Goal: Information Seeking & Learning: Learn about a topic

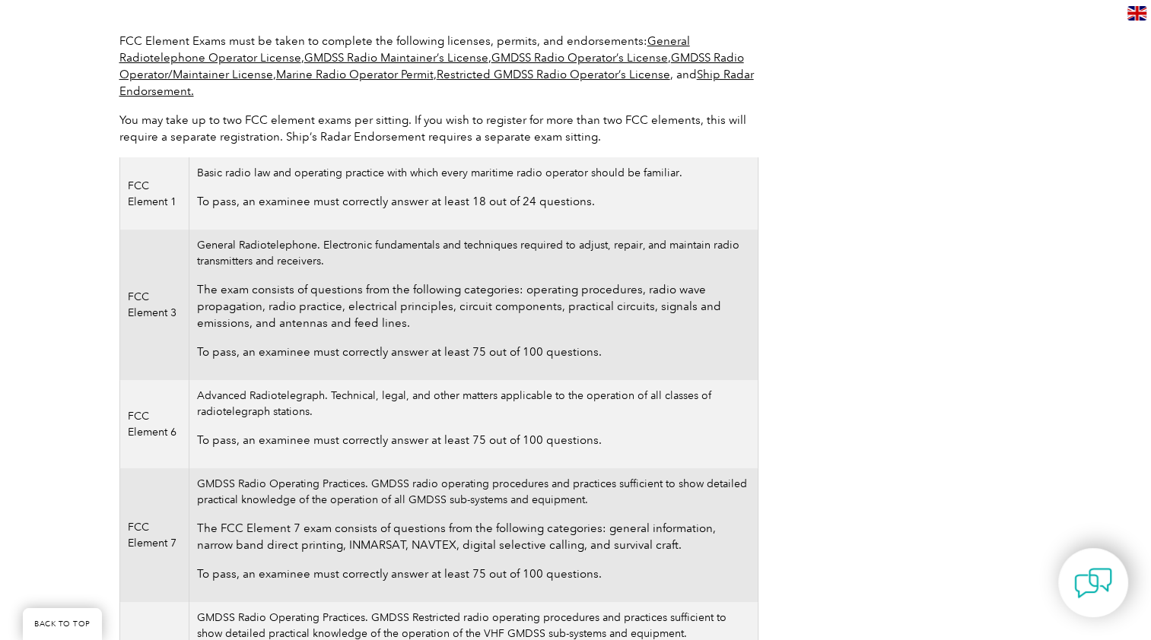
scroll to position [354, 0]
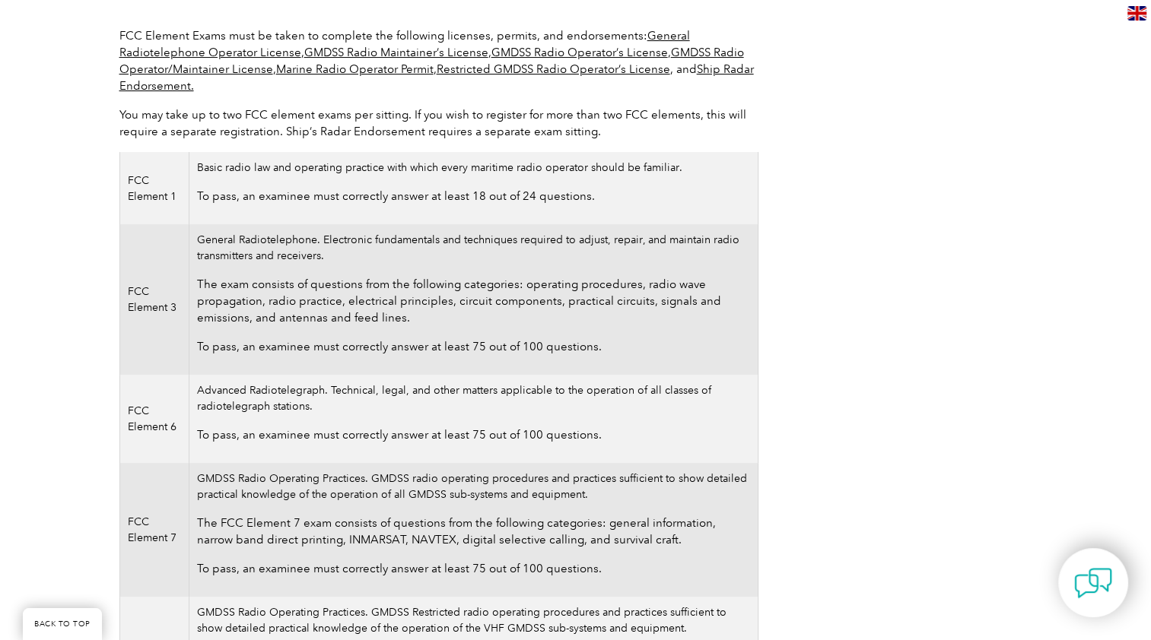
click at [245, 242] on td "General Radiotelephone. Electronic fundamentals and techniques required to adju…" at bounding box center [473, 299] width 568 height 151
click at [245, 241] on td "General Radiotelephone. Electronic fundamentals and techniques required to adju…" at bounding box center [473, 299] width 568 height 151
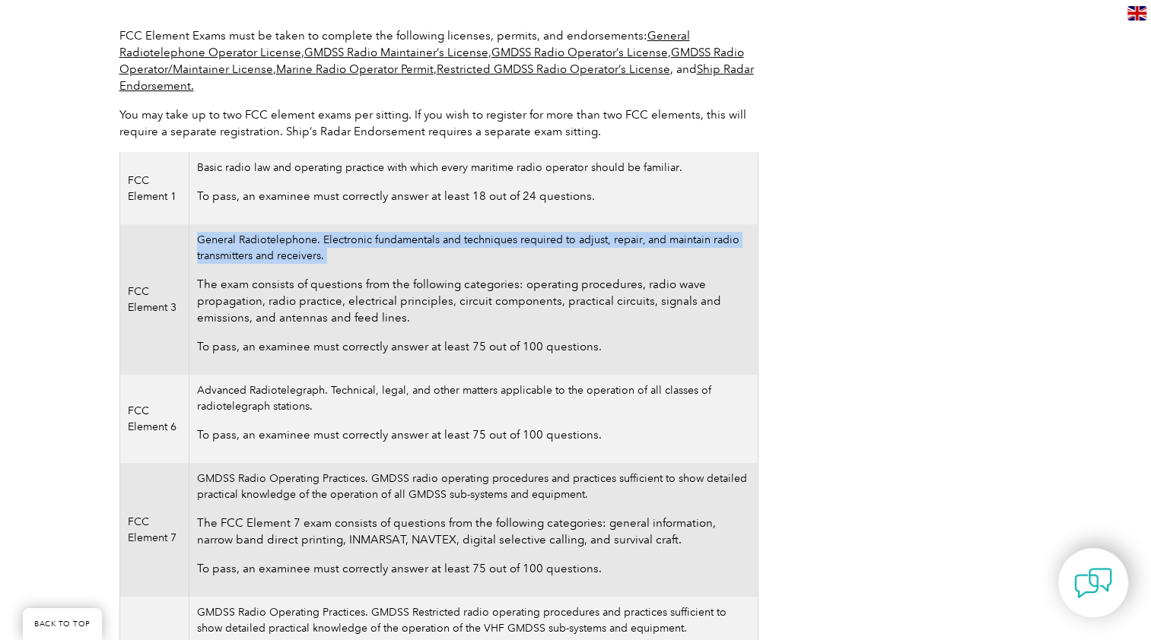
click at [245, 241] on td "General Radiotelephone. Electronic fundamentals and techniques required to adju…" at bounding box center [473, 299] width 568 height 151
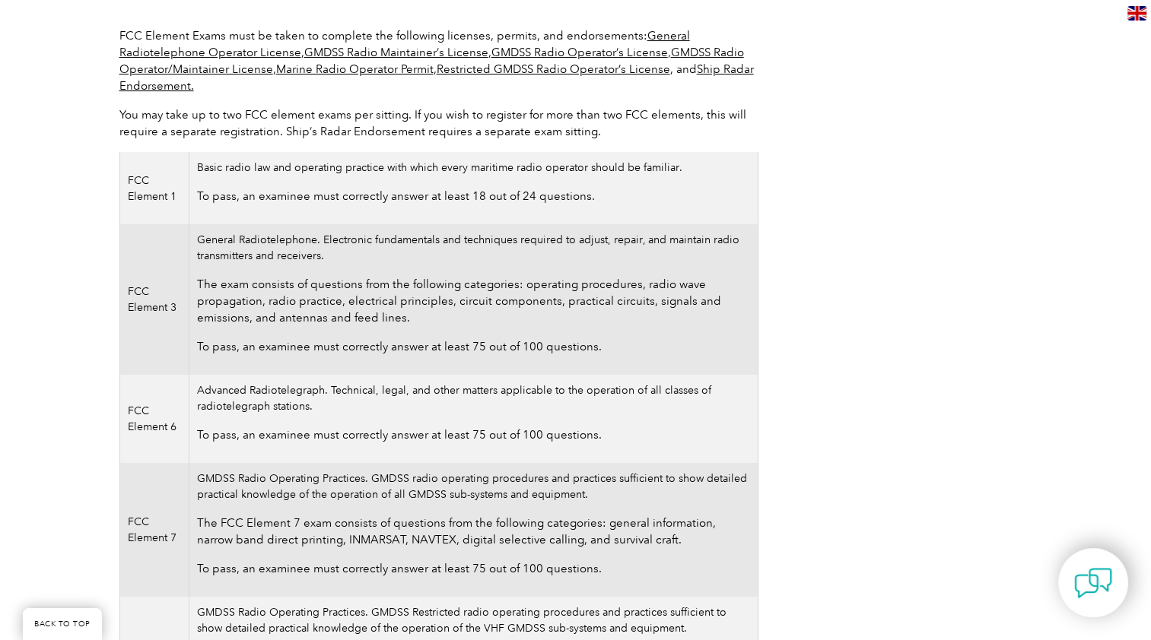
click at [246, 290] on p "The exam consists of questions from the following categories: operating procedu…" at bounding box center [473, 301] width 552 height 50
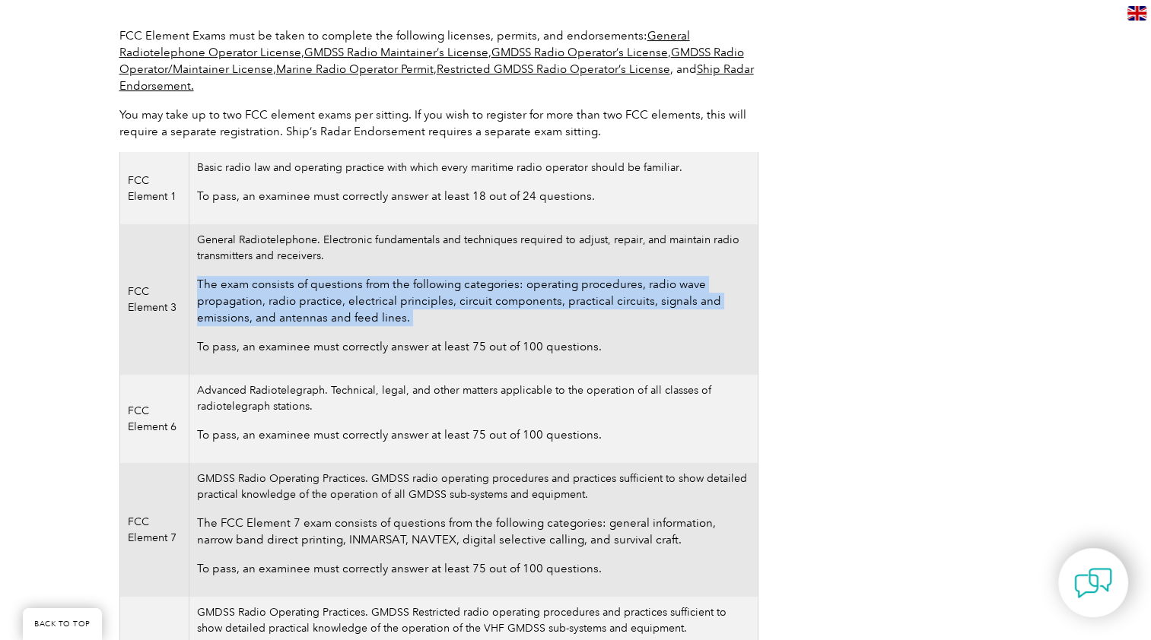
click at [246, 290] on p "The exam consists of questions from the following categories: operating procedu…" at bounding box center [473, 301] width 552 height 50
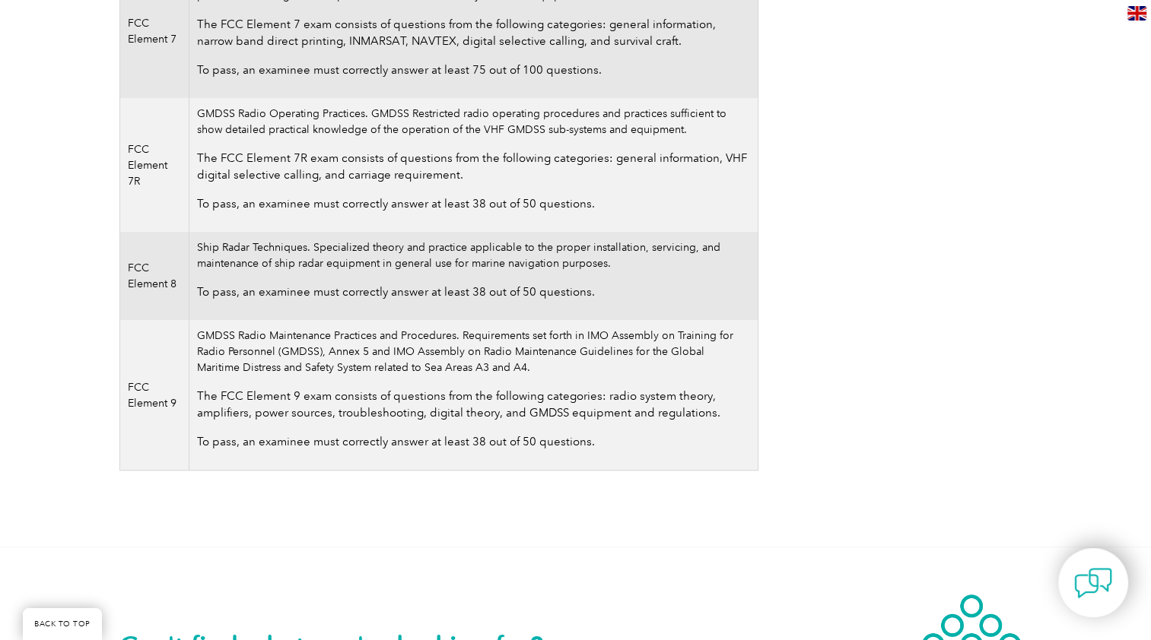
scroll to position [834, 0]
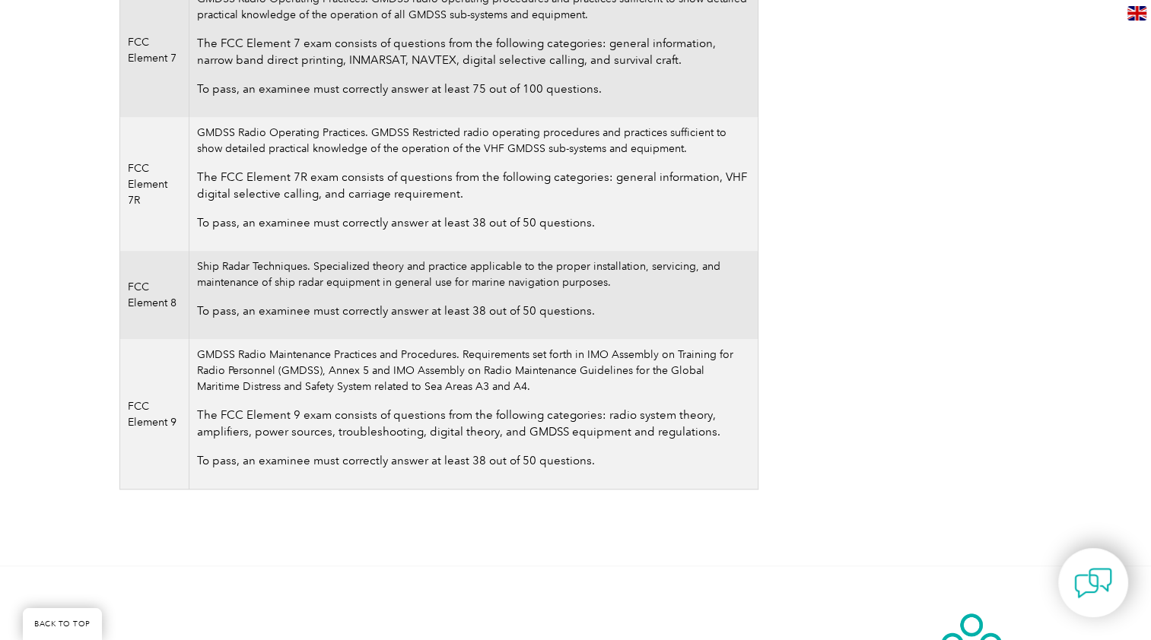
click at [260, 268] on td "Ship Radar Techniques. Specialized theory and practice applicable to the proper…" at bounding box center [473, 295] width 568 height 88
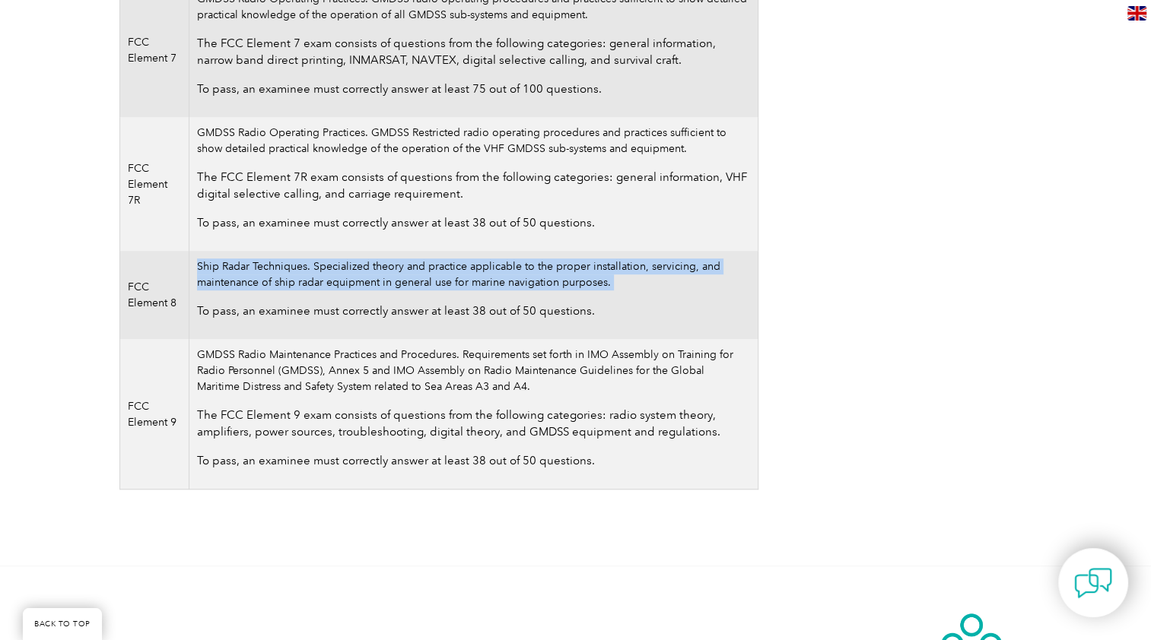
click at [260, 268] on td "Ship Radar Techniques. Specialized theory and practice applicable to the proper…" at bounding box center [473, 295] width 568 height 88
click at [379, 268] on td "Ship Radar Techniques. Specialized theory and practice applicable to the proper…" at bounding box center [473, 295] width 568 height 88
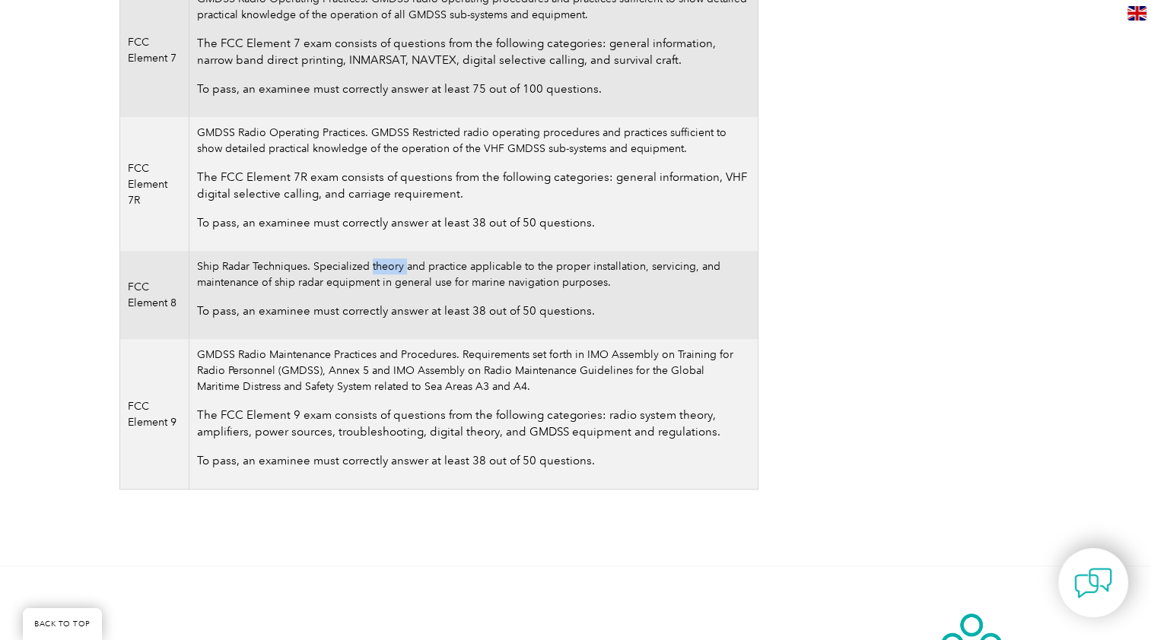
click at [379, 268] on td "Ship Radar Techniques. Specialized theory and practice applicable to the proper…" at bounding box center [473, 295] width 568 height 88
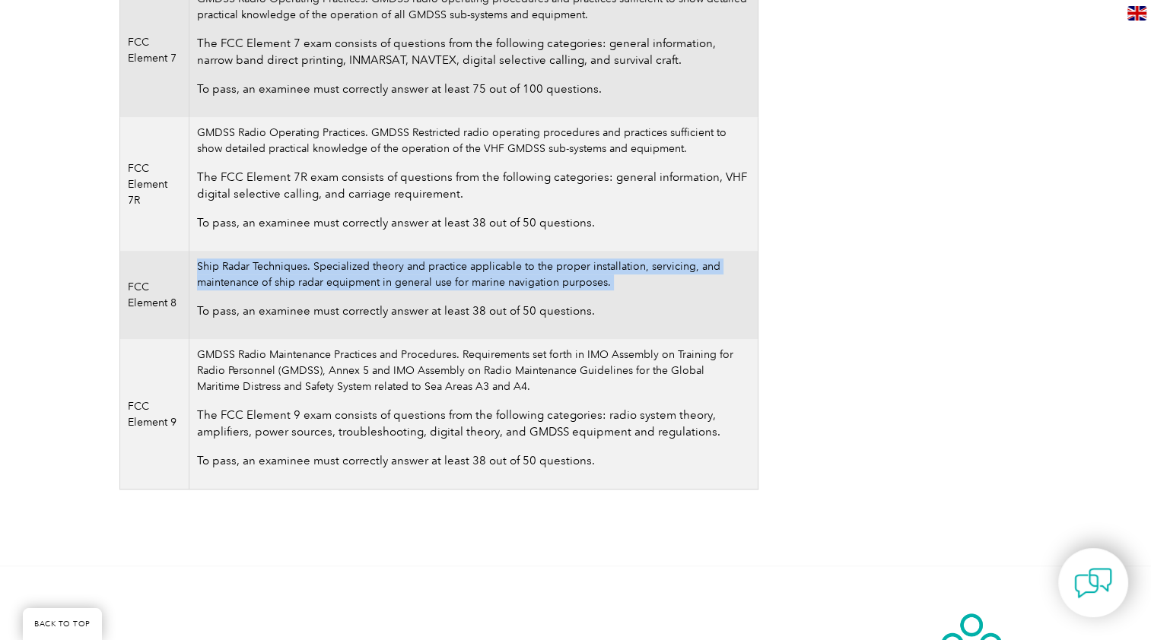
click at [380, 268] on td "Ship Radar Techniques. Specialized theory and practice applicable to the proper…" at bounding box center [473, 295] width 568 height 88
click at [474, 269] on td "Ship Radar Techniques. Specialized theory and practice applicable to the proper…" at bounding box center [473, 295] width 568 height 88
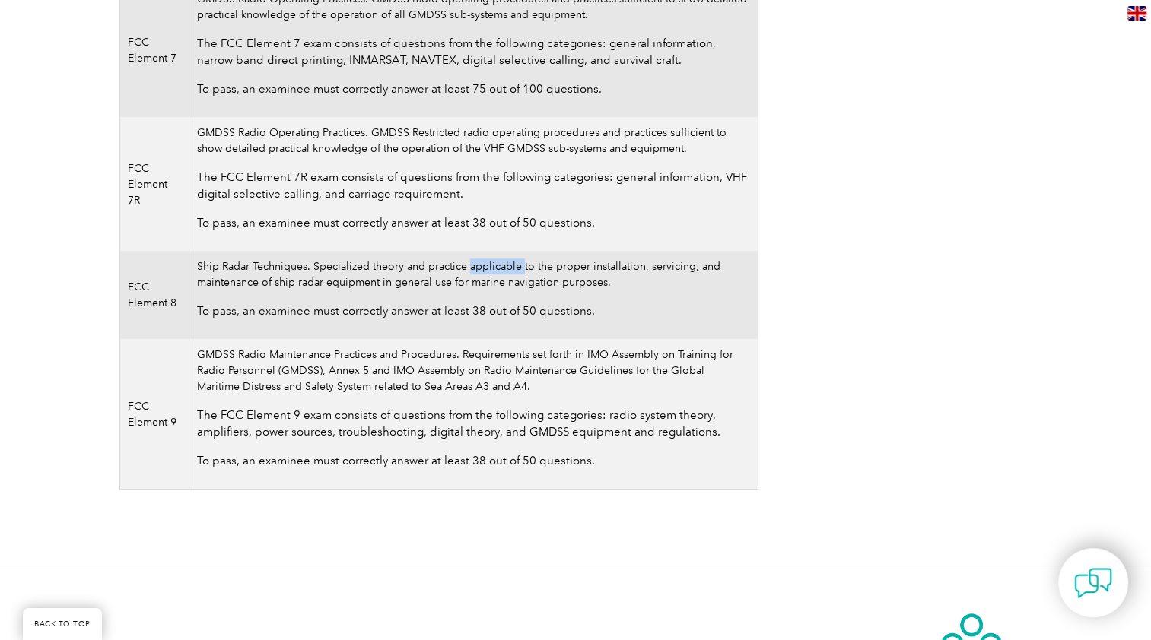
click at [474, 269] on td "Ship Radar Techniques. Specialized theory and practice applicable to the proper…" at bounding box center [473, 295] width 568 height 88
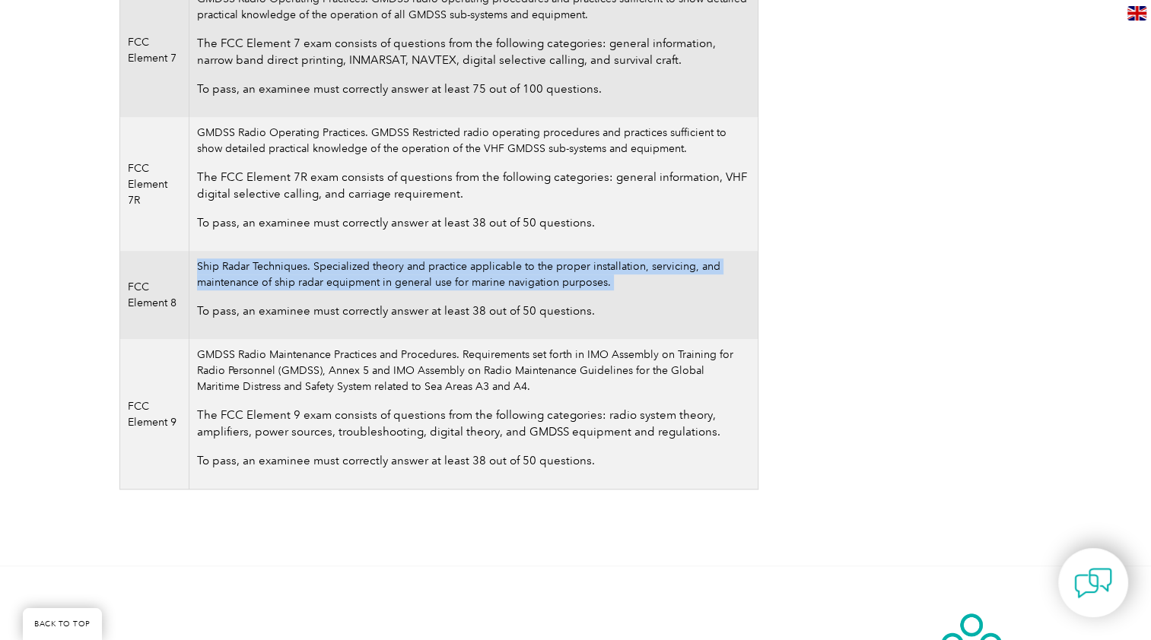
click at [474, 269] on td "Ship Radar Techniques. Specialized theory and practice applicable to the proper…" at bounding box center [473, 295] width 568 height 88
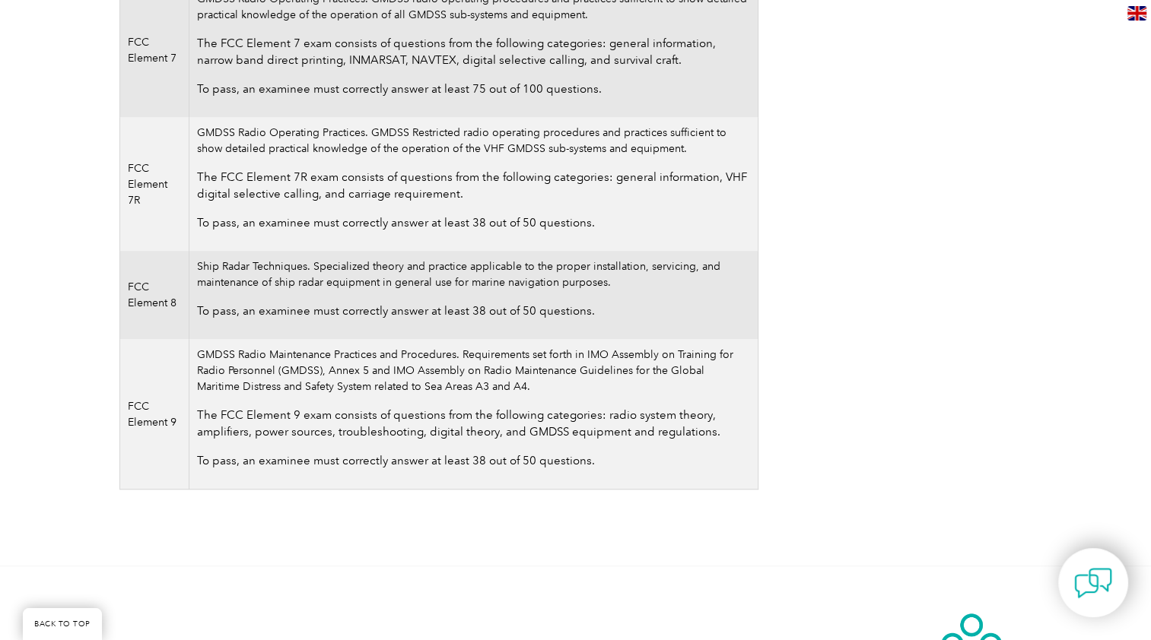
click at [271, 307] on p "To pass, an examinee must correctly answer at least 38 out of 50 questions." at bounding box center [473, 311] width 552 height 17
click at [259, 271] on td "Ship Radar Techniques. Specialized theory and practice applicable to the proper…" at bounding box center [473, 295] width 568 height 88
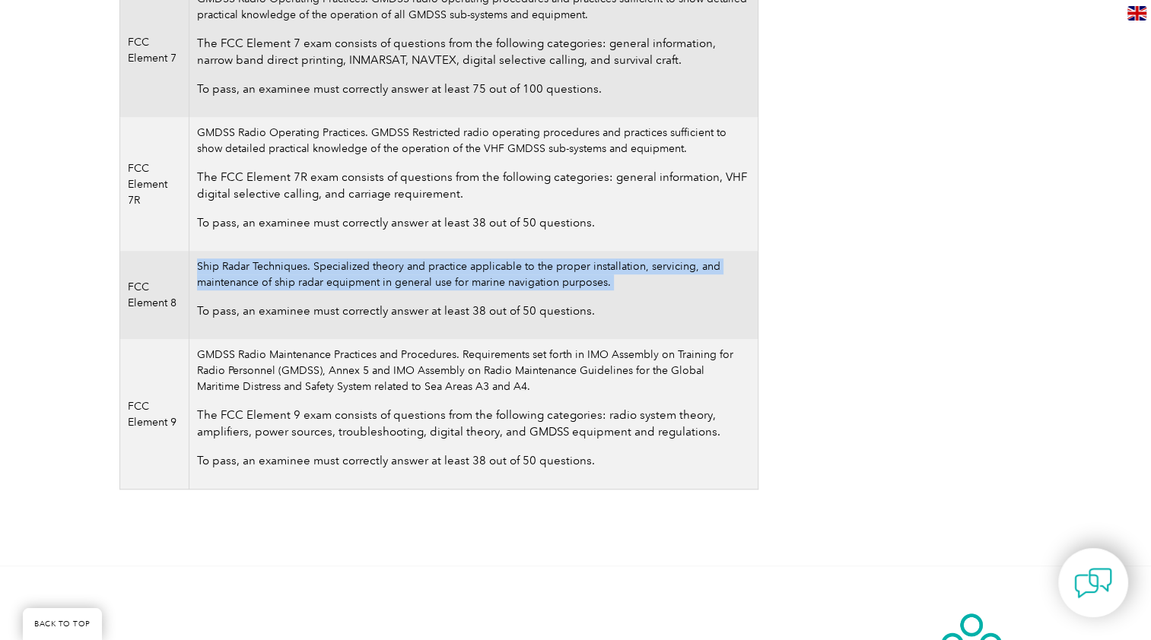
click at [259, 271] on td "Ship Radar Techniques. Specialized theory and practice applicable to the proper…" at bounding box center [473, 295] width 568 height 88
click at [356, 270] on td "Ship Radar Techniques. Specialized theory and practice applicable to the proper…" at bounding box center [473, 295] width 568 height 88
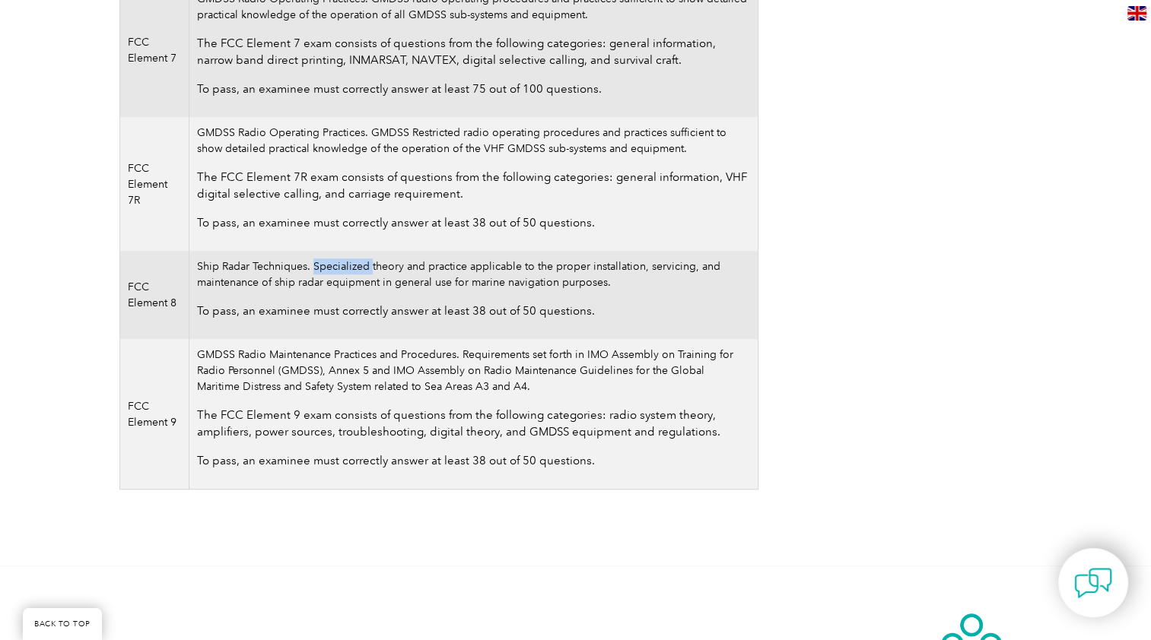
click at [356, 270] on td "Ship Radar Techniques. Specialized theory and practice applicable to the proper…" at bounding box center [473, 295] width 568 height 88
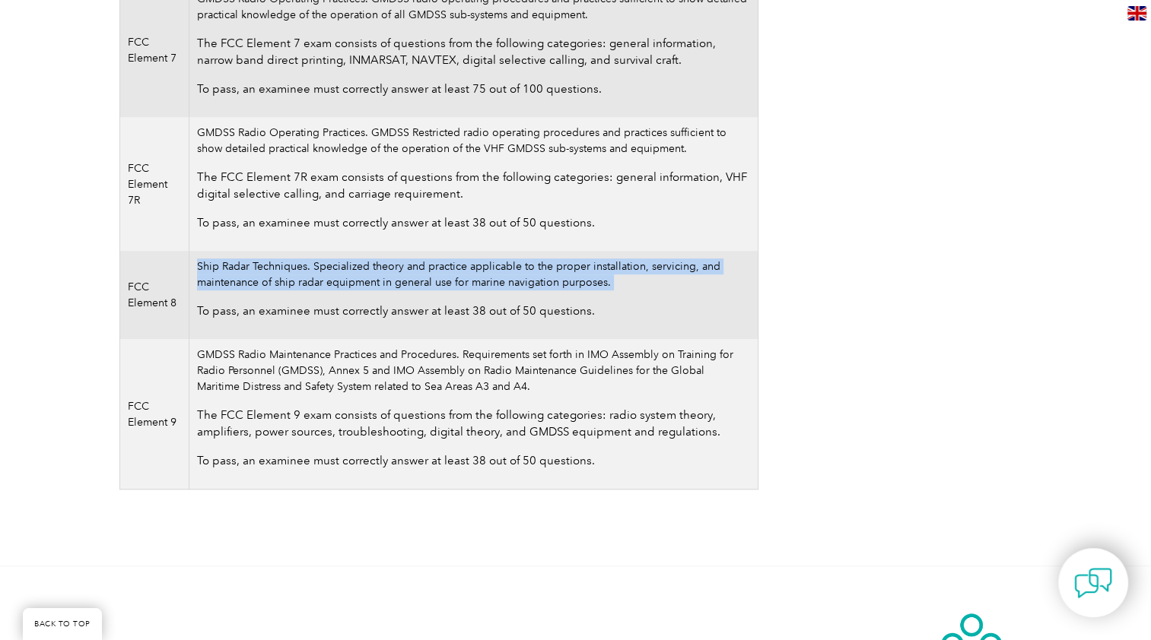
click at [356, 270] on td "Ship Radar Techniques. Specialized theory and practice applicable to the proper…" at bounding box center [473, 295] width 568 height 88
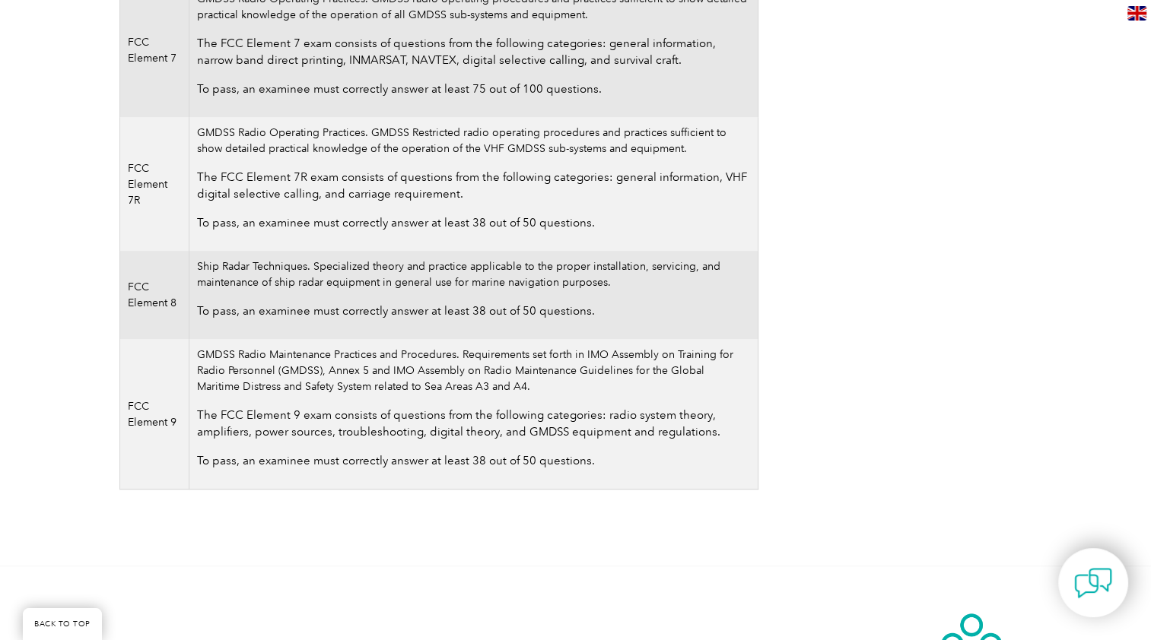
click at [281, 135] on td "GMDSS Radio Operating Practices. GMDSS Restricted radio operating procedures an…" at bounding box center [473, 184] width 568 height 134
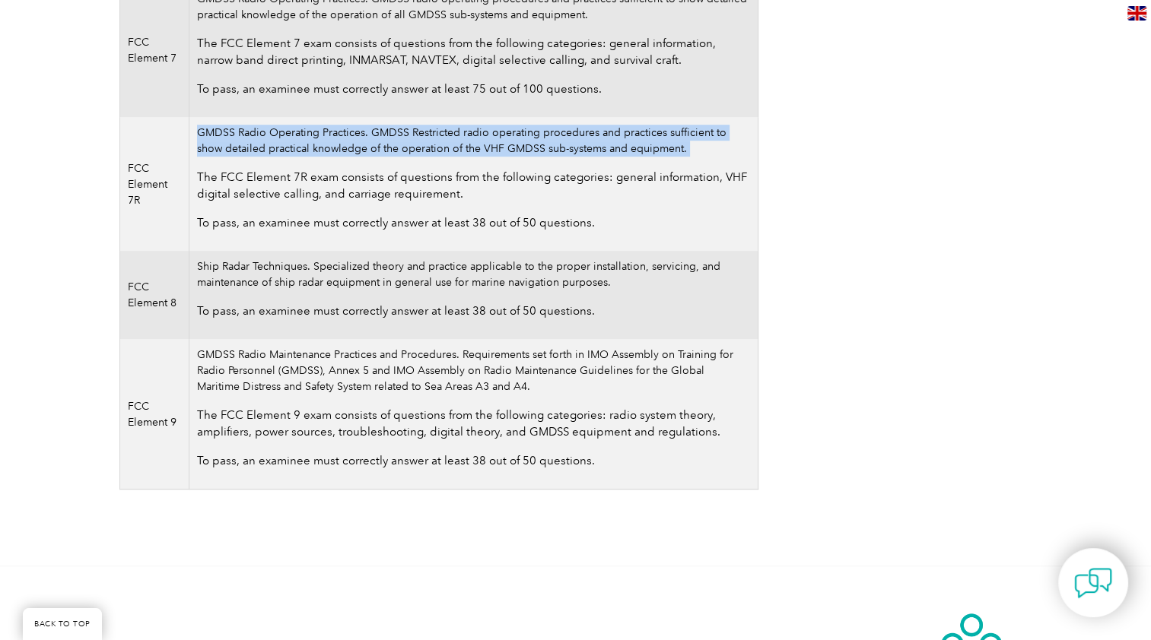
click at [281, 135] on td "GMDSS Radio Operating Practices. GMDSS Restricted radio operating procedures an…" at bounding box center [473, 184] width 568 height 134
click at [538, 132] on td "GMDSS Radio Operating Practices. GMDSS Restricted radio operating procedures an…" at bounding box center [473, 184] width 568 height 134
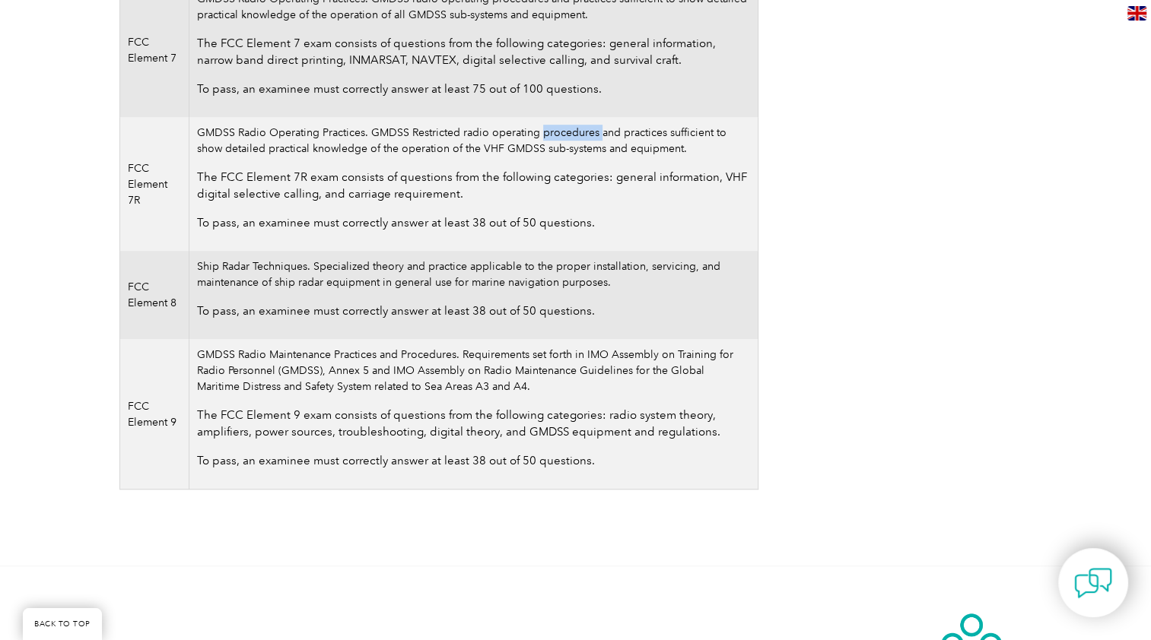
click at [538, 132] on td "GMDSS Radio Operating Practices. GMDSS Restricted radio operating procedures an…" at bounding box center [473, 184] width 568 height 134
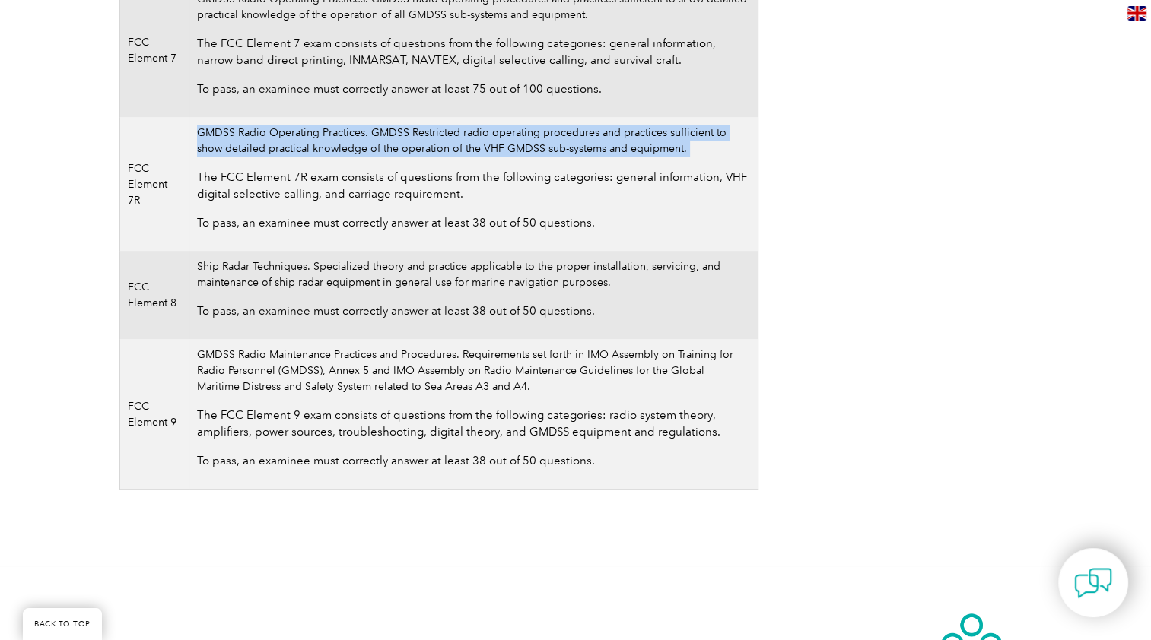
click at [538, 132] on td "GMDSS Radio Operating Practices. GMDSS Restricted radio operating procedures an…" at bounding box center [473, 184] width 568 height 134
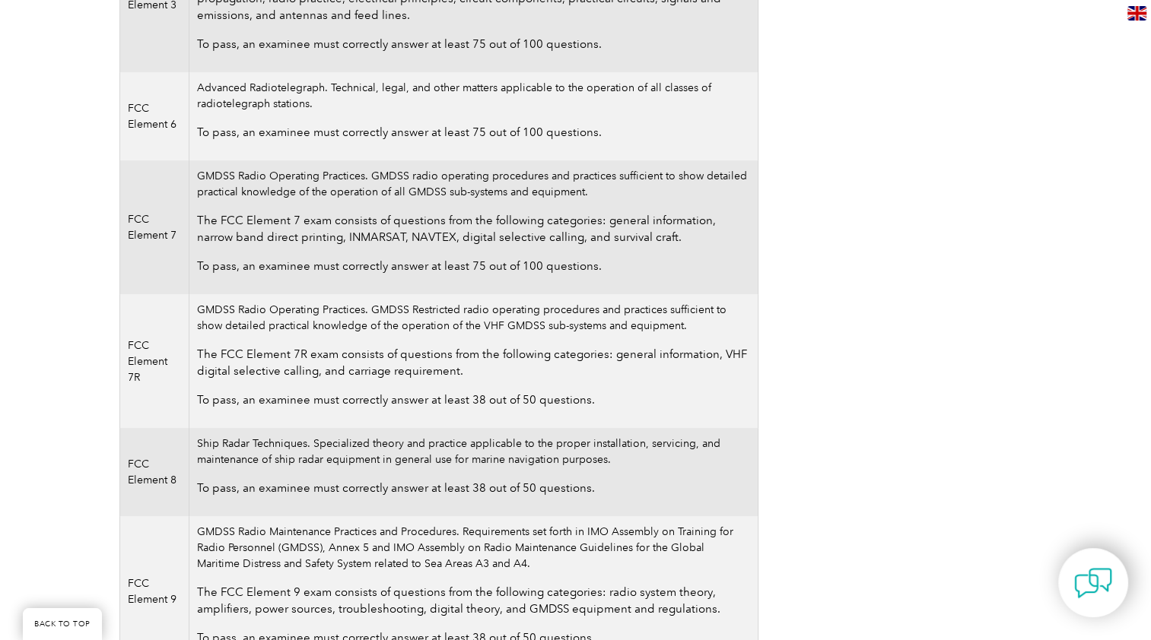
click at [271, 183] on td "GMDSS Radio Operating Practices. GMDSS radio operating procedures and practices…" at bounding box center [473, 227] width 568 height 134
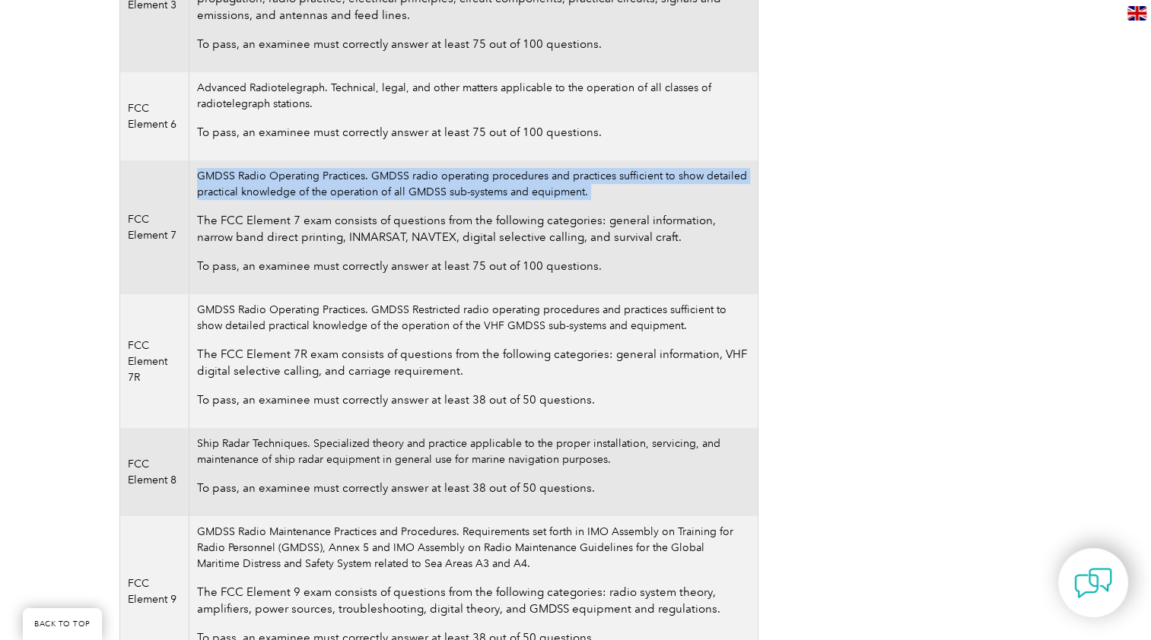
click at [271, 183] on td "GMDSS Radio Operating Practices. GMDSS radio operating procedures and practices…" at bounding box center [473, 227] width 568 height 134
click at [319, 183] on td "GMDSS Radio Operating Practices. GMDSS radio operating procedures and practices…" at bounding box center [473, 227] width 568 height 134
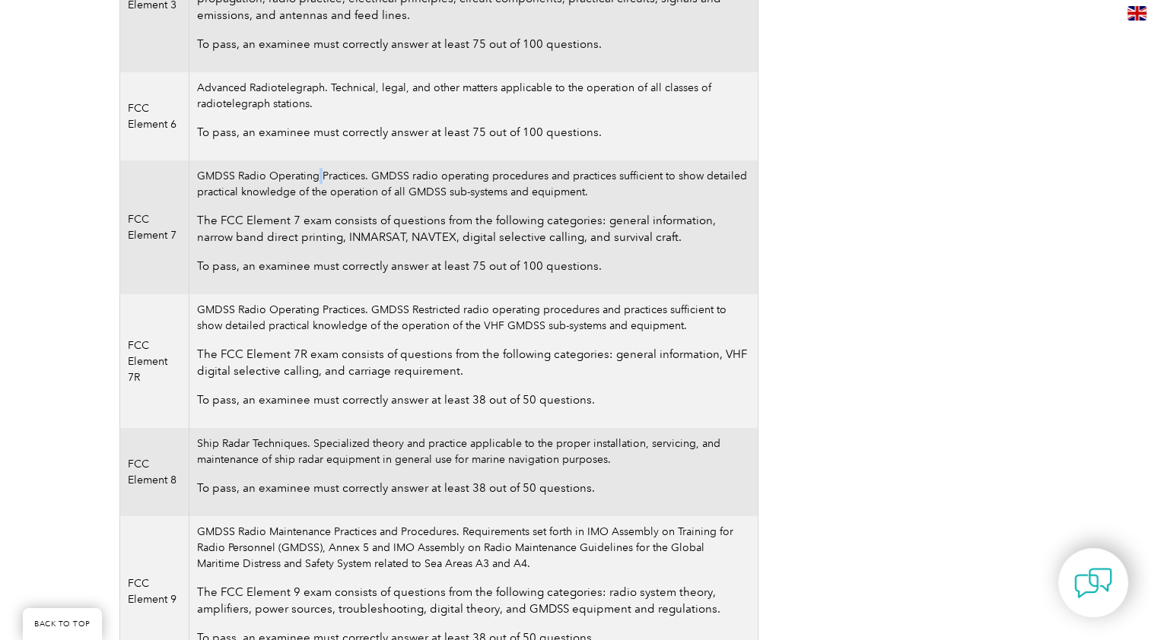
click at [319, 183] on td "GMDSS Radio Operating Practices. GMDSS radio operating procedures and practices…" at bounding box center [473, 227] width 568 height 134
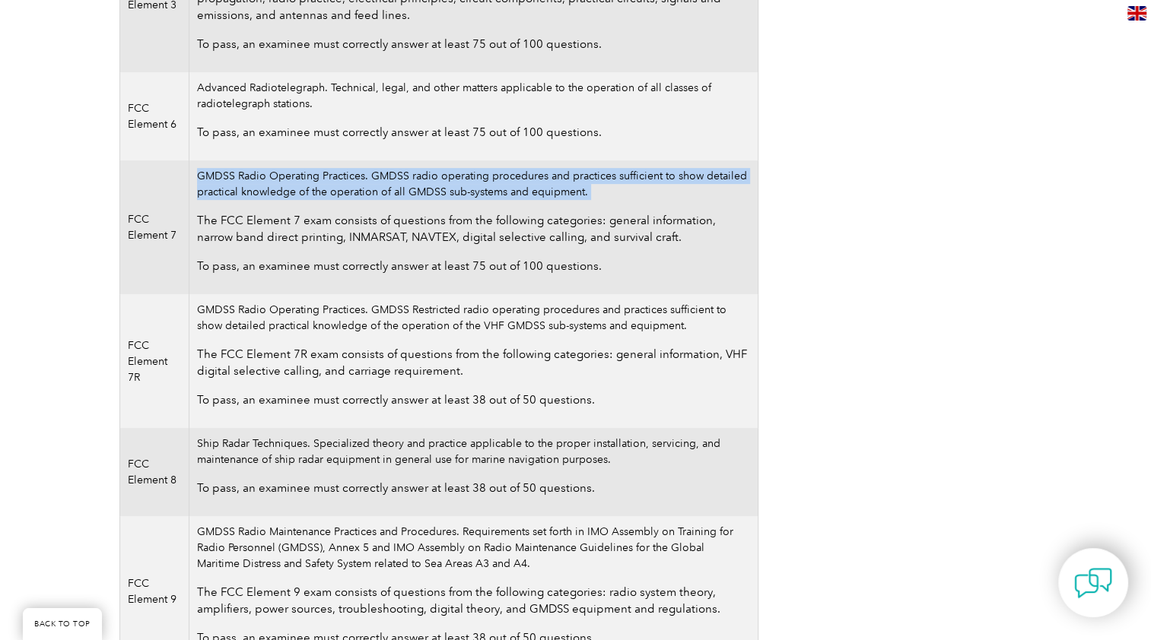
click at [319, 183] on td "GMDSS Radio Operating Practices. GMDSS radio operating procedures and practices…" at bounding box center [473, 227] width 568 height 134
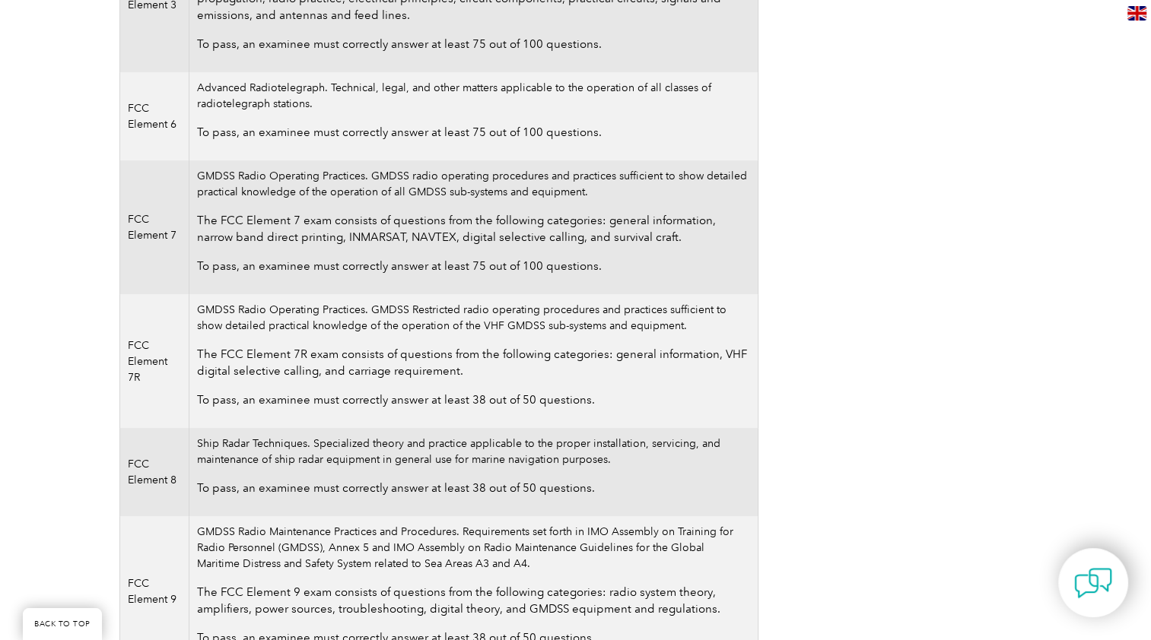
click at [292, 225] on p "The FCC Element 7 exam consists of questions from the following categories: gen…" at bounding box center [473, 228] width 552 height 33
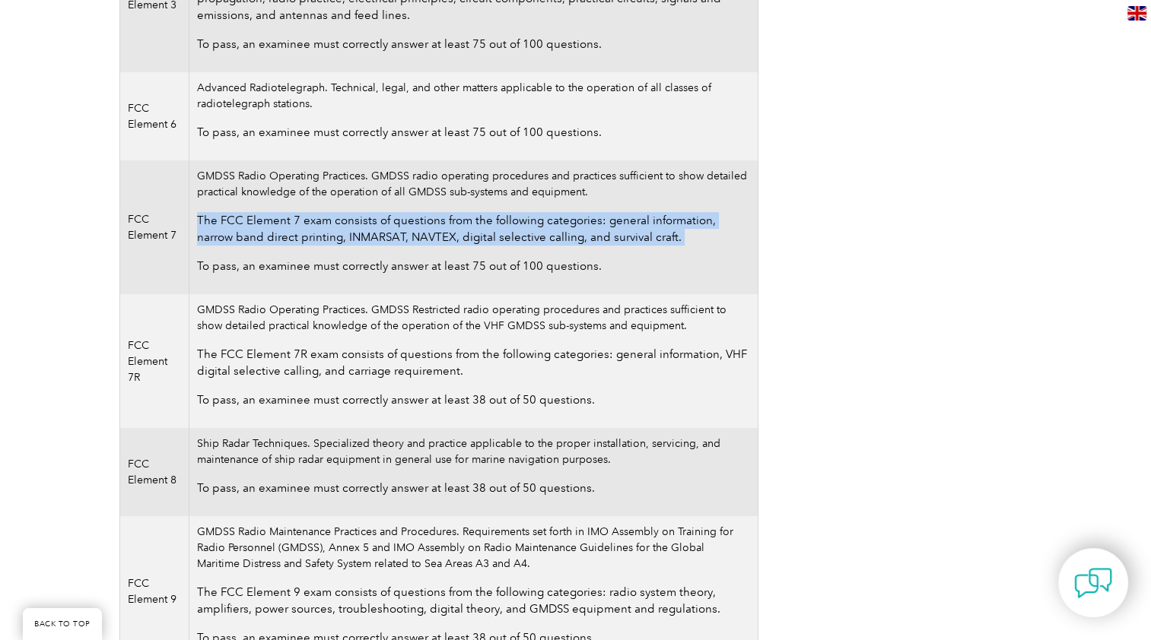
click at [292, 225] on p "The FCC Element 7 exam consists of questions from the following categories: gen…" at bounding box center [473, 228] width 552 height 33
click at [384, 224] on p "The FCC Element 7 exam consists of questions from the following categories: gen…" at bounding box center [473, 228] width 552 height 33
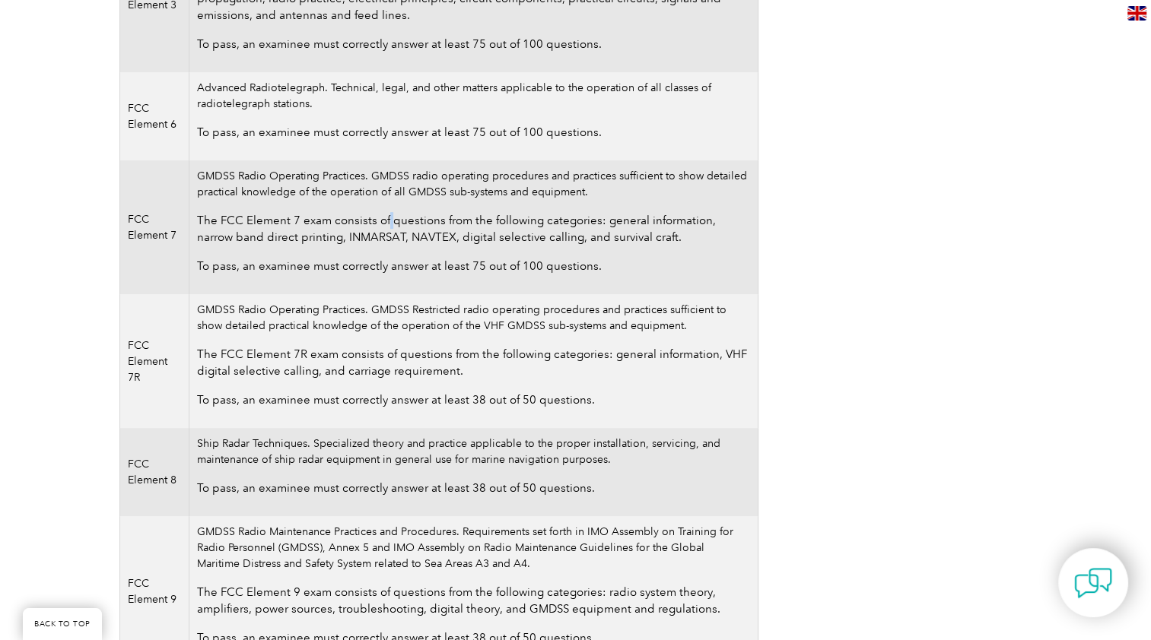
click at [384, 224] on p "The FCC Element 7 exam consists of questions from the following categories: gen…" at bounding box center [473, 228] width 552 height 33
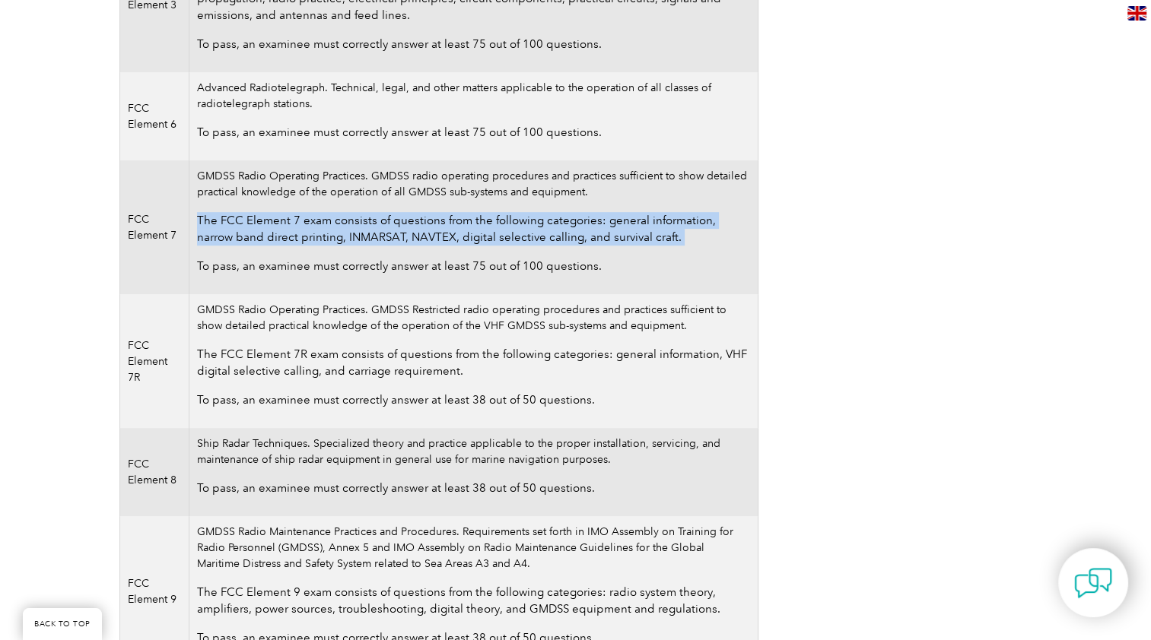
click at [384, 224] on p "The FCC Element 7 exam consists of questions from the following categories: gen…" at bounding box center [473, 228] width 552 height 33
click at [595, 224] on p "The FCC Element 7 exam consists of questions from the following categories: gen…" at bounding box center [473, 228] width 552 height 33
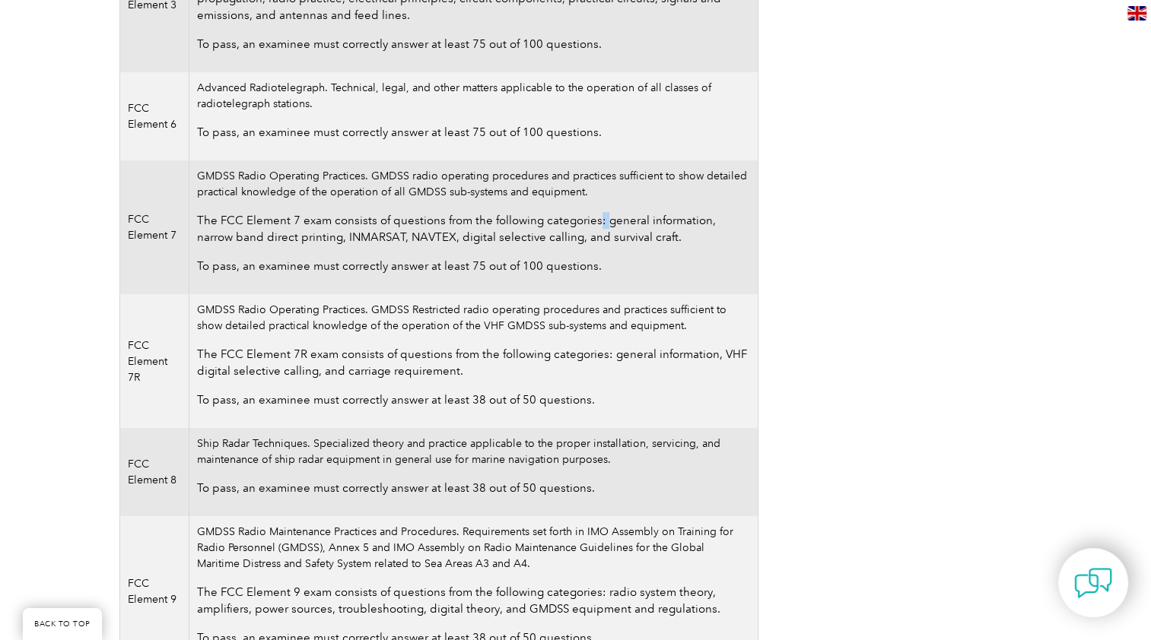
click at [595, 224] on p "The FCC Element 7 exam consists of questions from the following categories: gen…" at bounding box center [473, 228] width 552 height 33
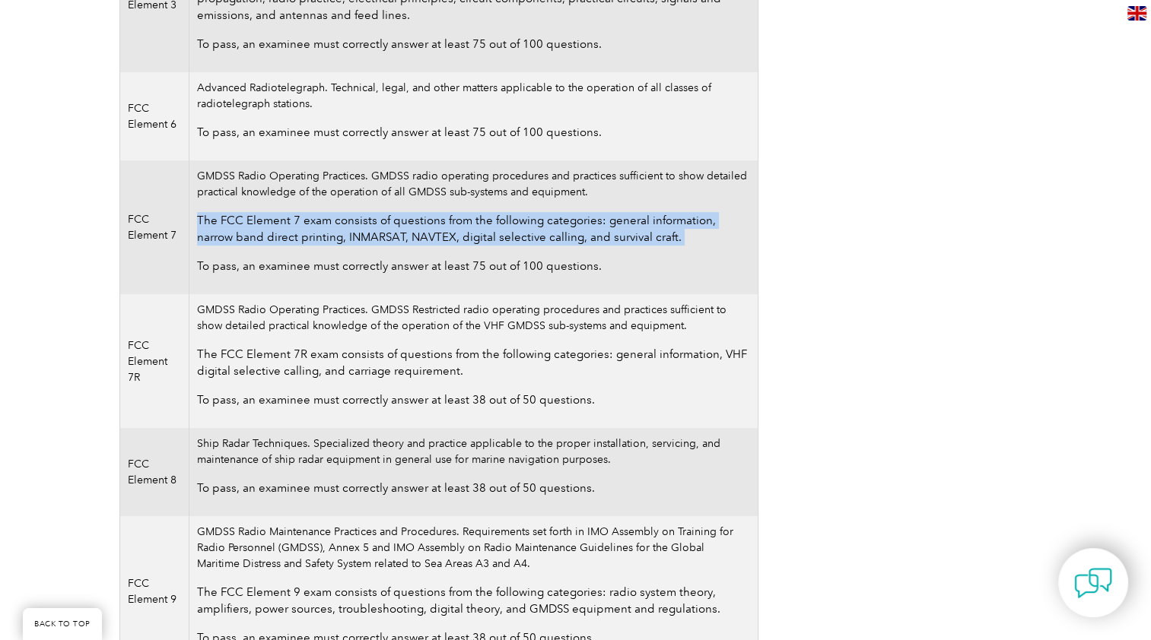
click at [595, 224] on p "The FCC Element 7 exam consists of questions from the following categories: gen…" at bounding box center [473, 228] width 552 height 33
click at [283, 225] on p "The FCC Element 7 exam consists of questions from the following categories: gen…" at bounding box center [473, 228] width 552 height 33
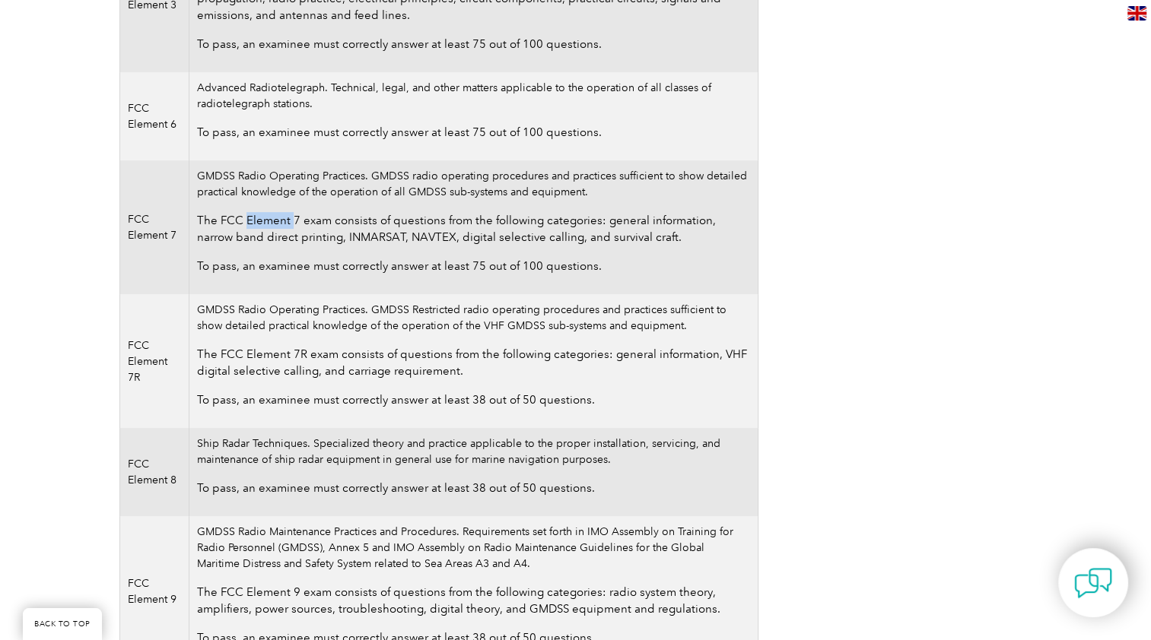
click at [283, 225] on p "The FCC Element 7 exam consists of questions from the following categories: gen…" at bounding box center [473, 228] width 552 height 33
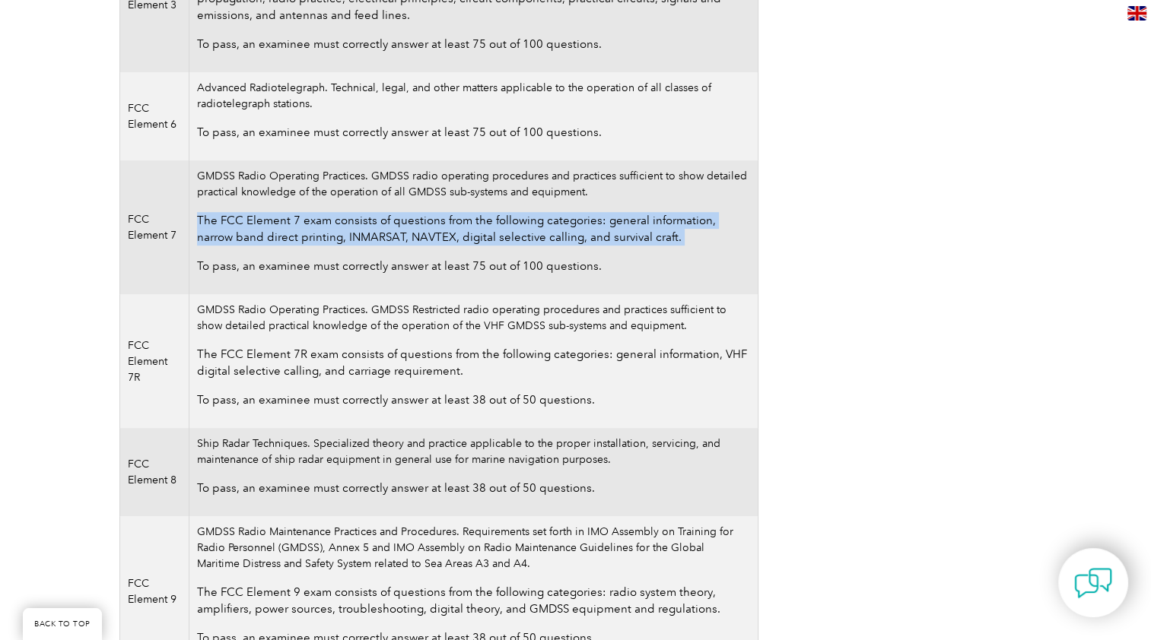
click at [283, 225] on p "The FCC Element 7 exam consists of questions from the following categories: gen…" at bounding box center [473, 228] width 552 height 33
click at [373, 237] on p "The FCC Element 7 exam consists of questions from the following categories: gen…" at bounding box center [473, 228] width 552 height 33
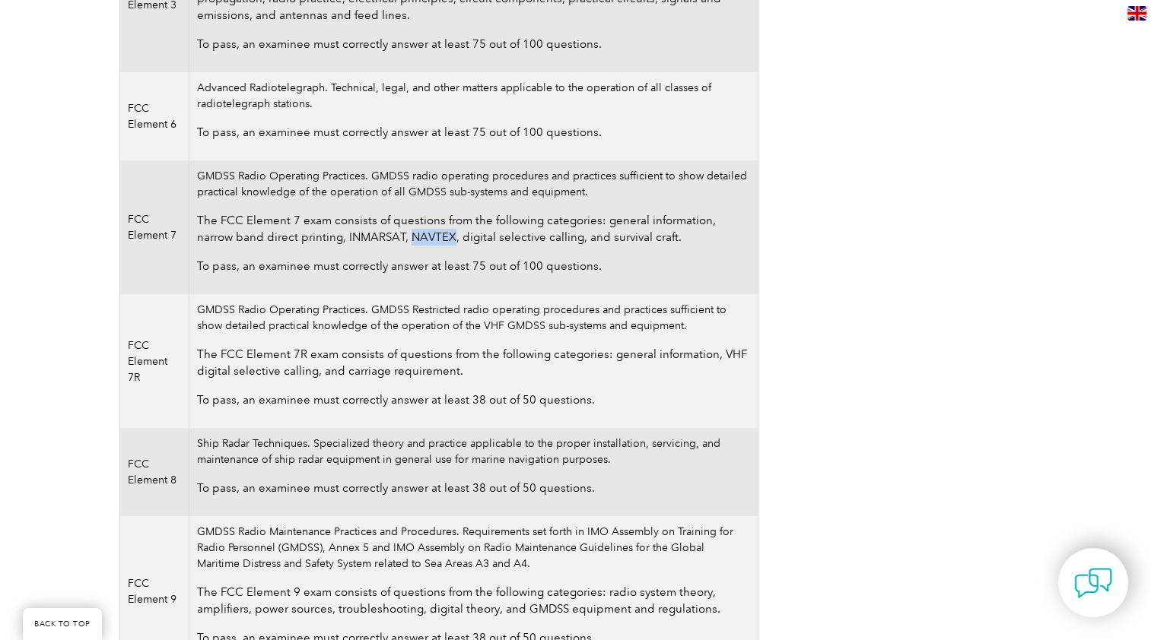
click at [373, 237] on p "The FCC Element 7 exam consists of questions from the following categories: gen…" at bounding box center [473, 228] width 552 height 33
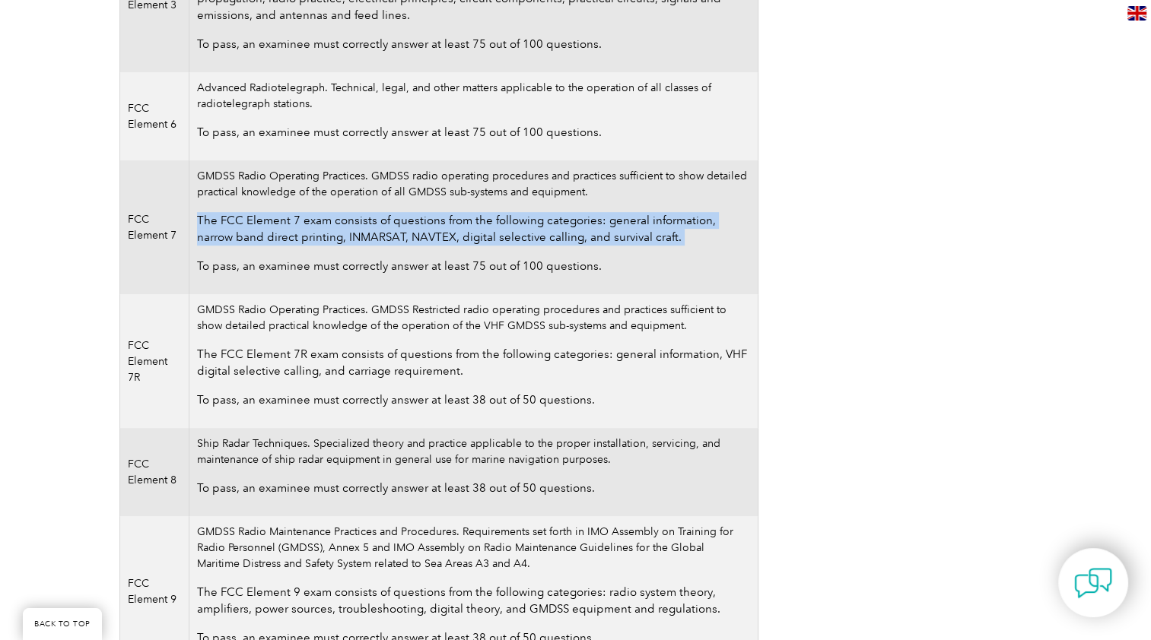
click at [373, 237] on p "The FCC Element 7 exam consists of questions from the following categories: gen…" at bounding box center [473, 228] width 552 height 33
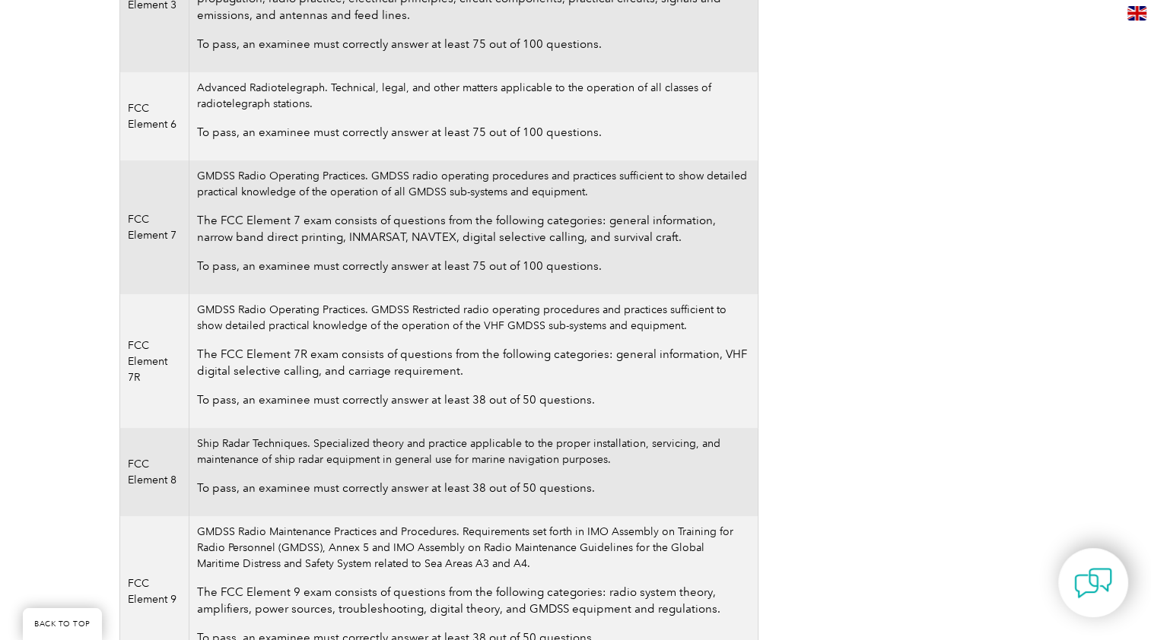
click at [275, 261] on p "To pass, an examinee must correctly answer at least 75 out of 100 questions." at bounding box center [473, 266] width 552 height 17
click at [341, 270] on p "To pass, an examinee must correctly answer at least 75 out of 100 questions." at bounding box center [473, 266] width 552 height 17
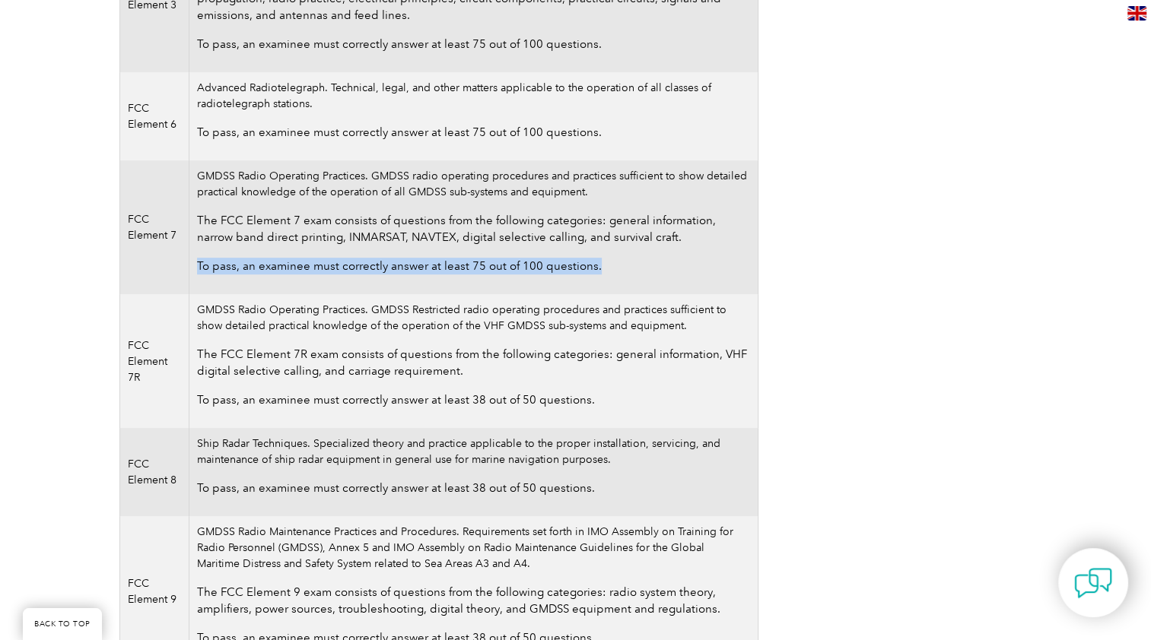
click at [341, 270] on p "To pass, an examinee must correctly answer at least 75 out of 100 questions." at bounding box center [473, 266] width 552 height 17
click at [274, 185] on td "GMDSS Radio Operating Practices. GMDSS radio operating procedures and practices…" at bounding box center [473, 227] width 568 height 134
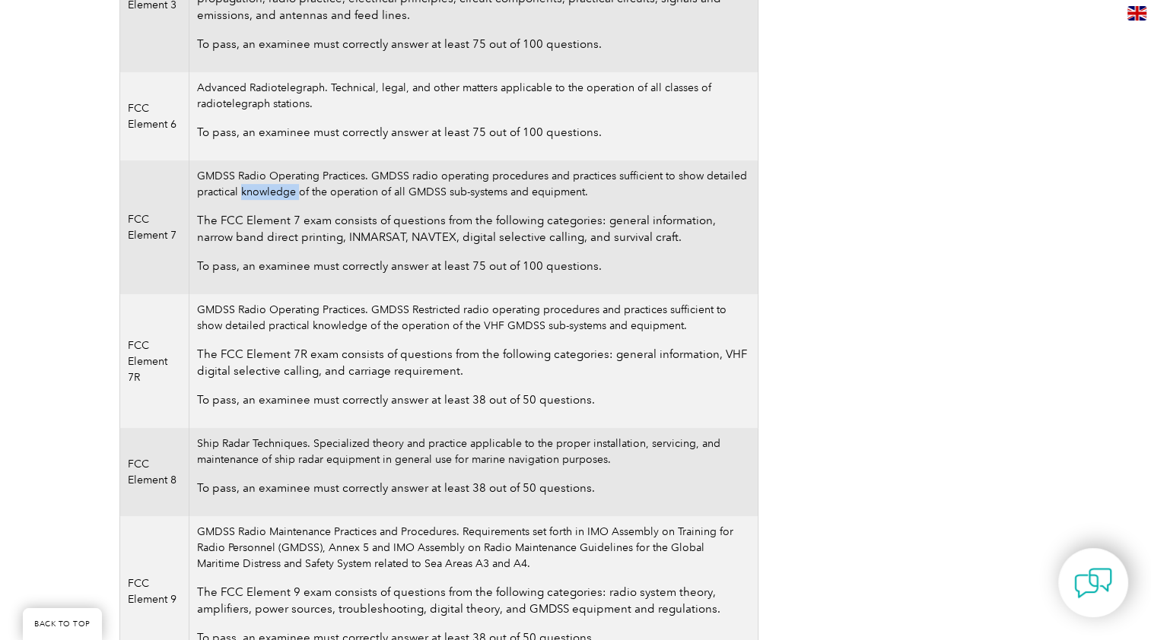
click at [274, 185] on td "GMDSS Radio Operating Practices. GMDSS radio operating procedures and practices…" at bounding box center [473, 227] width 568 height 134
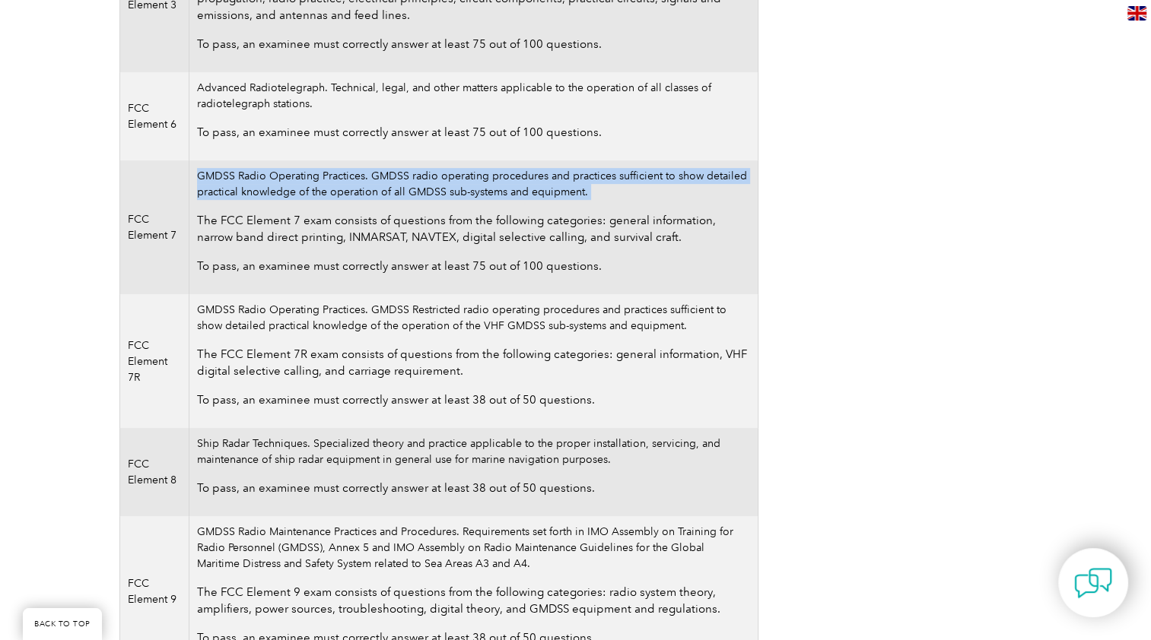
click at [274, 185] on td "GMDSS Radio Operating Practices. GMDSS radio operating procedures and practices…" at bounding box center [473, 227] width 568 height 134
click at [459, 178] on td "GMDSS Radio Operating Practices. GMDSS radio operating procedures and practices…" at bounding box center [473, 227] width 568 height 134
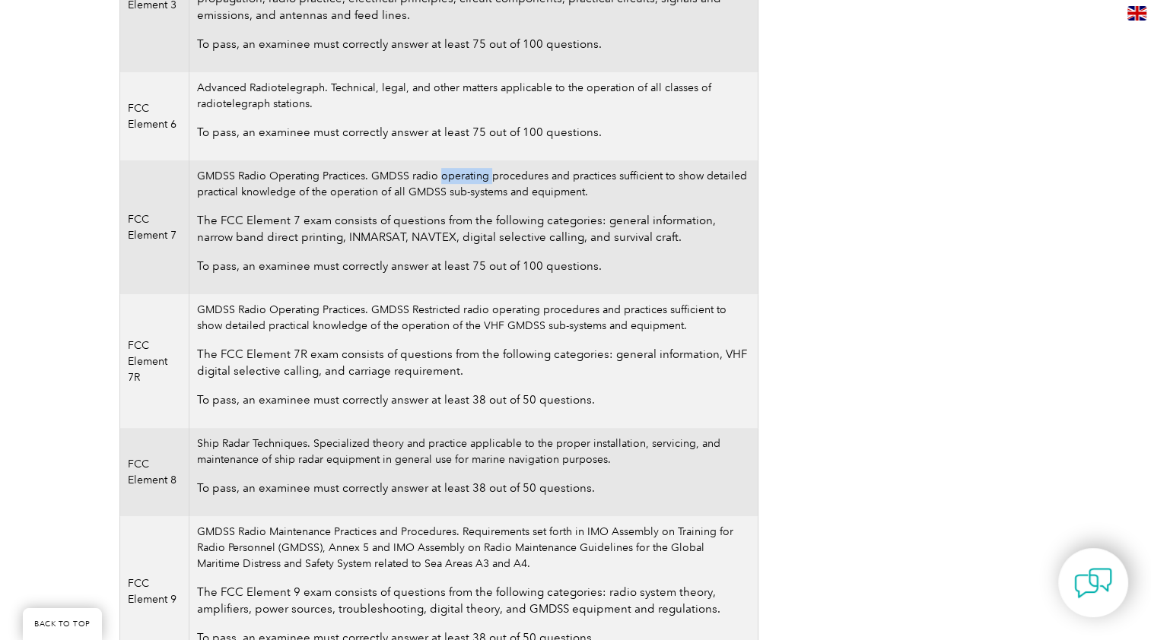
click at [459, 178] on td "GMDSS Radio Operating Practices. GMDSS radio operating procedures and practices…" at bounding box center [473, 227] width 568 height 134
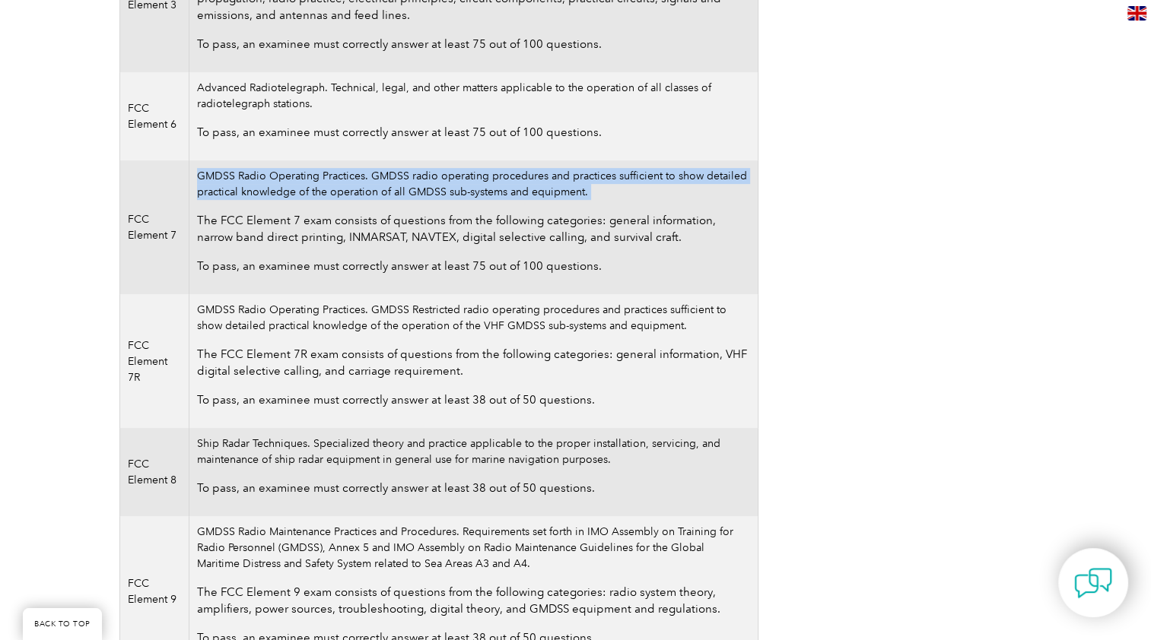
click at [459, 178] on td "GMDSS Radio Operating Practices. GMDSS radio operating procedures and practices…" at bounding box center [473, 227] width 568 height 134
click at [371, 187] on td "GMDSS Radio Operating Practices. GMDSS radio operating procedures and practices…" at bounding box center [473, 227] width 568 height 134
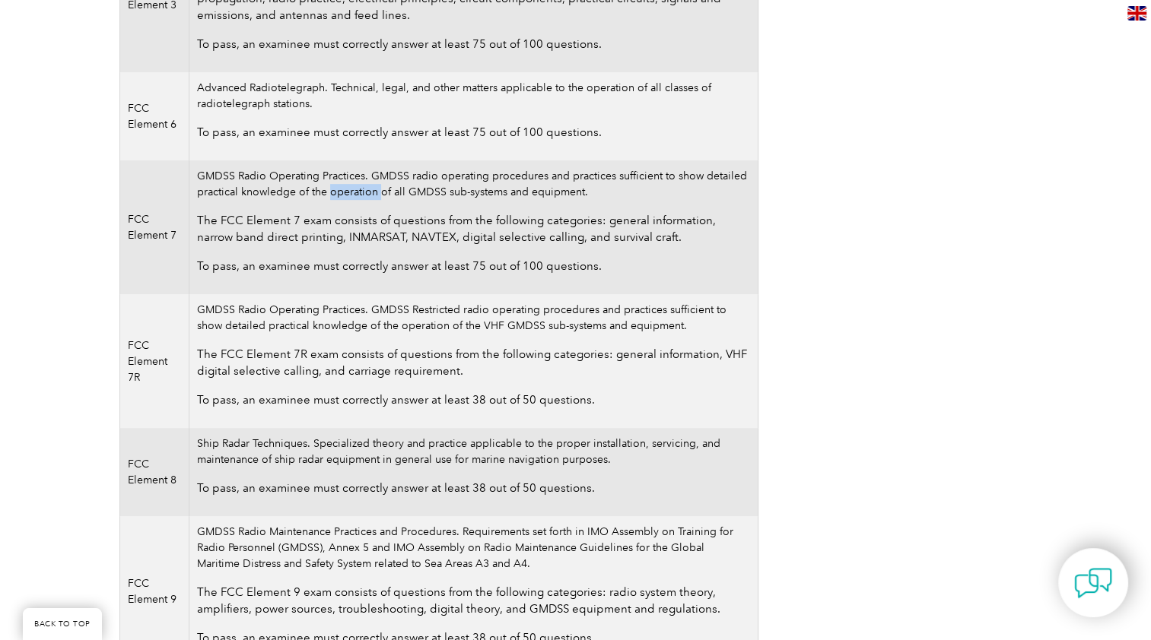
click at [371, 187] on td "GMDSS Radio Operating Practices. GMDSS radio operating procedures and practices…" at bounding box center [473, 227] width 568 height 134
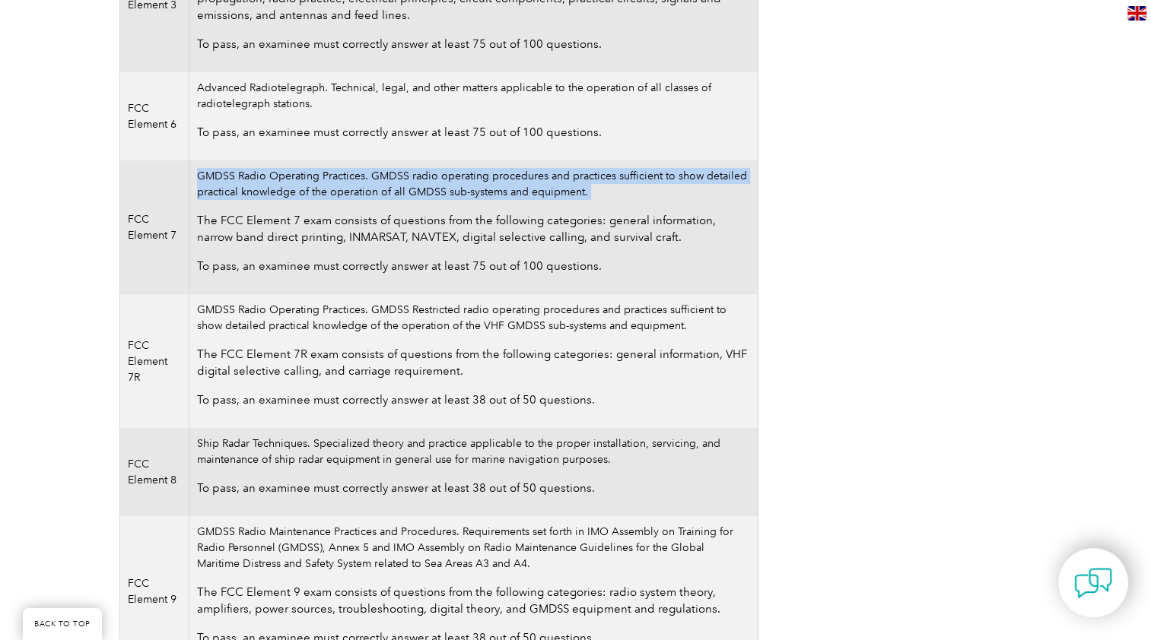
click at [371, 187] on td "GMDSS Radio Operating Practices. GMDSS radio operating procedures and practices…" at bounding box center [473, 227] width 568 height 134
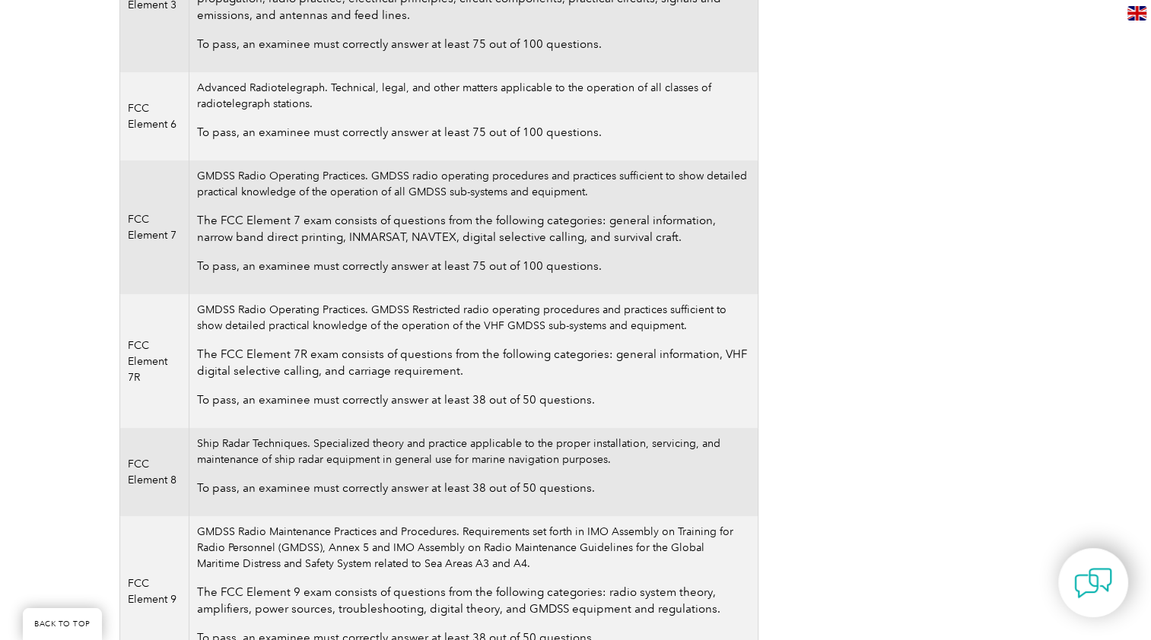
click at [300, 223] on p "The FCC Element 7 exam consists of questions from the following categories: gen…" at bounding box center [473, 228] width 552 height 33
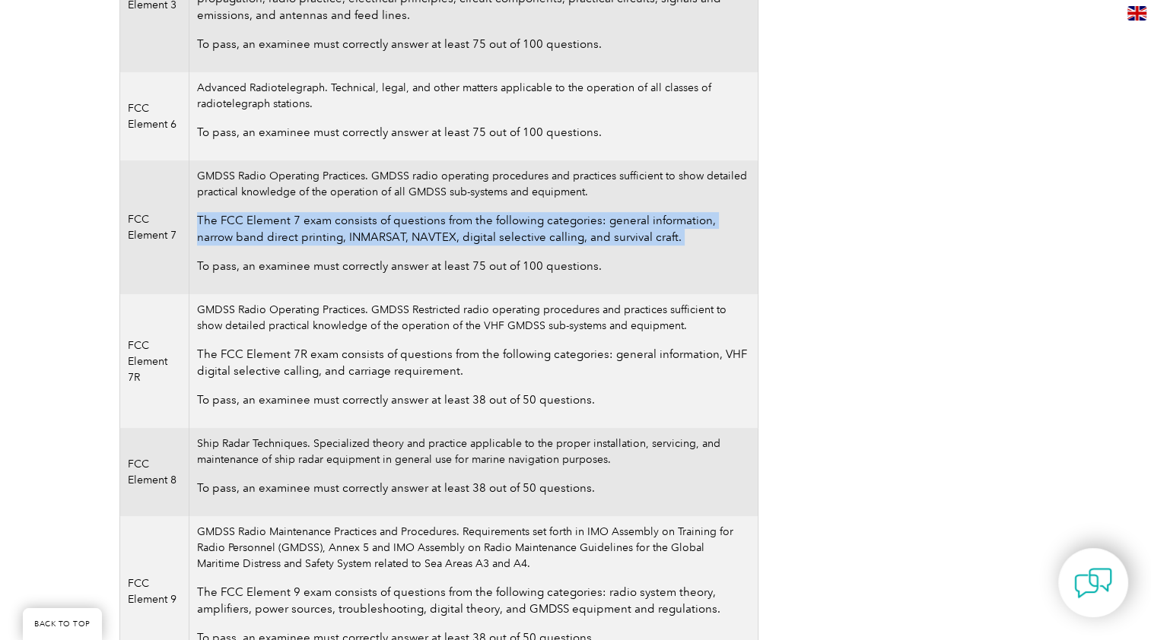
click at [300, 223] on p "The FCC Element 7 exam consists of questions from the following categories: gen…" at bounding box center [473, 228] width 552 height 33
click at [336, 224] on p "The FCC Element 7 exam consists of questions from the following categories: gen…" at bounding box center [473, 228] width 552 height 33
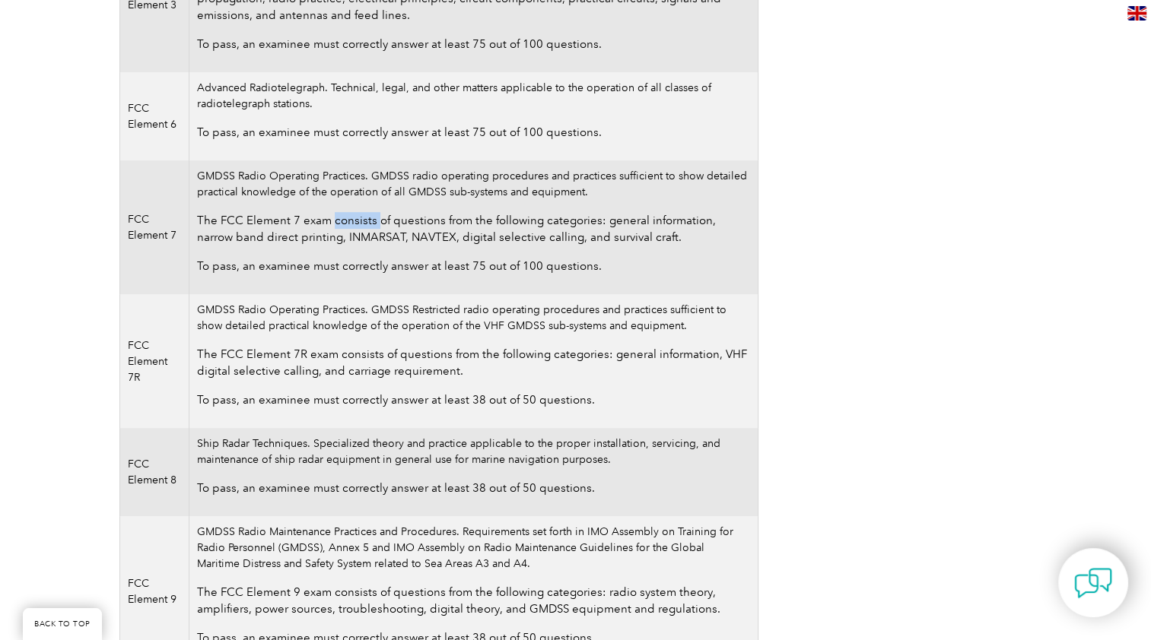
click at [336, 224] on p "The FCC Element 7 exam consists of questions from the following categories: gen…" at bounding box center [473, 228] width 552 height 33
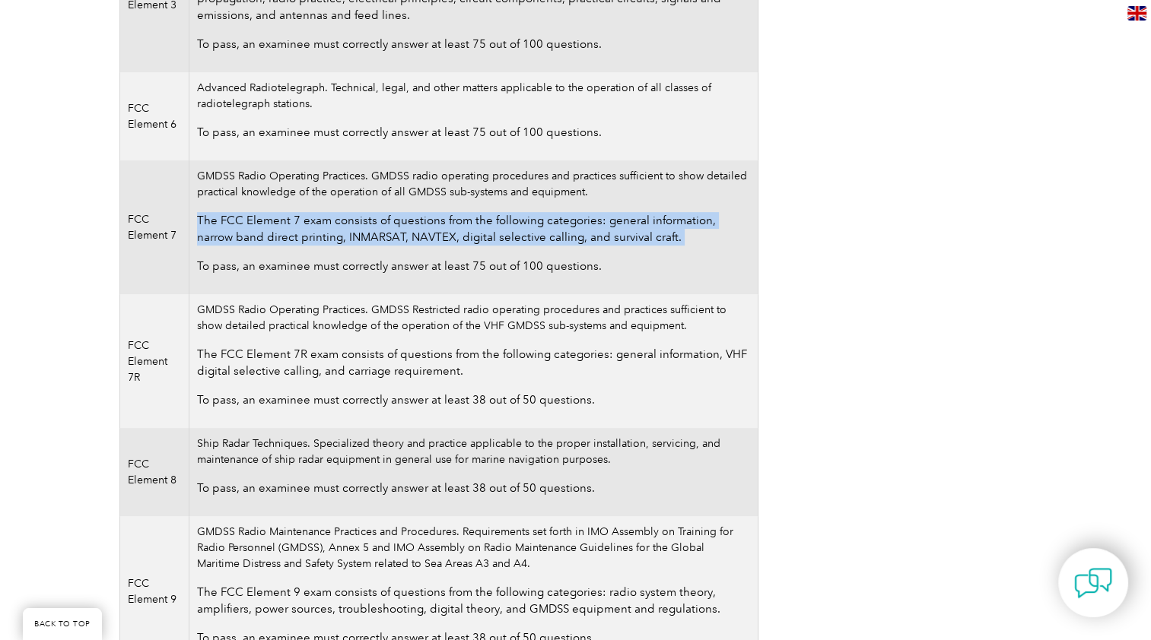
click at [336, 224] on p "The FCC Element 7 exam consists of questions from the following categories: gen…" at bounding box center [473, 228] width 552 height 33
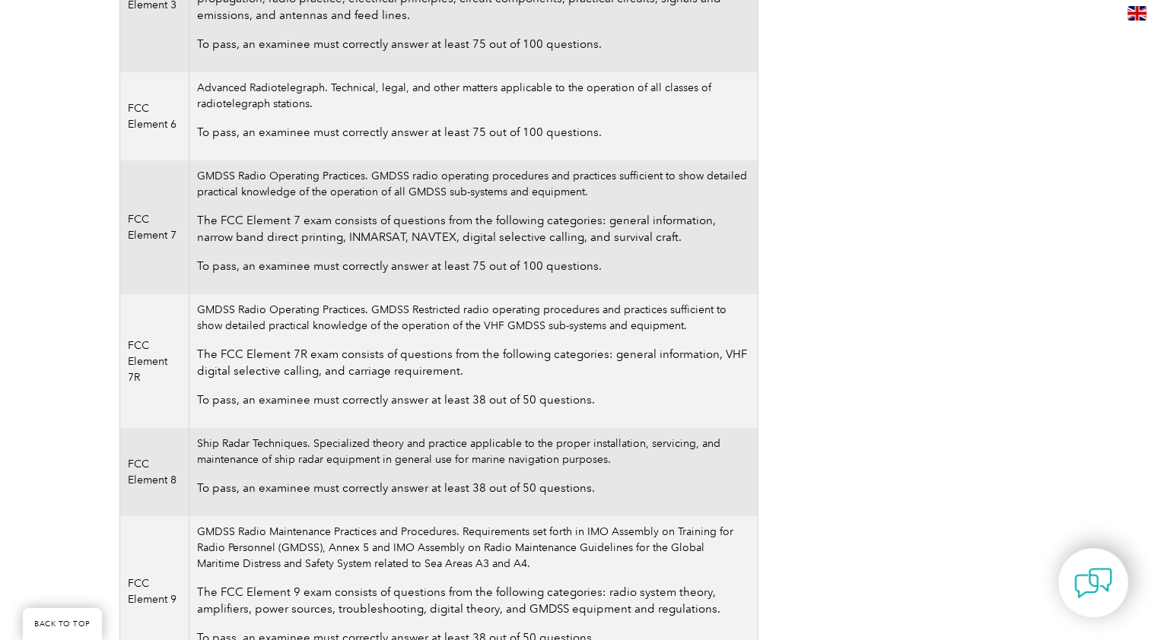
click at [274, 95] on td "Advanced Radiotelegraph. Technical, legal, and other matters applicable to the …" at bounding box center [473, 116] width 568 height 88
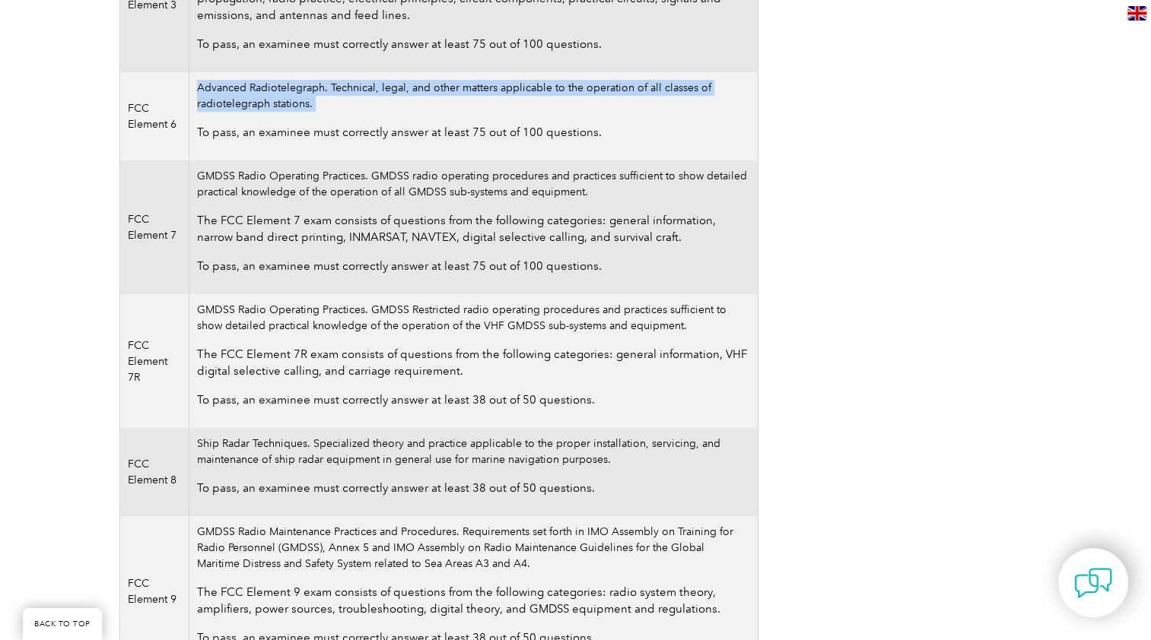
click at [274, 95] on td "Advanced Radiotelegraph. Technical, legal, and other matters applicable to the …" at bounding box center [473, 116] width 568 height 88
click at [449, 94] on td "Advanced Radiotelegraph. Technical, legal, and other matters applicable to the …" at bounding box center [473, 116] width 568 height 88
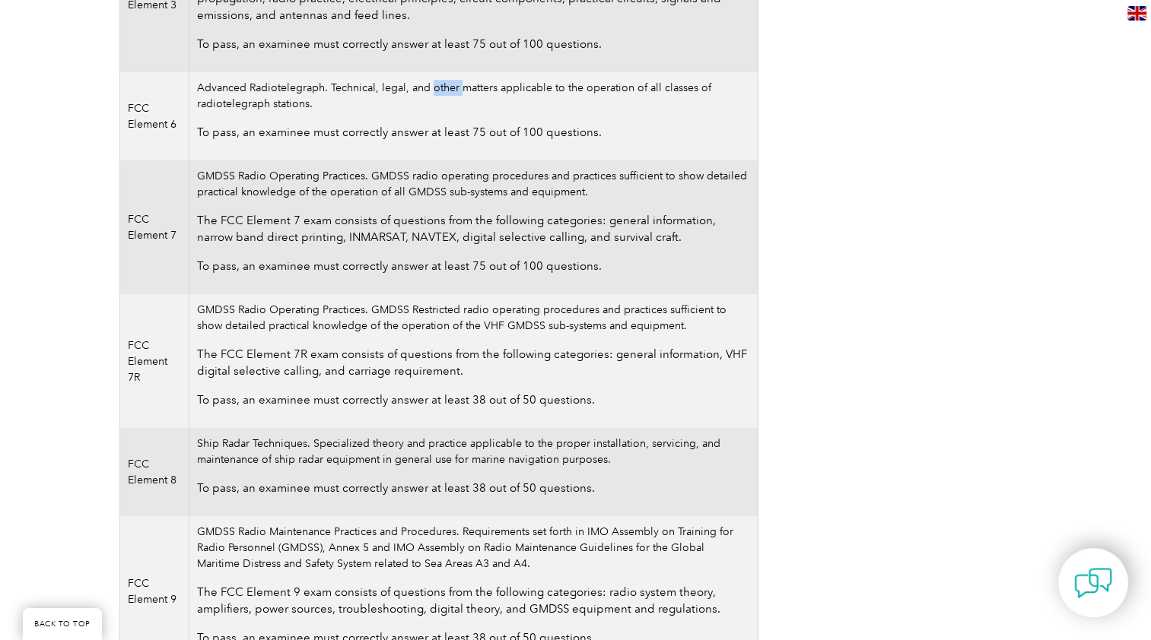
click at [449, 94] on td "Advanced Radiotelegraph. Technical, legal, and other matters applicable to the …" at bounding box center [473, 116] width 568 height 88
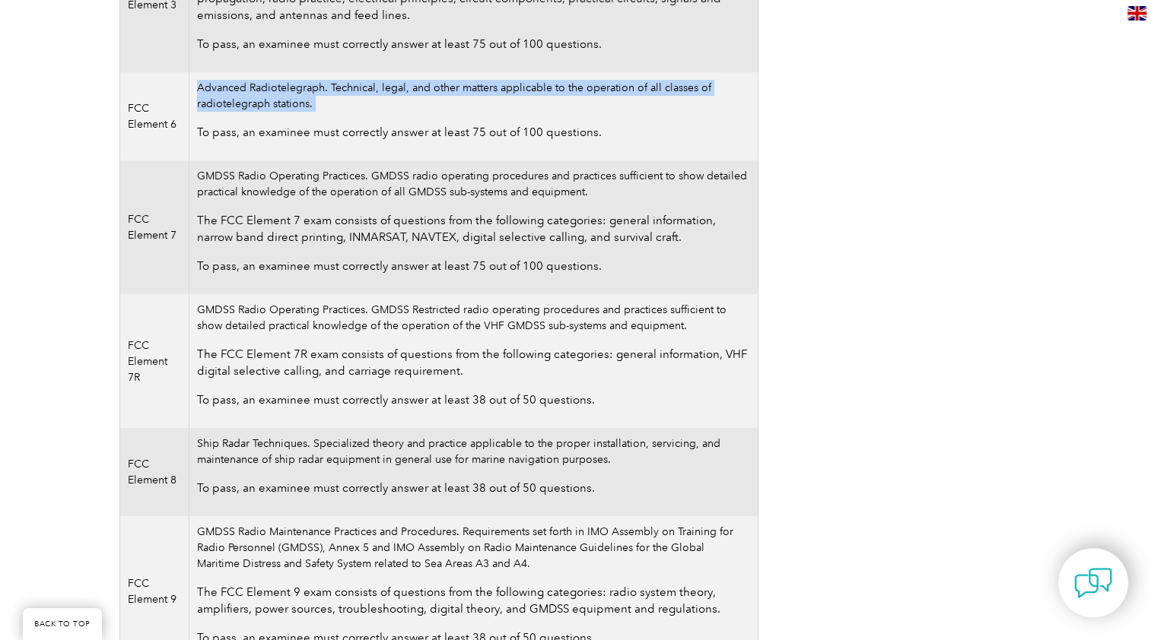
click at [449, 94] on td "Advanced Radiotelegraph. Technical, legal, and other matters applicable to the …" at bounding box center [473, 116] width 568 height 88
click at [251, 96] on td "Advanced Radiotelegraph. Technical, legal, and other matters applicable to the …" at bounding box center [473, 116] width 568 height 88
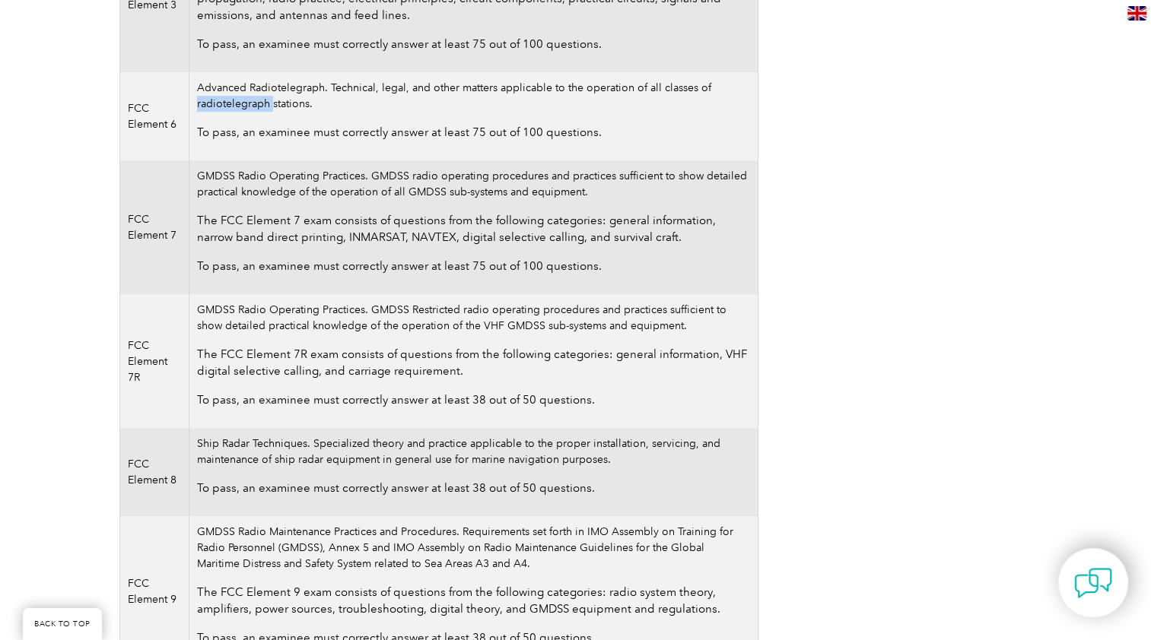
click at [251, 96] on td "Advanced Radiotelegraph. Technical, legal, and other matters applicable to the …" at bounding box center [473, 116] width 568 height 88
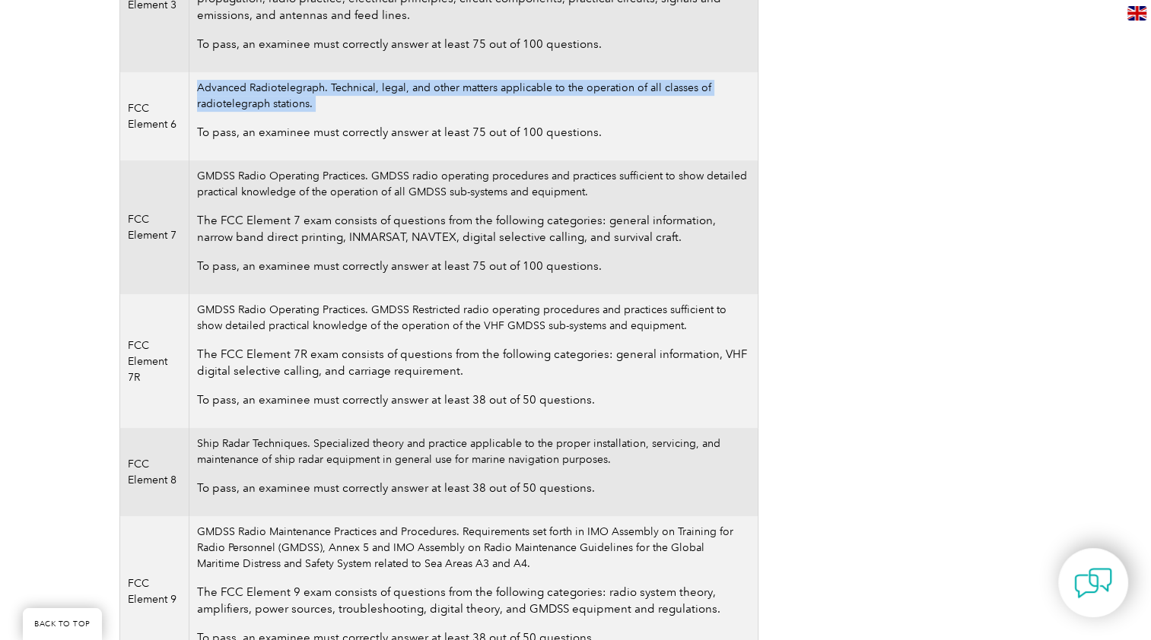
click at [251, 96] on td "Advanced Radiotelegraph. Technical, legal, and other matters applicable to the …" at bounding box center [473, 116] width 568 height 88
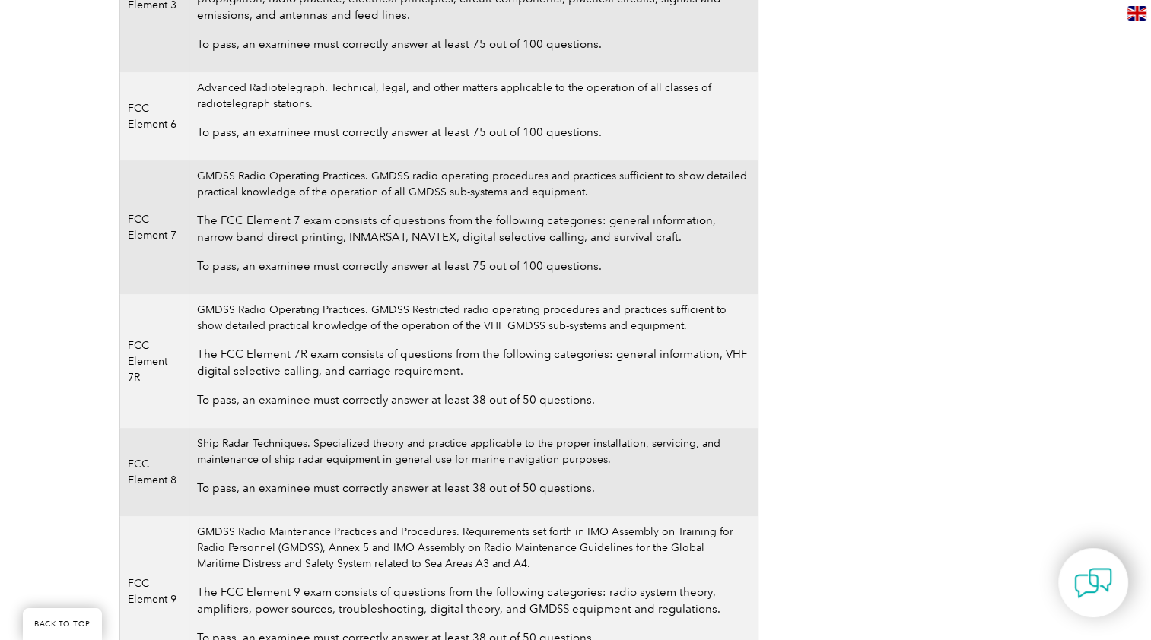
click at [274, 128] on p "To pass, an examinee must correctly answer at least 75 out of 100 questions." at bounding box center [473, 132] width 552 height 17
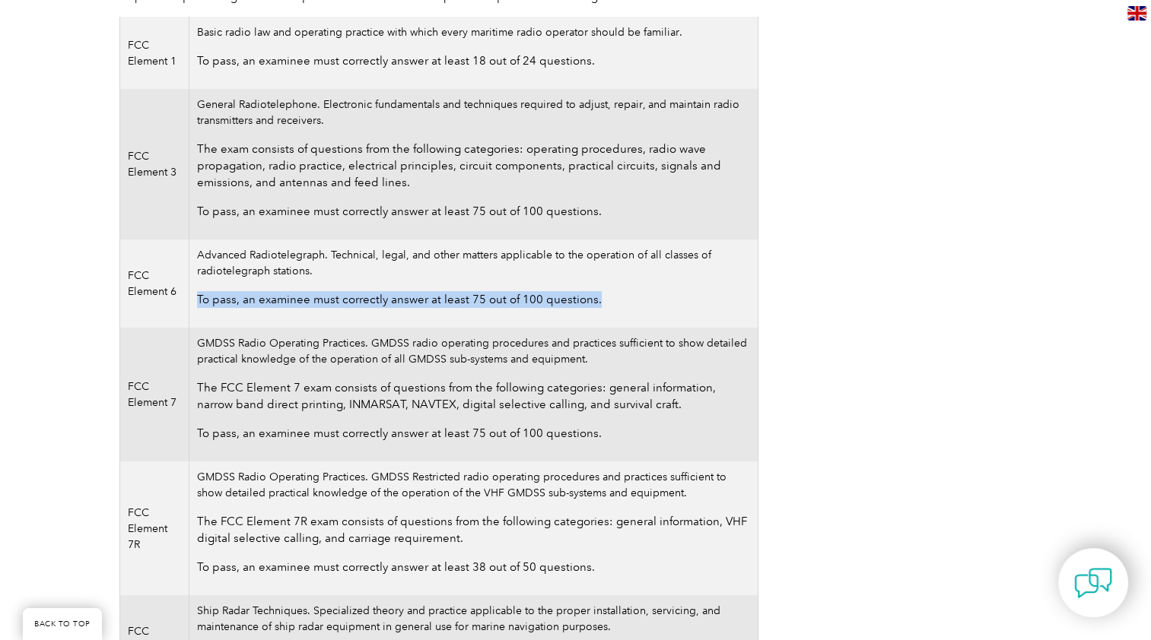
scroll to position [480, 0]
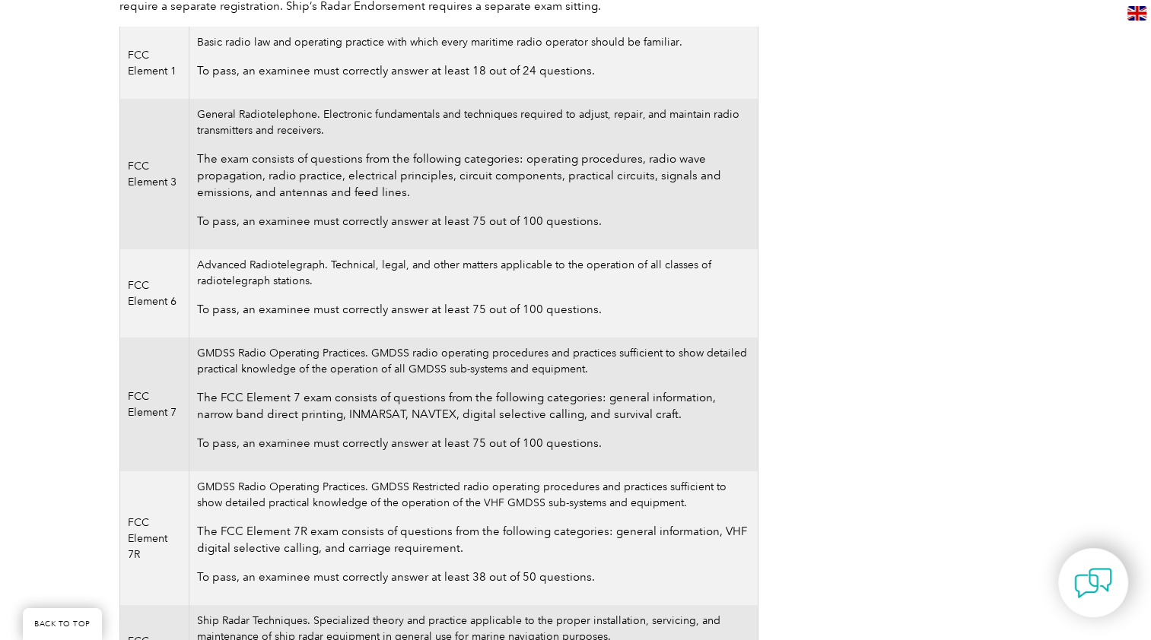
click at [246, 125] on td "General Radiotelephone. Electronic fundamentals and techniques required to adju…" at bounding box center [473, 174] width 568 height 151
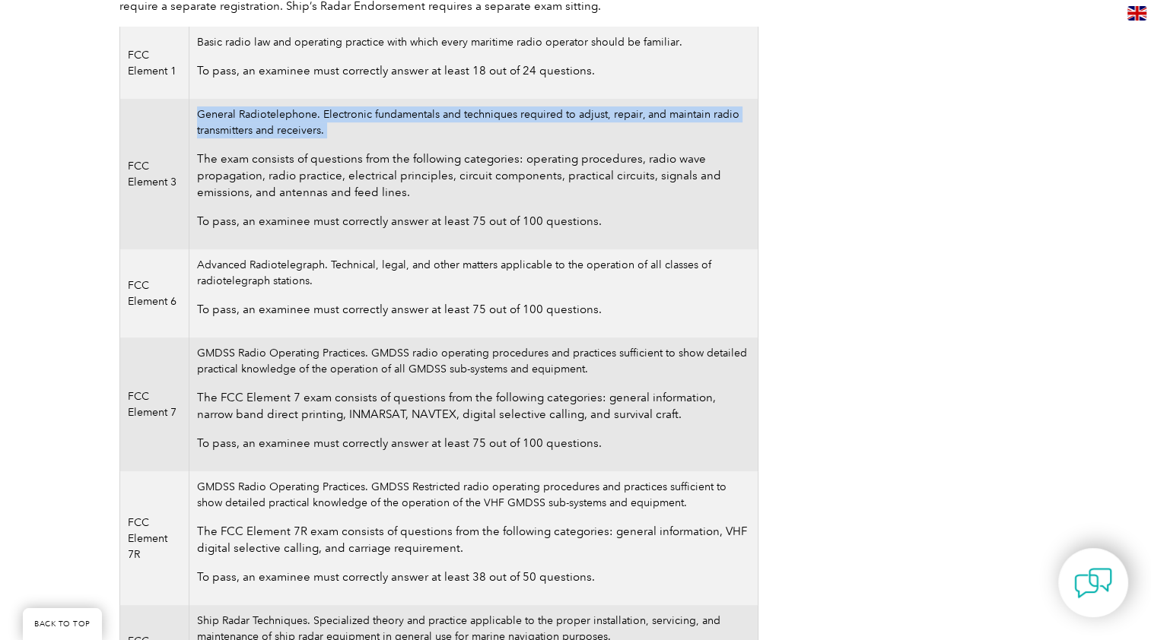
click at [246, 125] on td "General Radiotelephone. Electronic fundamentals and techniques required to adju…" at bounding box center [473, 174] width 568 height 151
click at [252, 120] on td "General Radiotelephone. Electronic fundamentals and techniques required to adju…" at bounding box center [473, 174] width 568 height 151
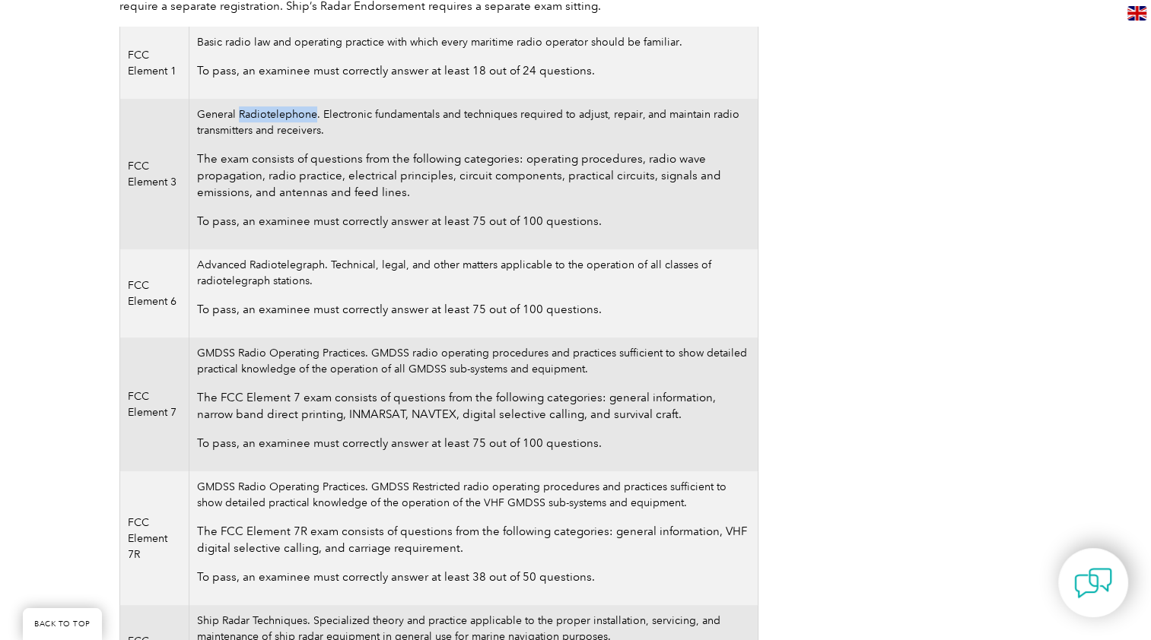
click at [252, 120] on td "General Radiotelephone. Electronic fundamentals and techniques required to adju…" at bounding box center [473, 174] width 568 height 151
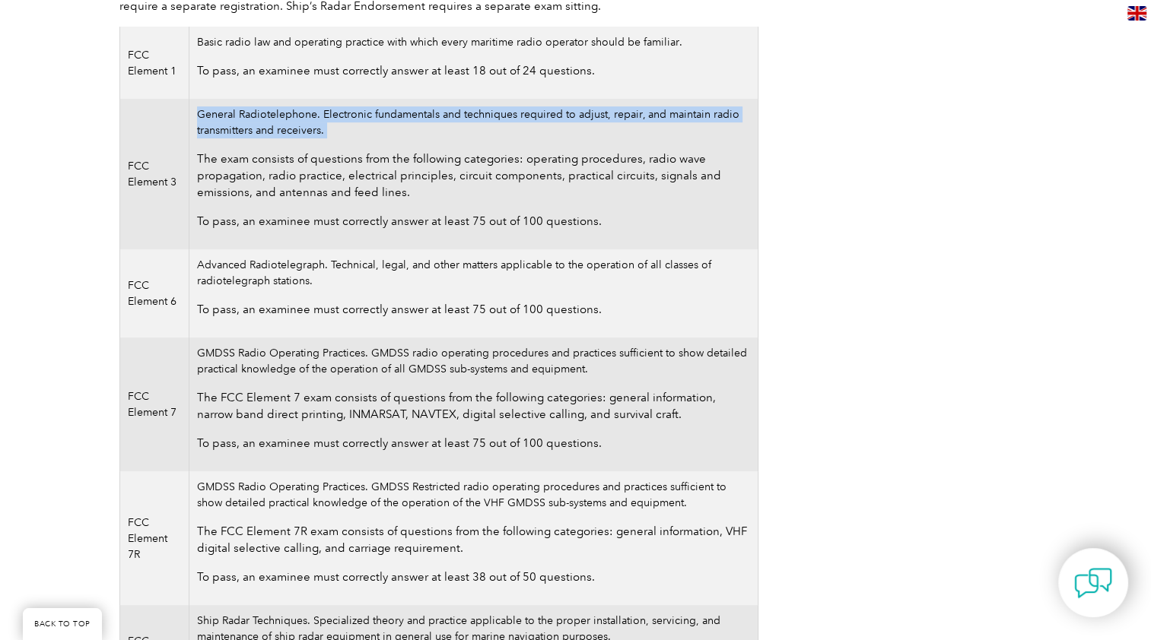
click at [252, 120] on td "General Radiotelephone. Electronic fundamentals and techniques required to adju…" at bounding box center [473, 174] width 568 height 151
click at [301, 116] on td "General Radiotelephone. Electronic fundamentals and techniques required to adju…" at bounding box center [473, 174] width 568 height 151
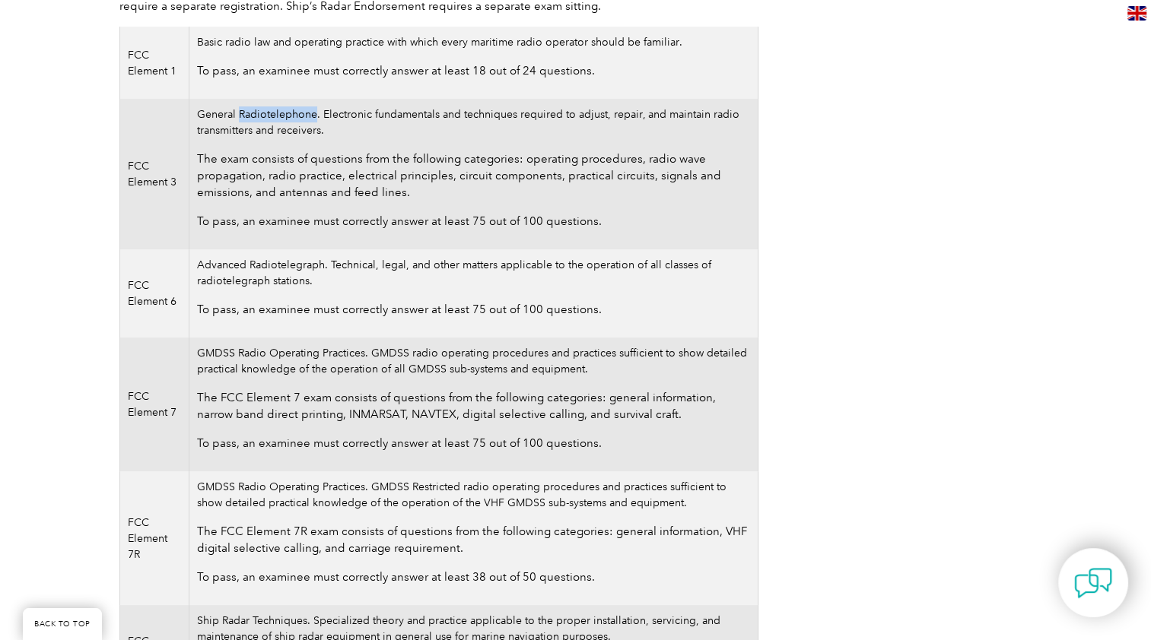
click at [301, 116] on td "General Radiotelephone. Electronic fundamentals and techniques required to adju…" at bounding box center [473, 174] width 568 height 151
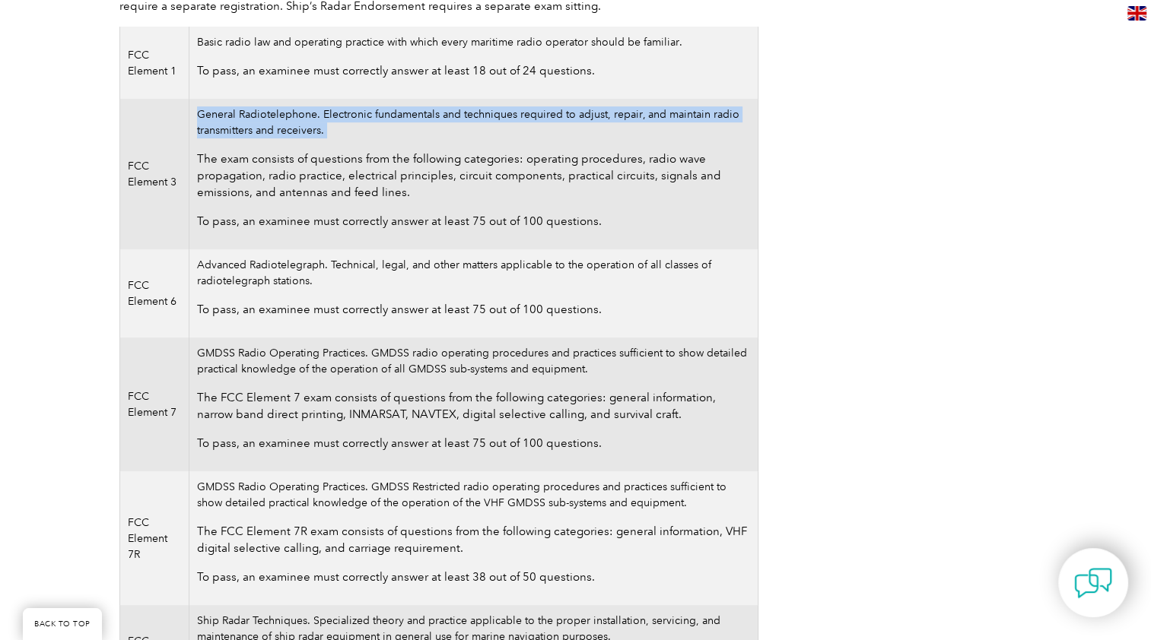
click at [301, 116] on td "General Radiotelephone. Electronic fundamentals and techniques required to adju…" at bounding box center [473, 174] width 568 height 151
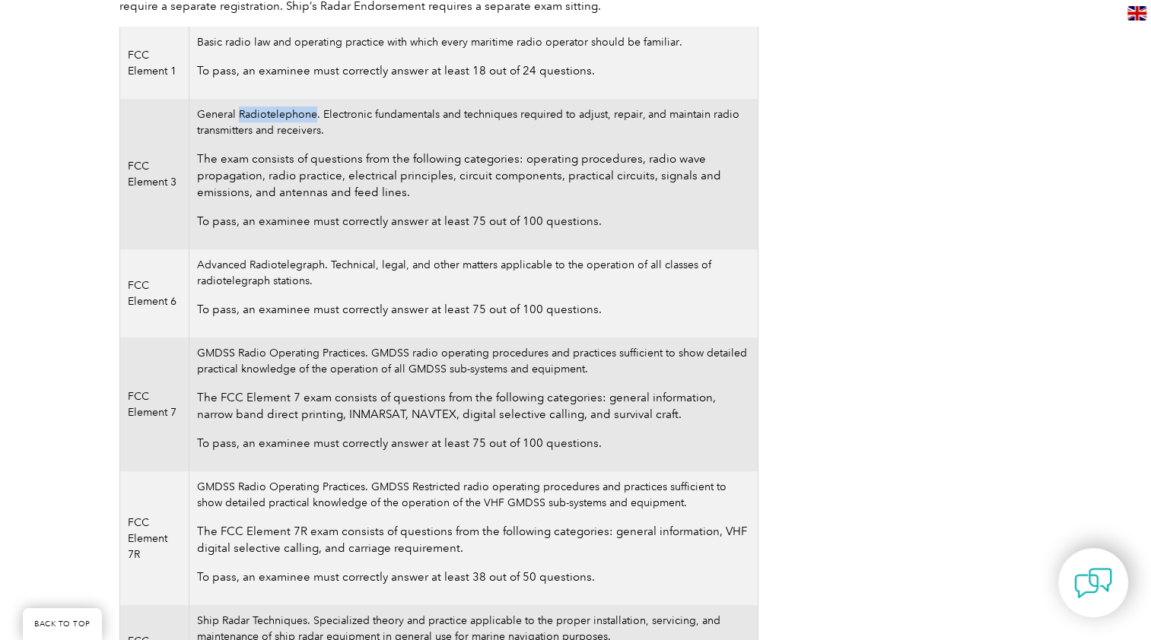
click at [301, 116] on td "General Radiotelephone. Electronic fundamentals and techniques required to adju…" at bounding box center [473, 174] width 568 height 151
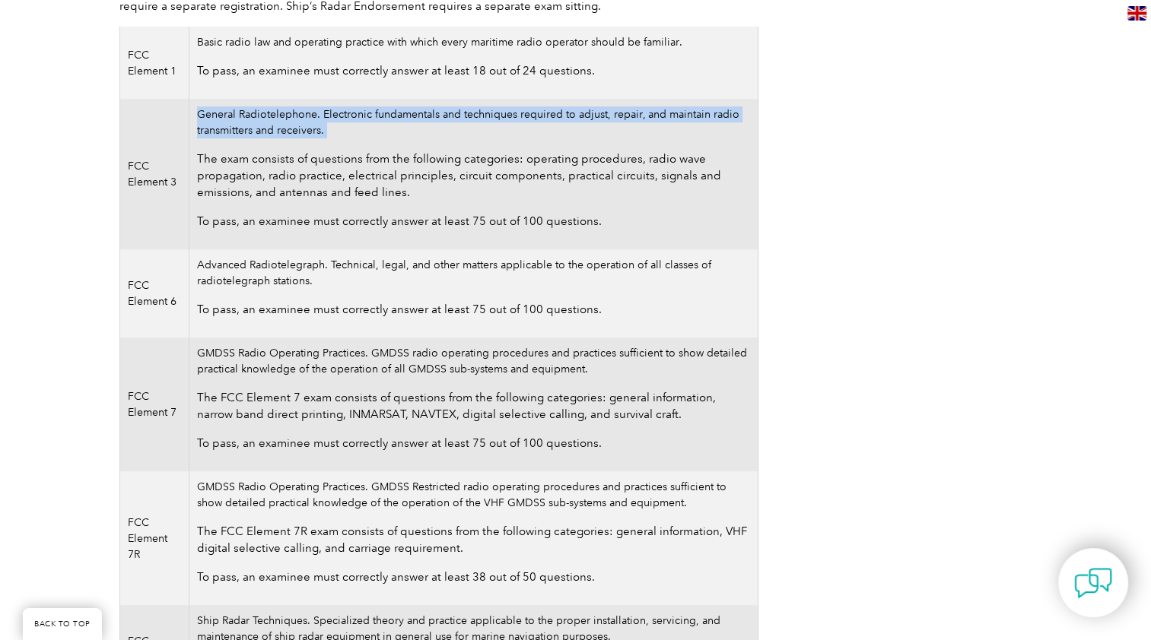
click at [301, 116] on td "General Radiotelephone. Electronic fundamentals and techniques required to adju…" at bounding box center [473, 174] width 568 height 151
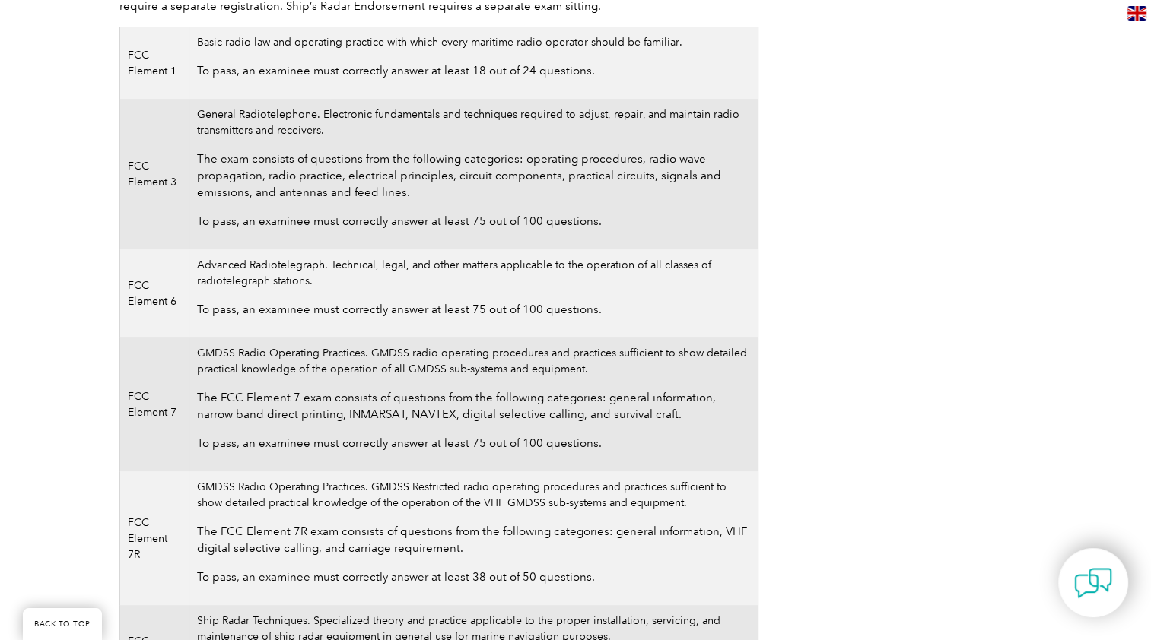
click at [252, 163] on p "The exam consists of questions from the following categories: operating procedu…" at bounding box center [473, 176] width 552 height 50
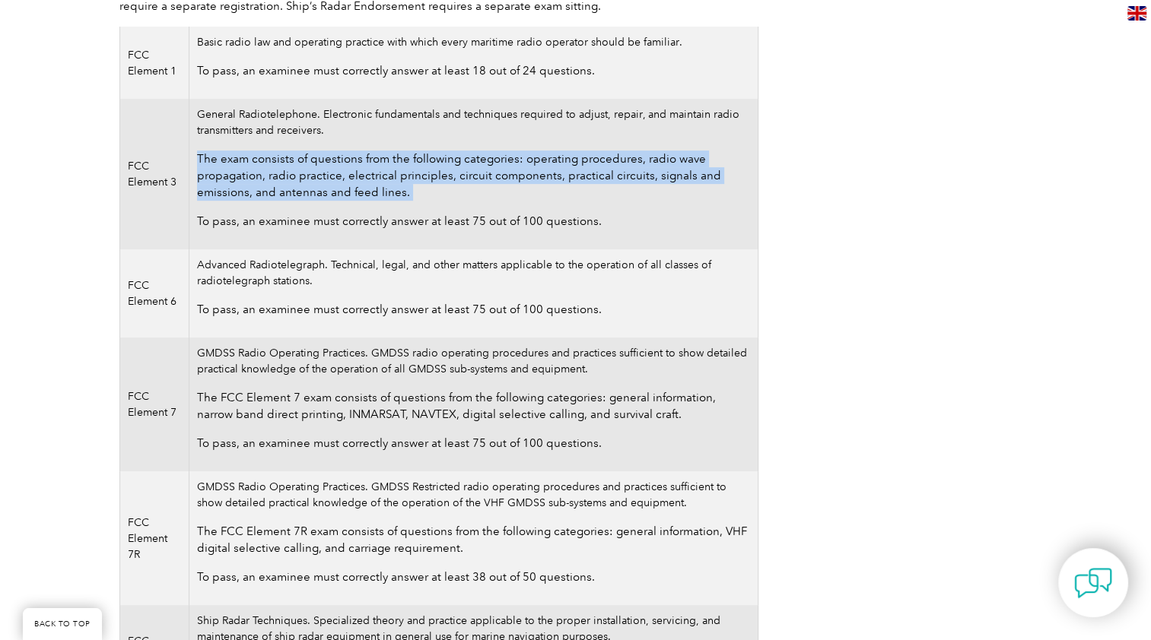
click at [252, 163] on p "The exam consists of questions from the following categories: operating procedu…" at bounding box center [473, 176] width 552 height 50
click at [319, 167] on p "The exam consists of questions from the following categories: operating procedu…" at bounding box center [473, 176] width 552 height 50
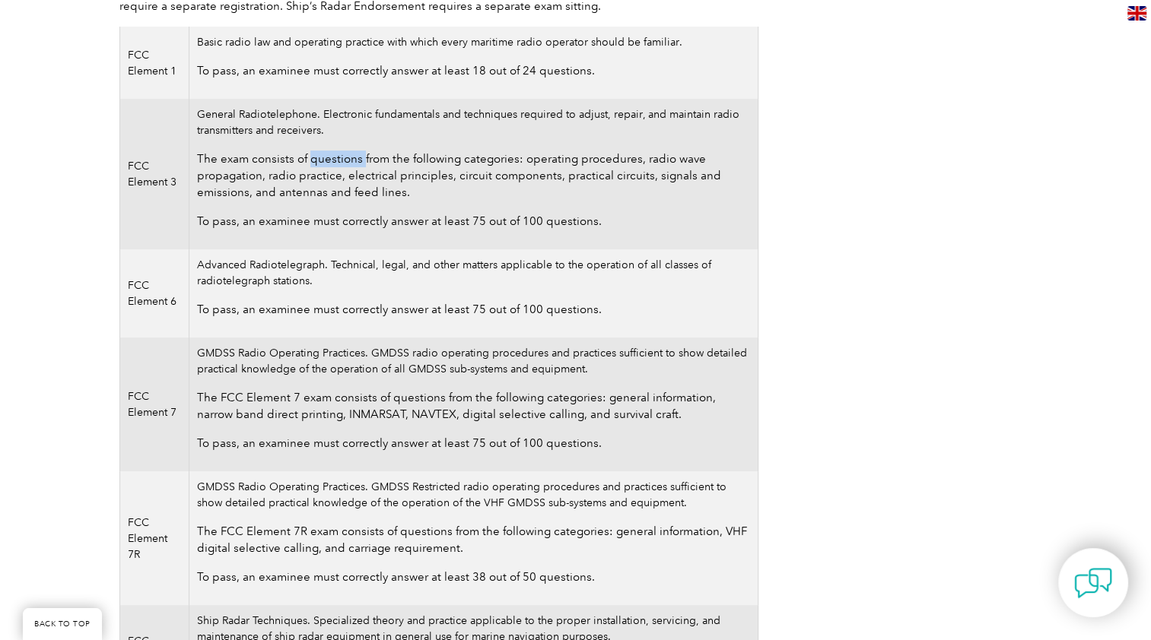
click at [319, 167] on p "The exam consists of questions from the following categories: operating procedu…" at bounding box center [473, 176] width 552 height 50
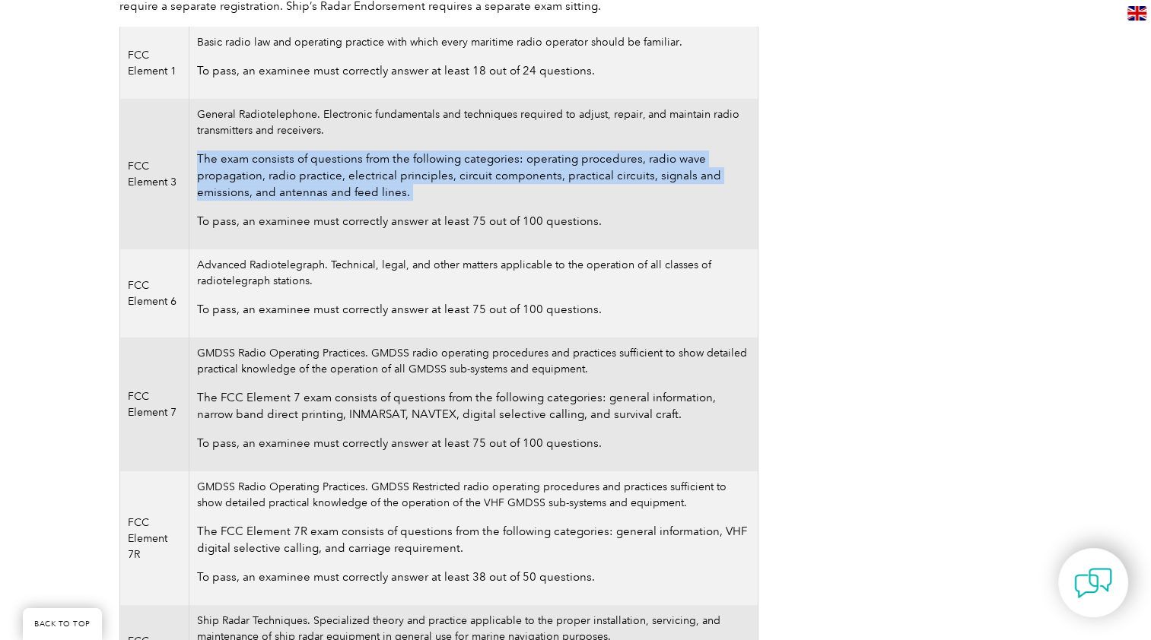
click at [319, 167] on p "The exam consists of questions from the following categories: operating procedu…" at bounding box center [473, 176] width 552 height 50
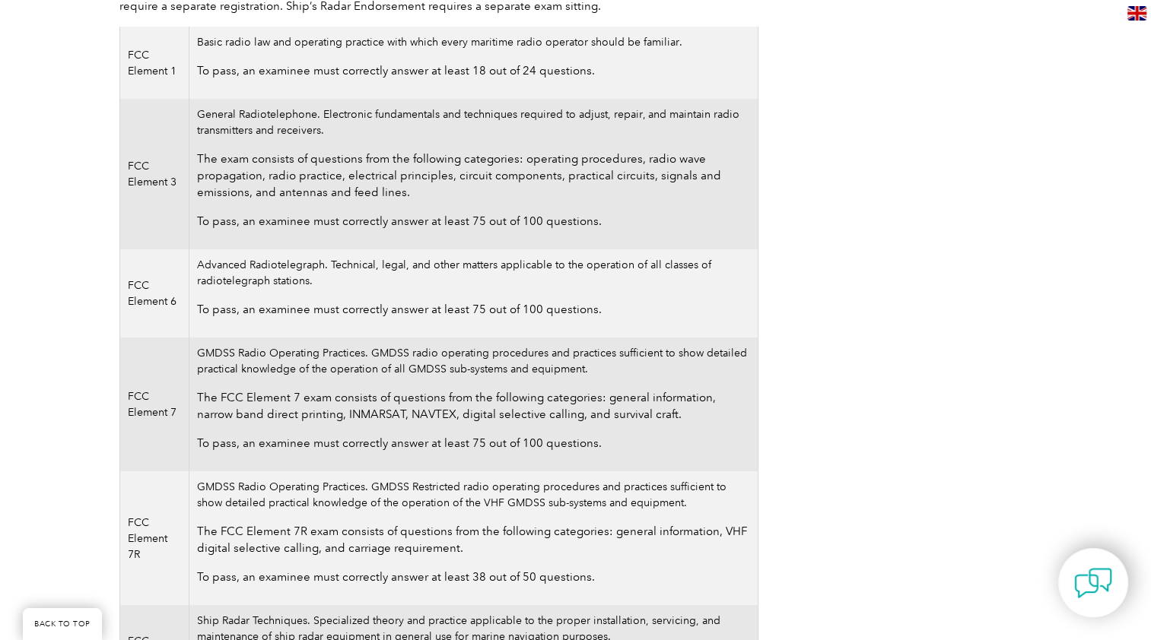
click at [280, 218] on p "To pass, an examinee must correctly answer at least 75 out of 100 questions." at bounding box center [473, 221] width 552 height 17
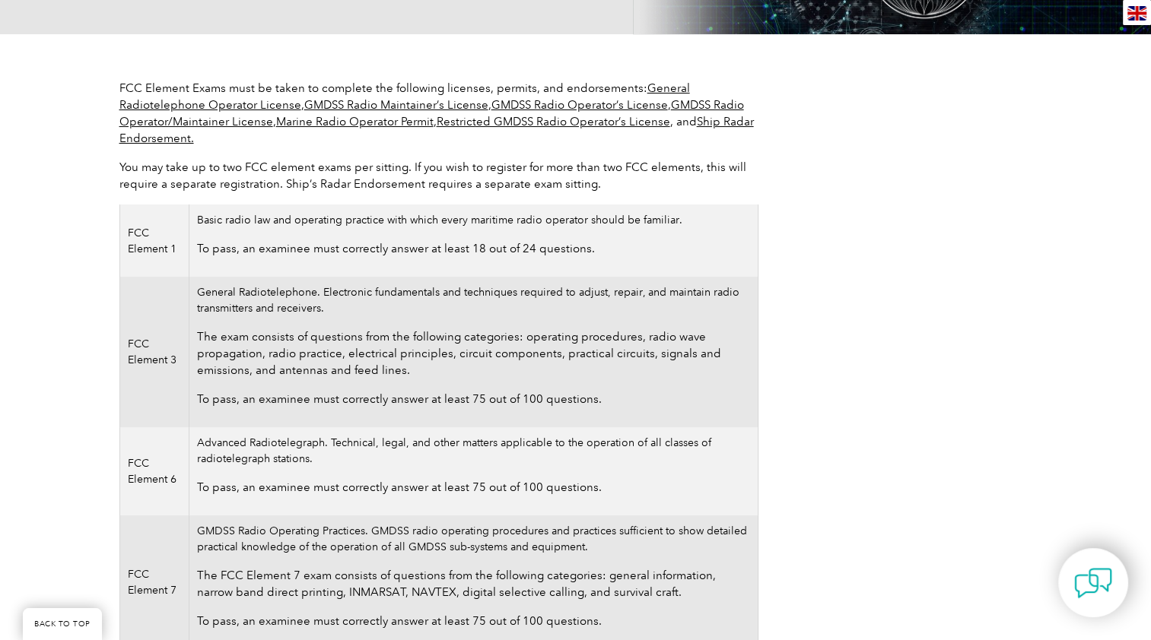
click at [277, 218] on td "Basic radio law and operating practice with which every maritime radio operator…" at bounding box center [473, 241] width 568 height 72
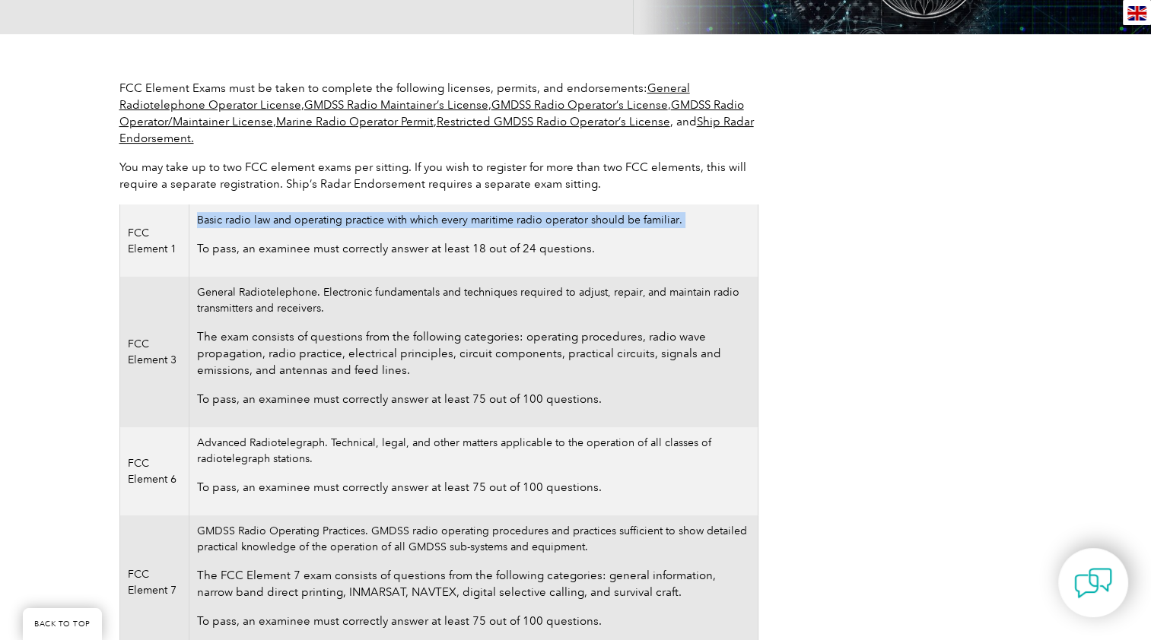
click at [277, 218] on td "Basic radio law and operating practice with which every maritime radio operator…" at bounding box center [473, 241] width 568 height 72
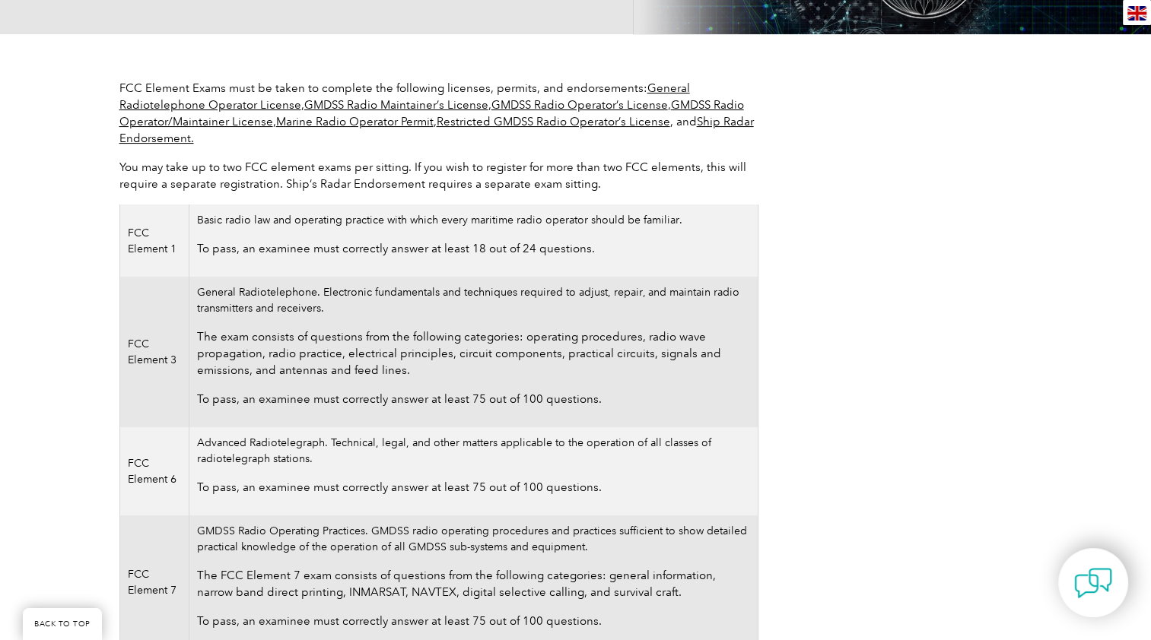
click at [265, 236] on td "Basic radio law and operating practice with which every maritime radio operator…" at bounding box center [473, 241] width 568 height 72
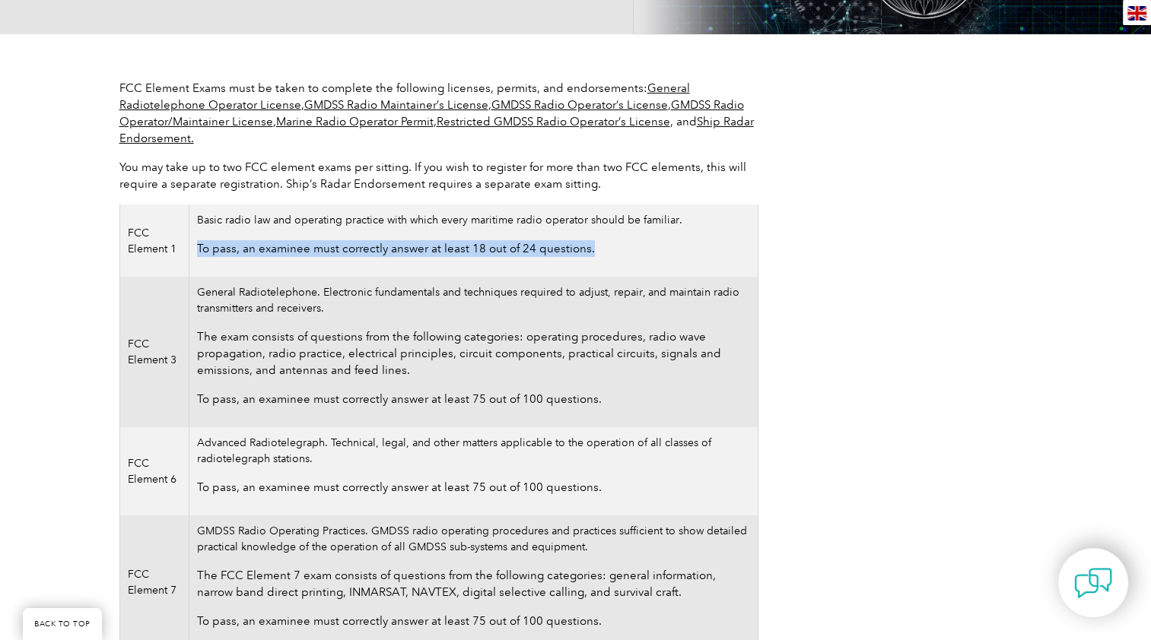
click at [265, 236] on td "Basic radio law and operating practice with which every maritime radio operator…" at bounding box center [473, 241] width 568 height 72
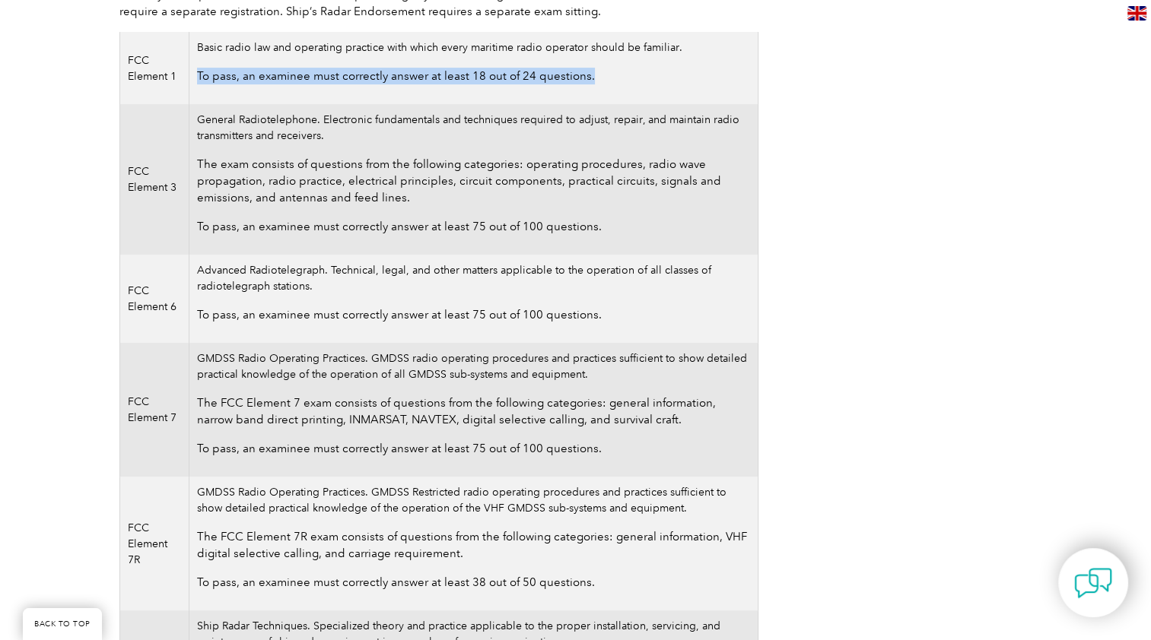
scroll to position [480, 0]
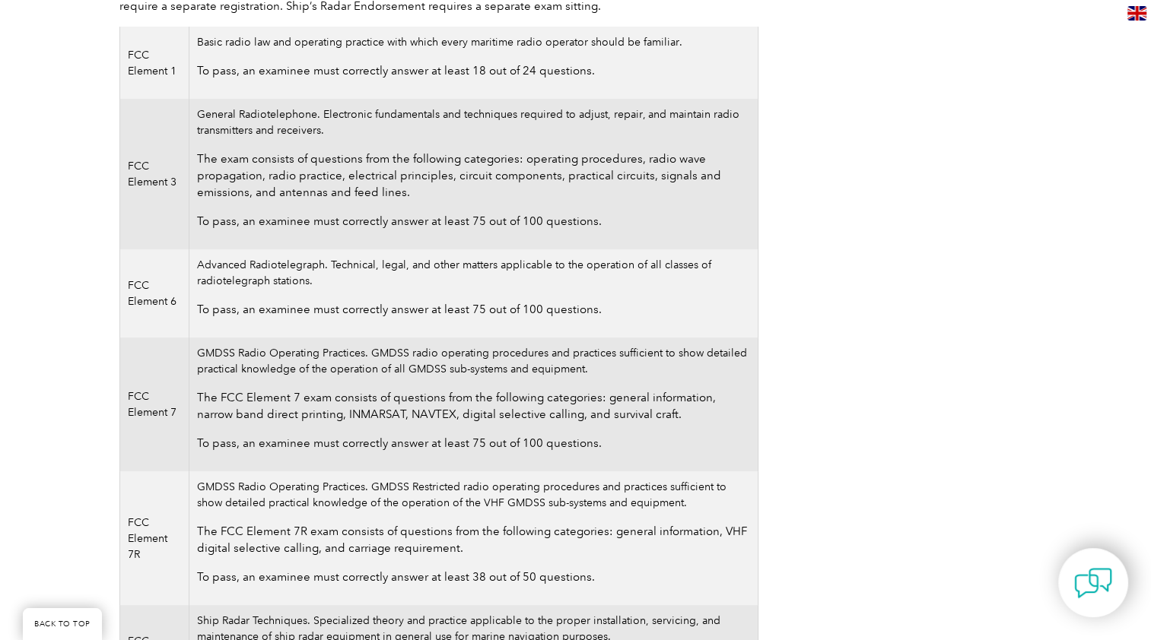
click at [246, 272] on td "Advanced Radiotelegraph. Technical, legal, and other matters applicable to the …" at bounding box center [473, 293] width 568 height 88
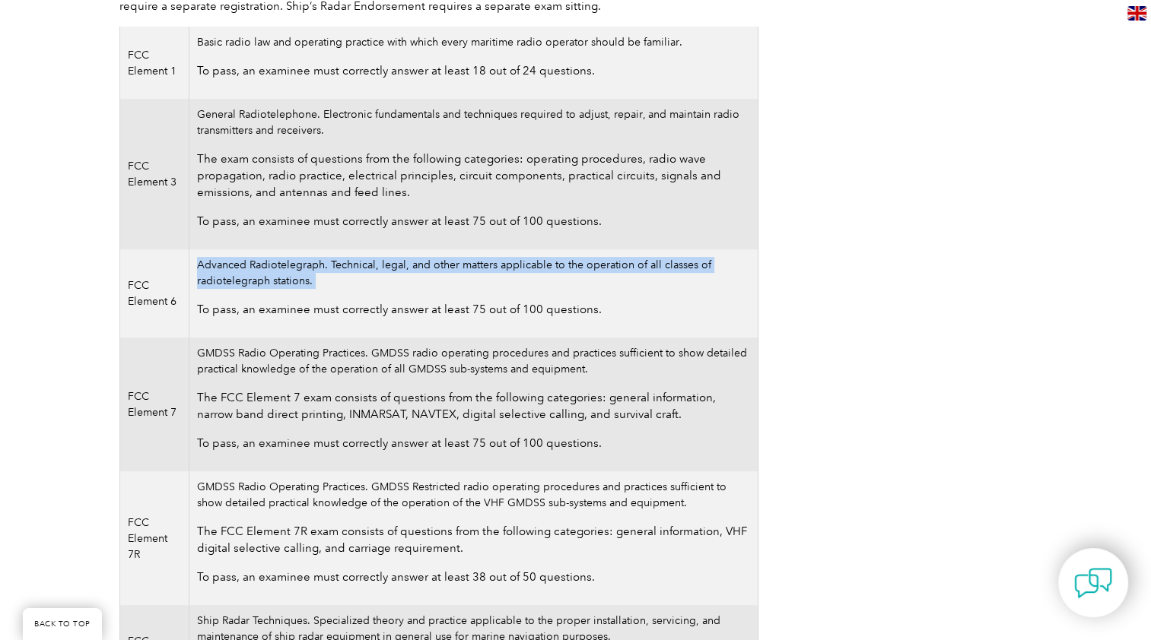
click at [246, 272] on td "Advanced Radiotelegraph. Technical, legal, and other matters applicable to the …" at bounding box center [473, 293] width 568 height 88
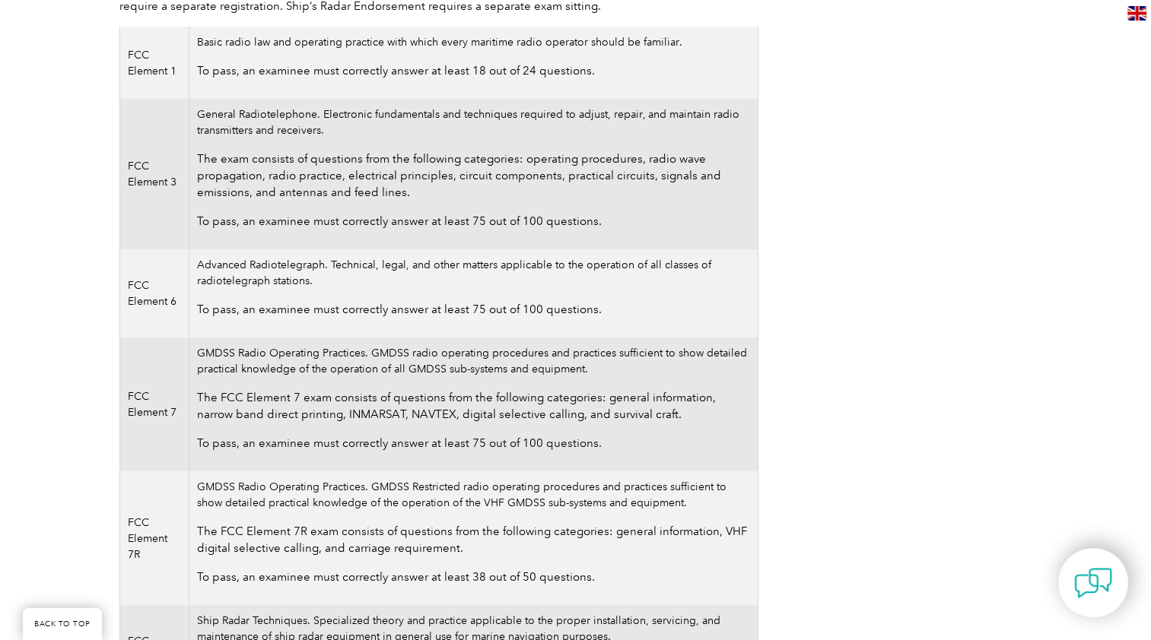
click at [294, 348] on td "GMDSS Radio Operating Practices. GMDSS radio operating procedures and practices…" at bounding box center [473, 405] width 568 height 134
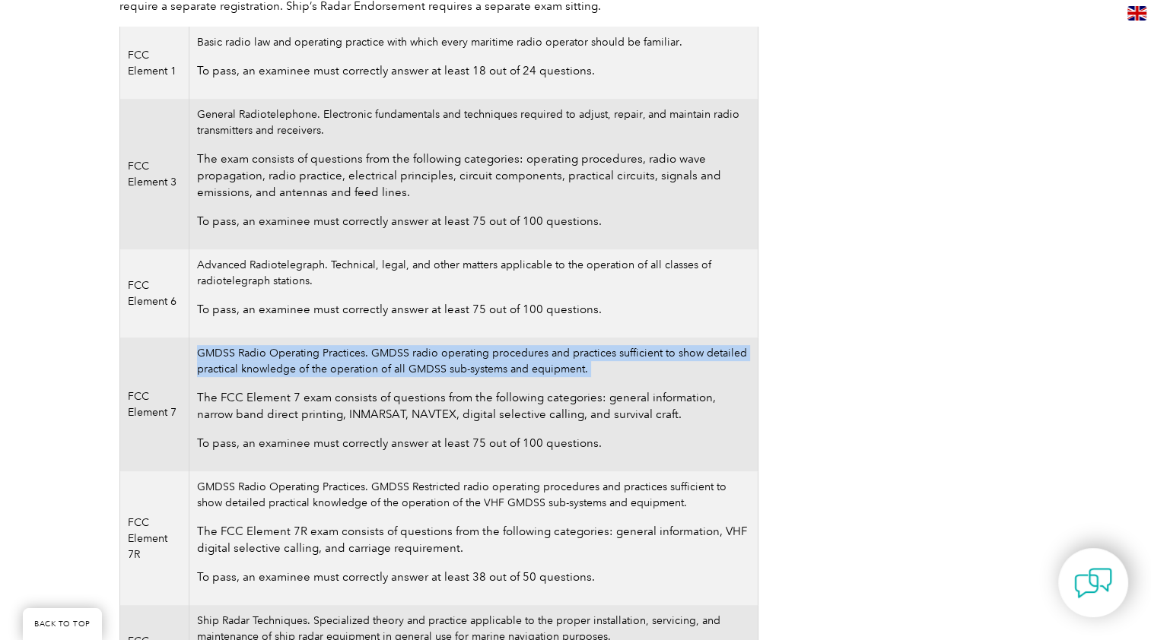
click at [294, 348] on td "GMDSS Radio Operating Practices. GMDSS radio operating procedures and practices…" at bounding box center [473, 405] width 568 height 134
click at [271, 363] on td "GMDSS Radio Operating Practices. GMDSS radio operating procedures and practices…" at bounding box center [473, 405] width 568 height 134
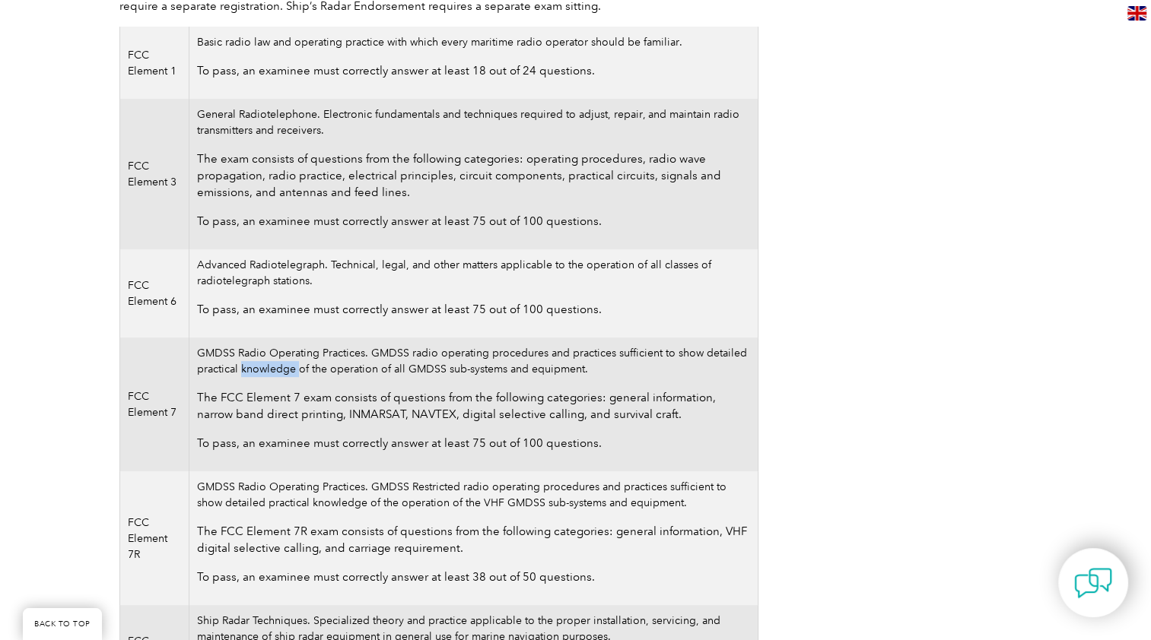
click at [271, 363] on td "GMDSS Radio Operating Practices. GMDSS radio operating procedures and practices…" at bounding box center [473, 405] width 568 height 134
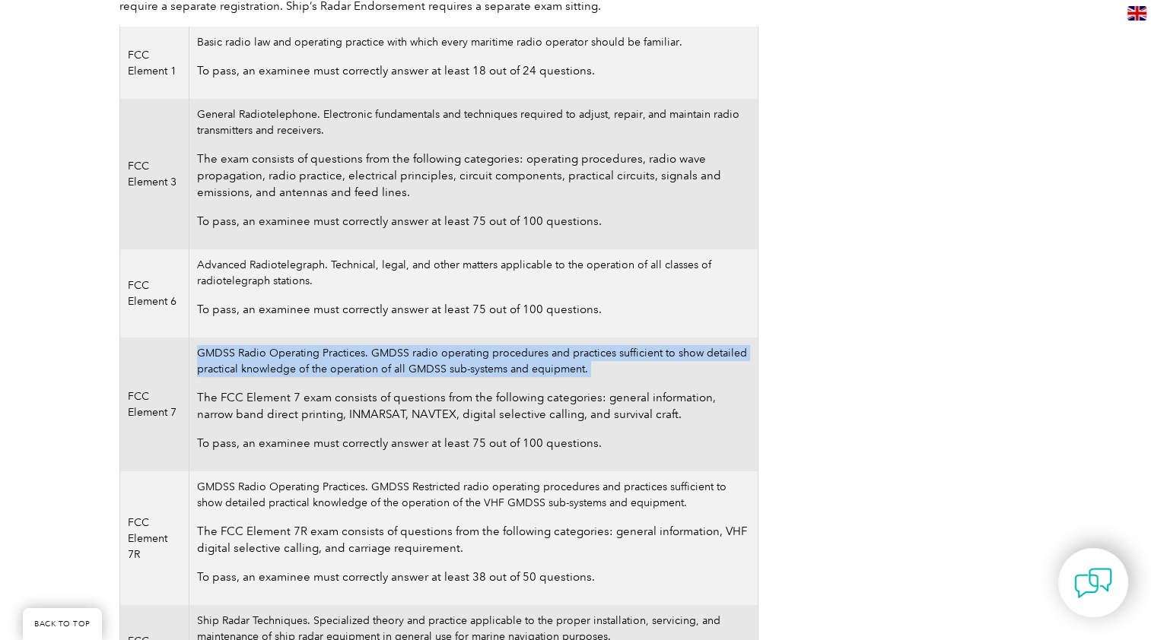
click at [271, 363] on td "GMDSS Radio Operating Practices. GMDSS radio operating procedures and practices…" at bounding box center [473, 405] width 568 height 134
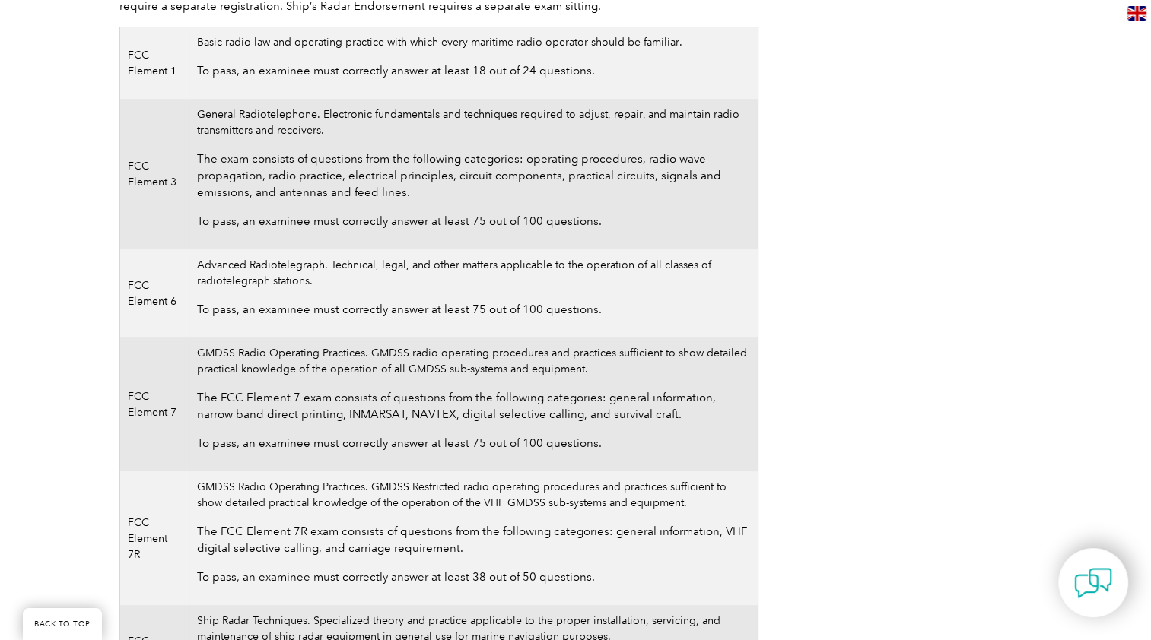
click at [351, 399] on p "The FCC Element 7 exam consists of questions from the following categories: gen…" at bounding box center [473, 405] width 552 height 33
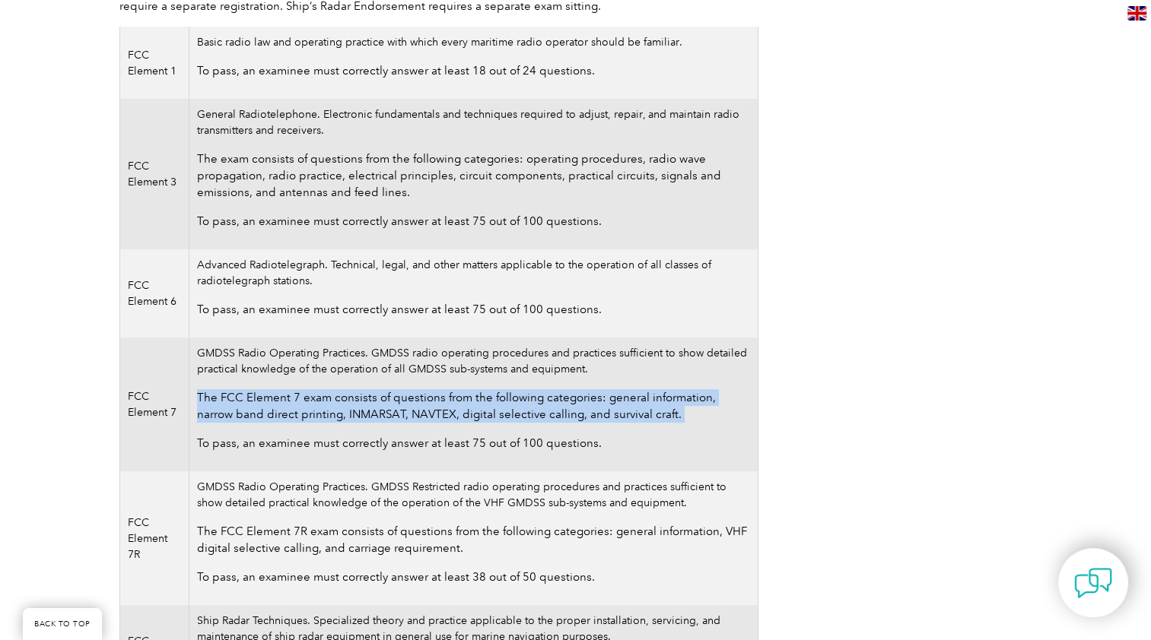
click at [351, 399] on p "The FCC Element 7 exam consists of questions from the following categories: gen…" at bounding box center [473, 405] width 552 height 33
click at [514, 398] on p "The FCC Element 7 exam consists of questions from the following categories: gen…" at bounding box center [473, 405] width 552 height 33
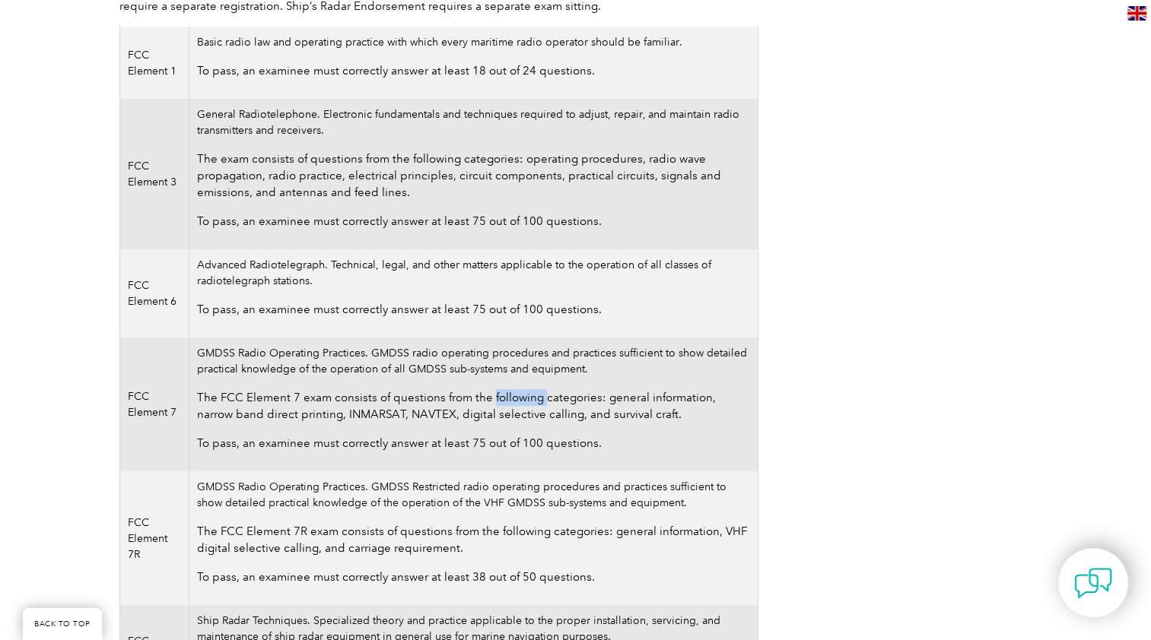
click at [514, 398] on p "The FCC Element 7 exam consists of questions from the following categories: gen…" at bounding box center [473, 405] width 552 height 33
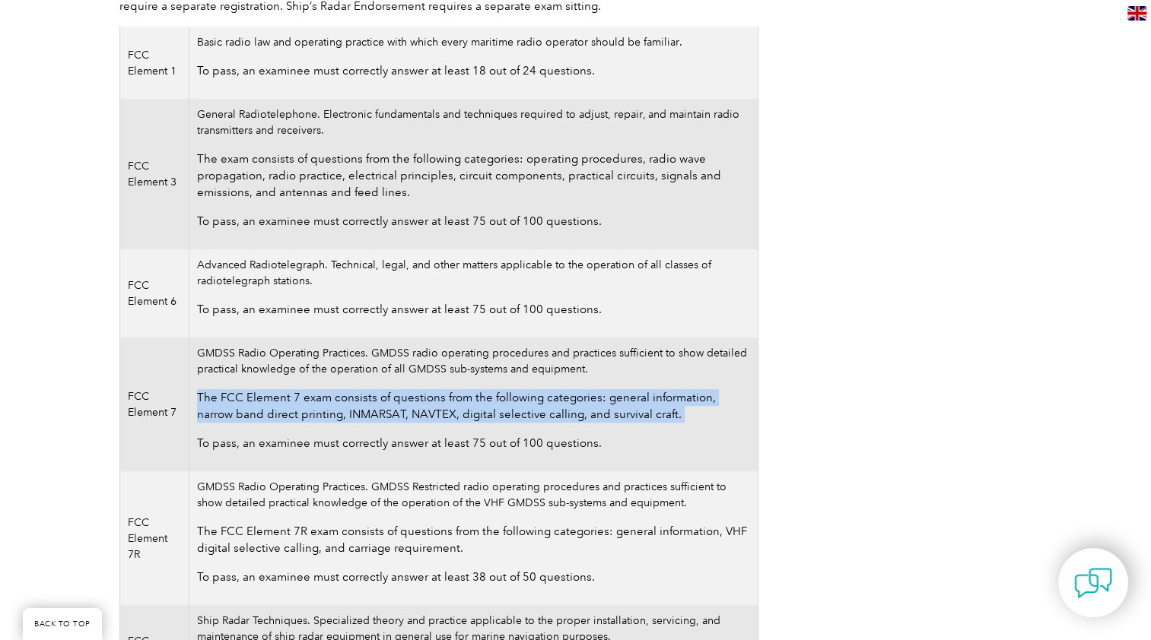
click at [514, 398] on p "The FCC Element 7 exam consists of questions from the following categories: gen…" at bounding box center [473, 405] width 552 height 33
click at [272, 403] on p "The FCC Element 7 exam consists of questions from the following categories: gen…" at bounding box center [473, 405] width 552 height 33
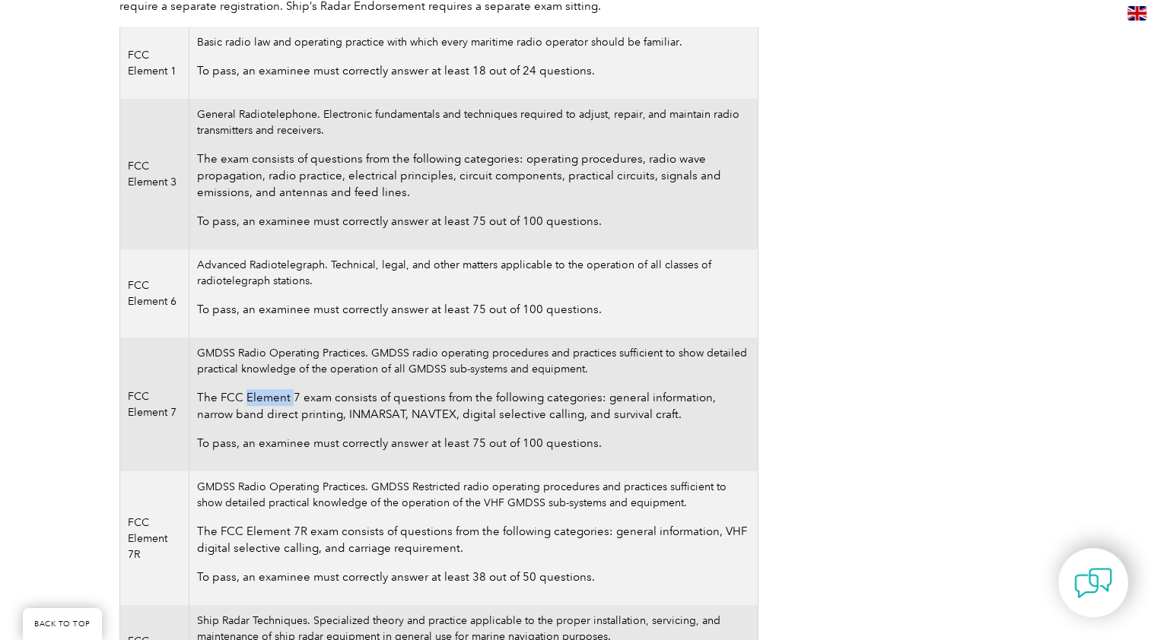
click at [272, 403] on p "The FCC Element 7 exam consists of questions from the following categories: gen…" at bounding box center [473, 405] width 552 height 33
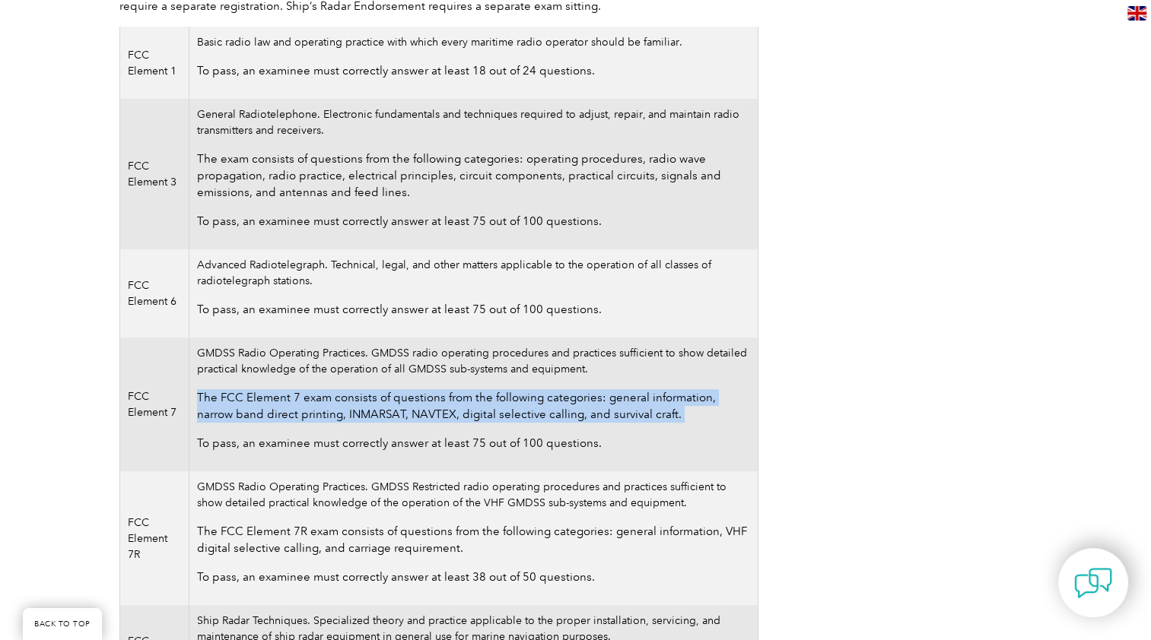
click at [272, 403] on p "The FCC Element 7 exam consists of questions from the following categories: gen…" at bounding box center [473, 405] width 552 height 33
click at [373, 403] on p "The FCC Element 7 exam consists of questions from the following categories: gen…" at bounding box center [473, 405] width 552 height 33
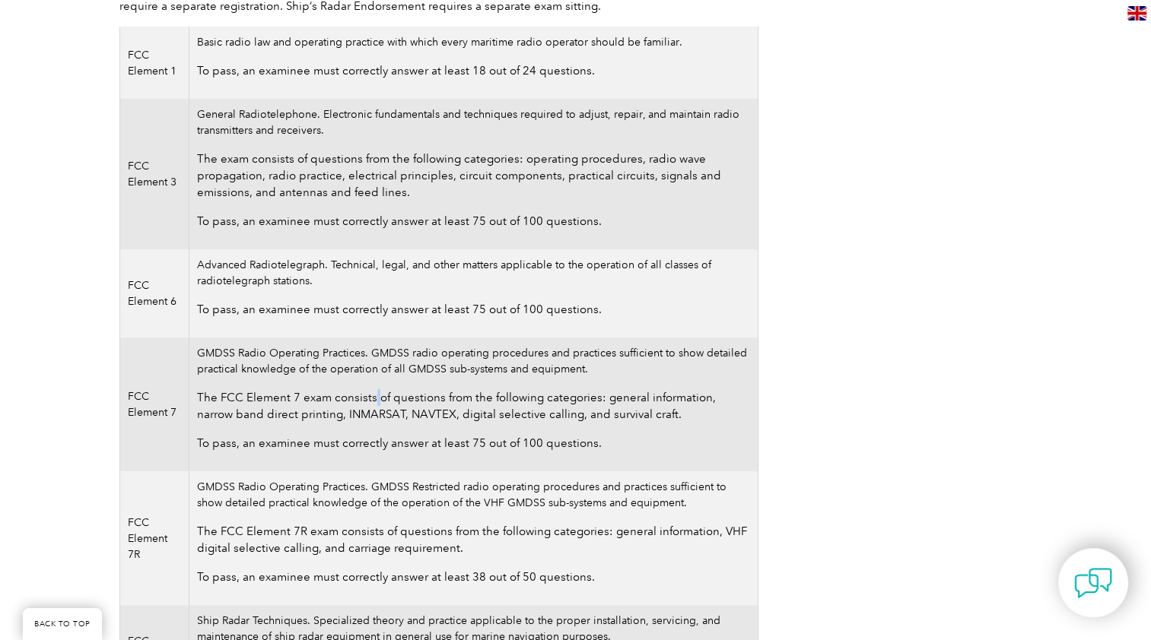
click at [373, 403] on p "The FCC Element 7 exam consists of questions from the following categories: gen…" at bounding box center [473, 405] width 552 height 33
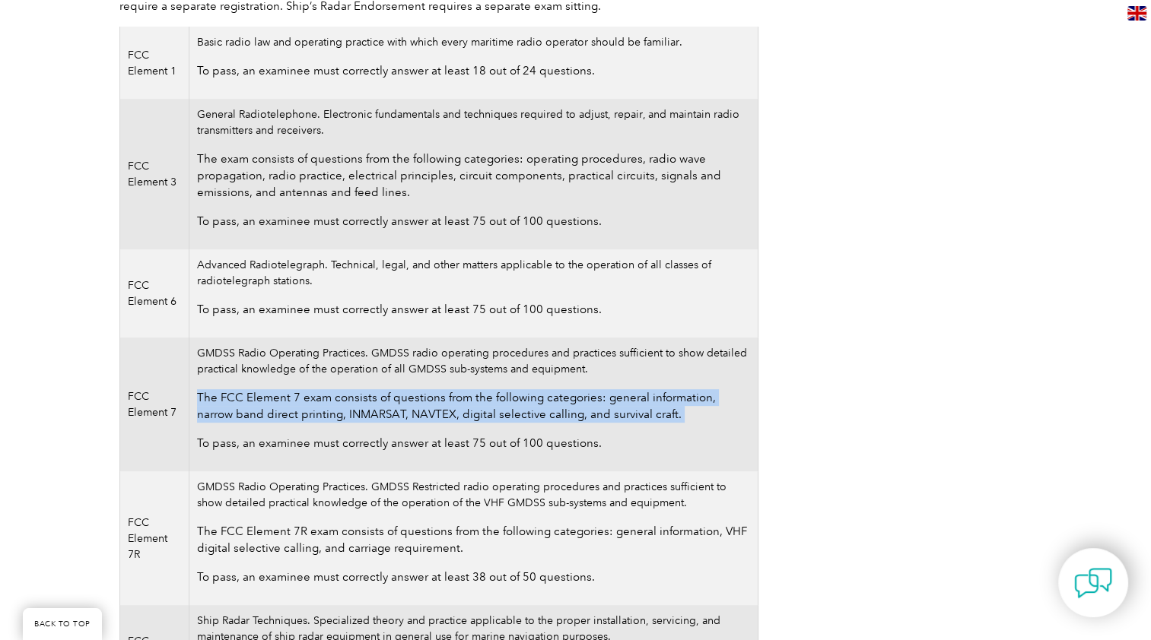
click at [373, 403] on p "The FCC Element 7 exam consists of questions from the following categories: gen…" at bounding box center [473, 405] width 552 height 33
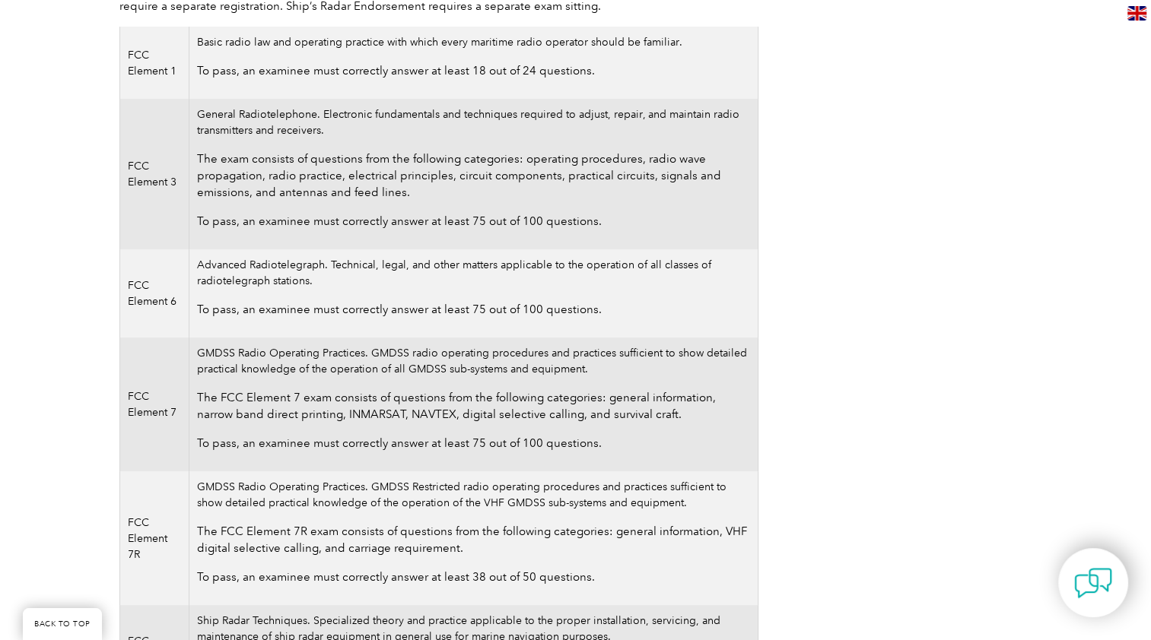
click at [273, 443] on p "To pass, an examinee must correctly answer at least 75 out of 100 questions." at bounding box center [473, 443] width 552 height 17
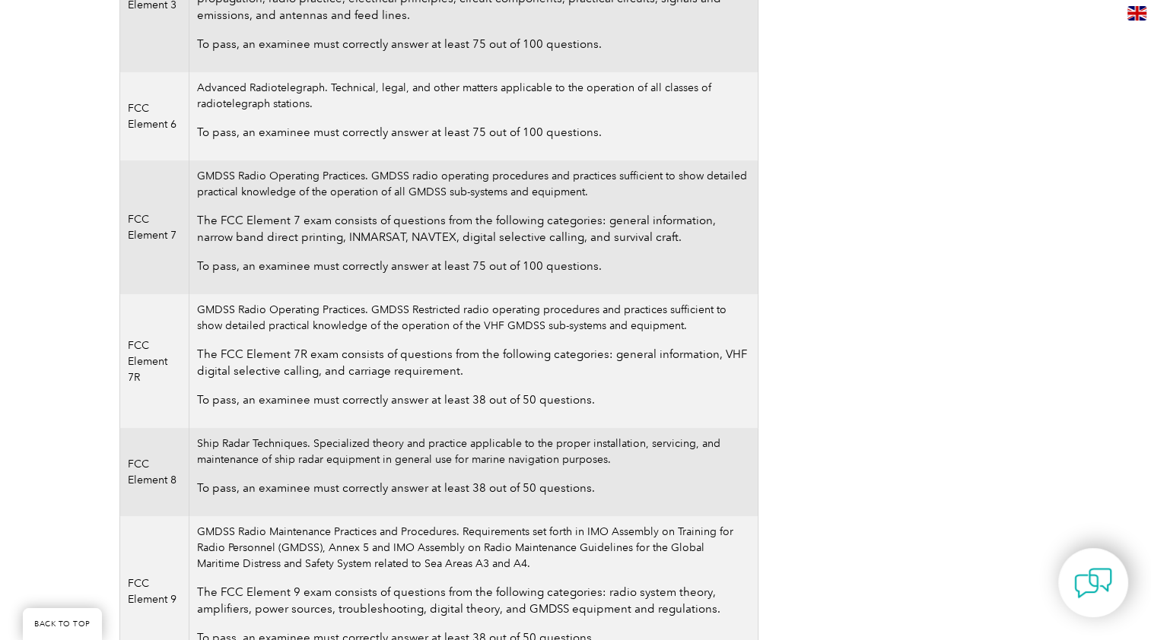
click at [380, 315] on td "GMDSS Radio Operating Practices. GMDSS Restricted radio operating procedures an…" at bounding box center [473, 361] width 568 height 134
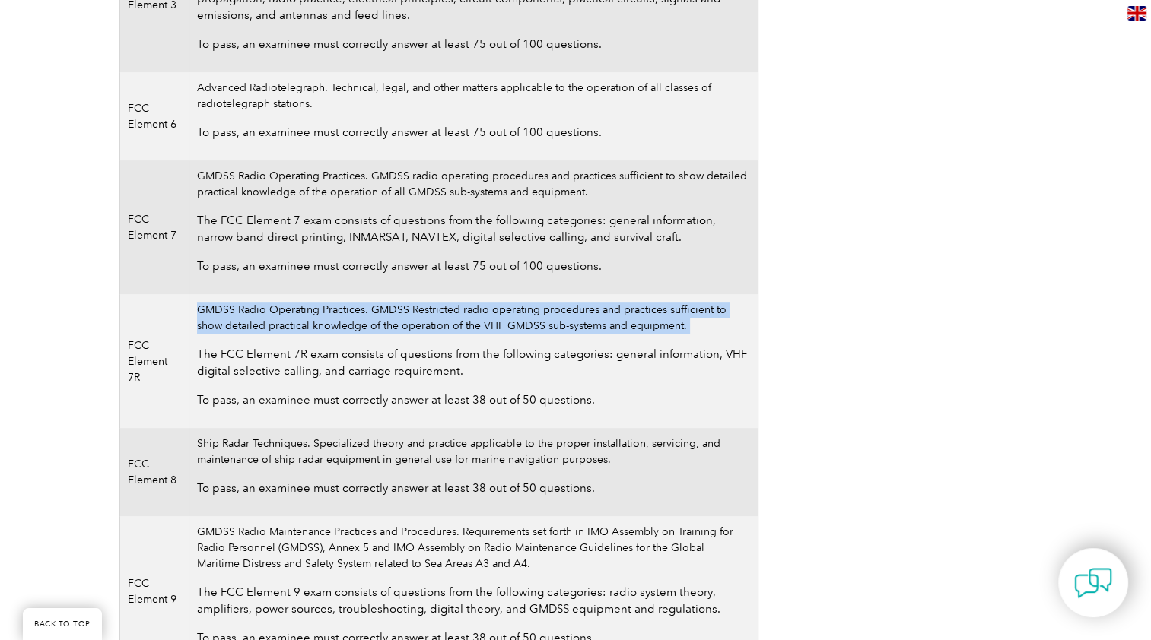
click at [380, 315] on td "GMDSS Radio Operating Practices. GMDSS Restricted radio operating procedures an…" at bounding box center [473, 361] width 568 height 134
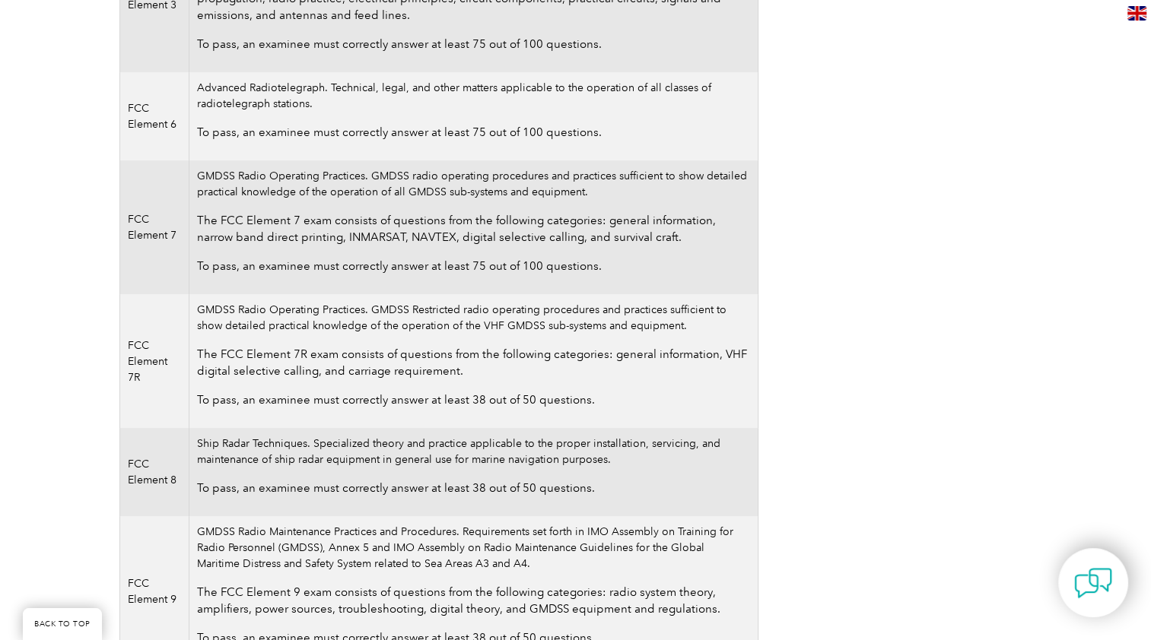
click at [270, 354] on p "The FCC Element 7R exam consists of questions from the following categories: ge…" at bounding box center [473, 362] width 552 height 33
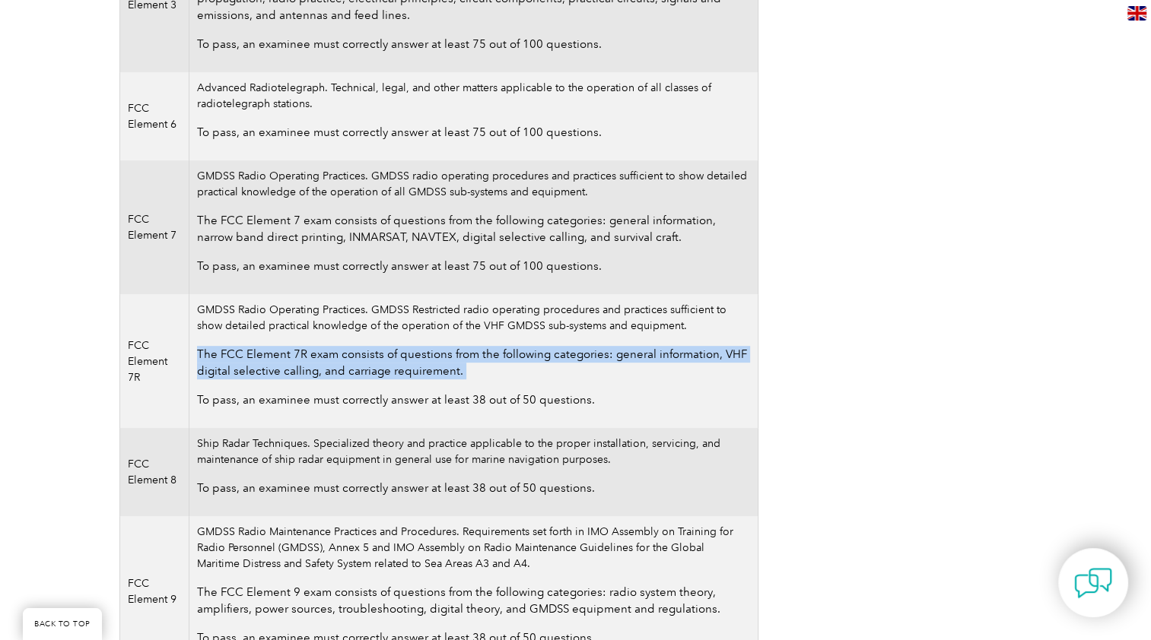
click at [270, 354] on p "The FCC Element 7R exam consists of questions from the following categories: ge…" at bounding box center [473, 362] width 552 height 33
click at [362, 365] on p "The FCC Element 7R exam consists of questions from the following categories: ge…" at bounding box center [473, 362] width 552 height 33
click at [395, 367] on p "The FCC Element 7R exam consists of questions from the following categories: ge…" at bounding box center [473, 362] width 552 height 33
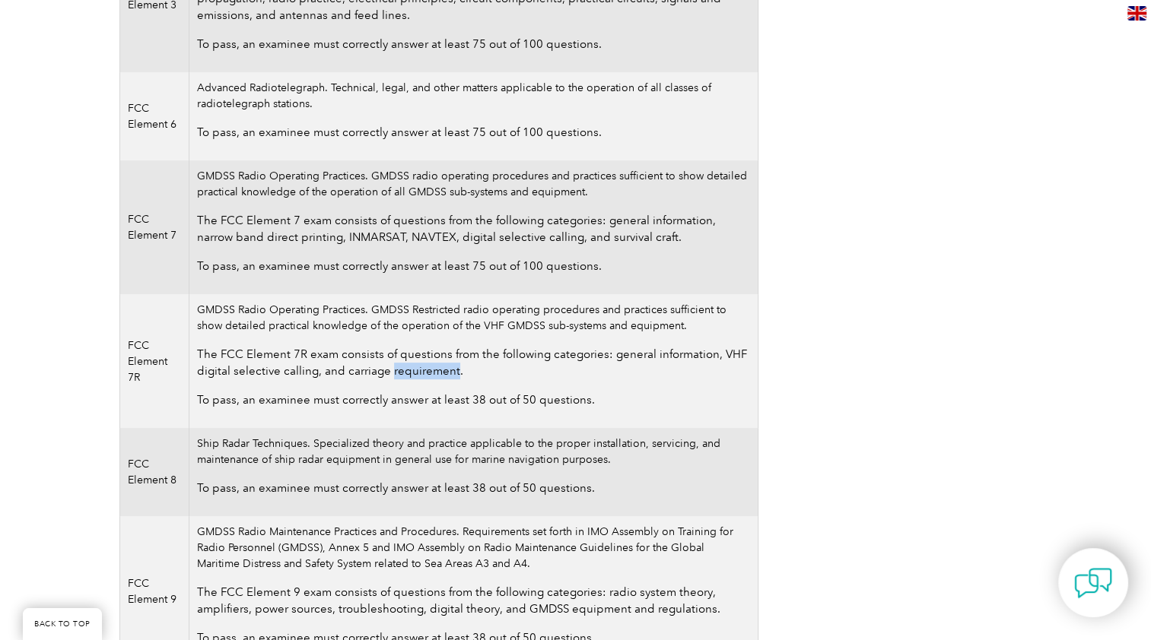
click at [395, 367] on p "The FCC Element 7R exam consists of questions from the following categories: ge…" at bounding box center [473, 362] width 552 height 33
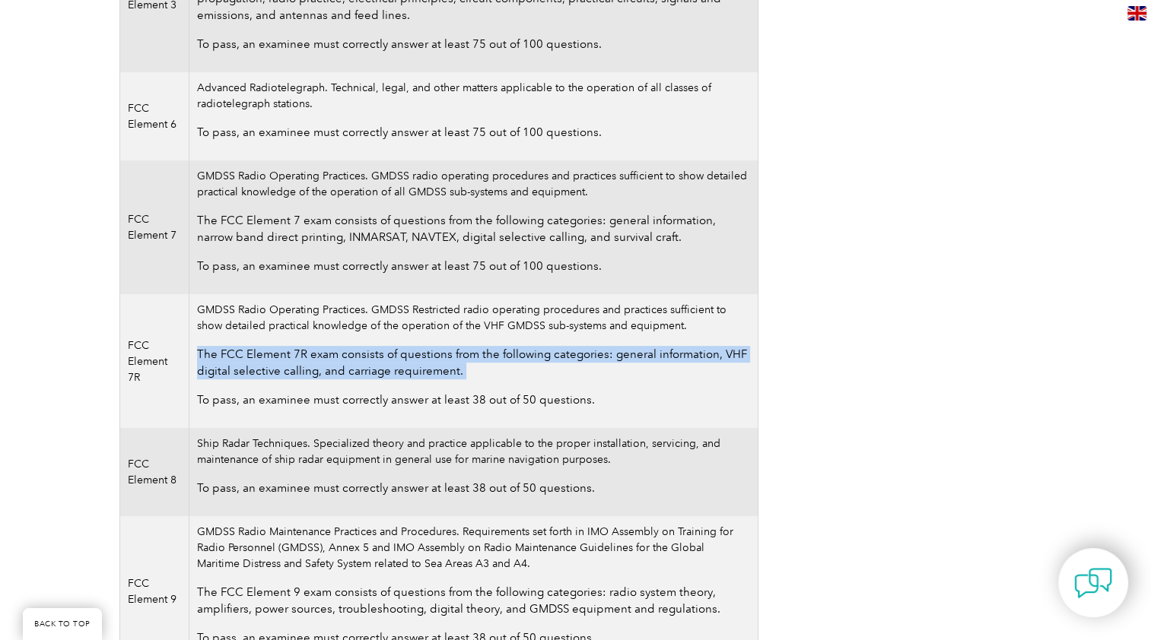
click at [395, 367] on p "The FCC Element 7R exam consists of questions from the following categories: ge…" at bounding box center [473, 362] width 552 height 33
click at [320, 373] on p "The FCC Element 7R exam consists of questions from the following categories: ge…" at bounding box center [473, 362] width 552 height 33
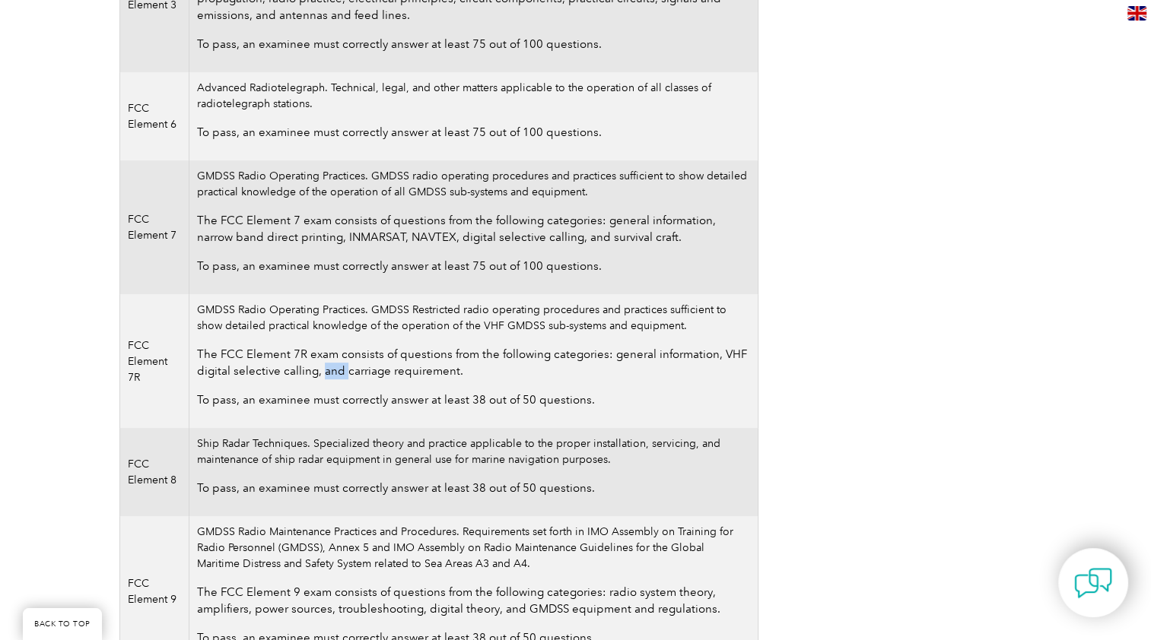
click at [320, 373] on p "The FCC Element 7R exam consists of questions from the following categories: ge…" at bounding box center [473, 362] width 552 height 33
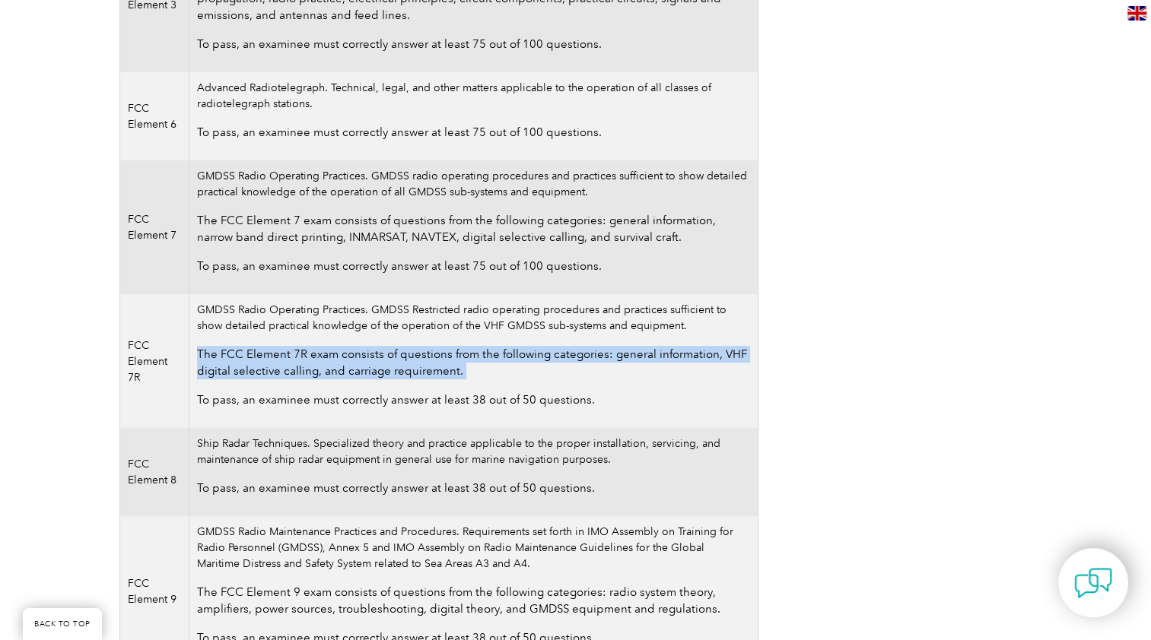
click at [320, 373] on p "The FCC Element 7R exam consists of questions from the following categories: ge…" at bounding box center [473, 362] width 552 height 33
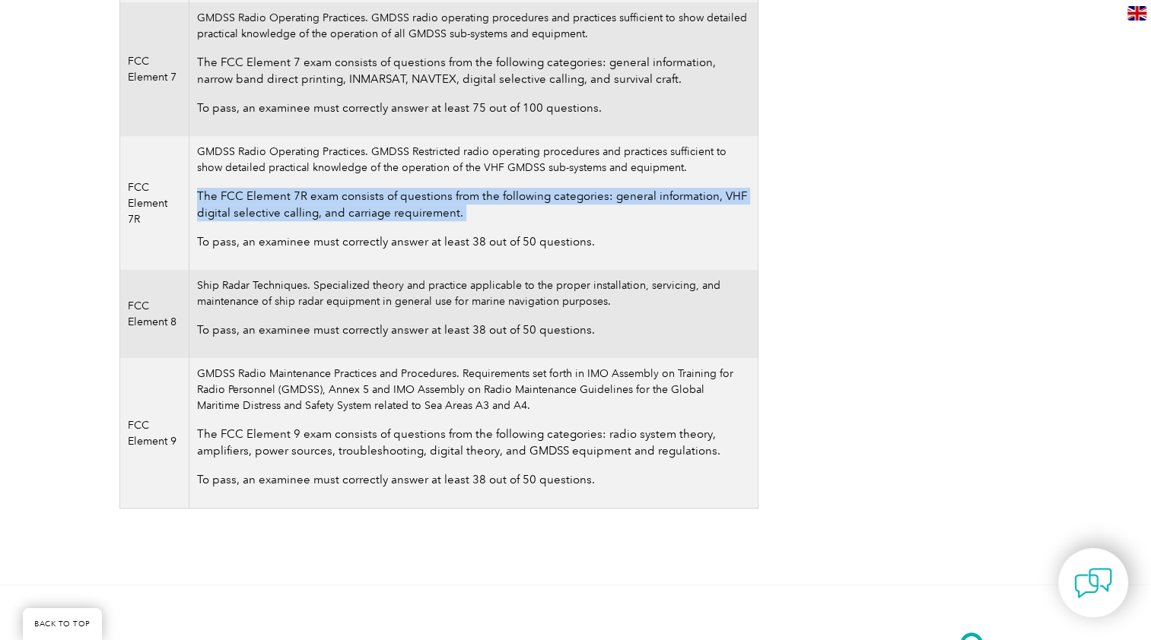
scroll to position [834, 0]
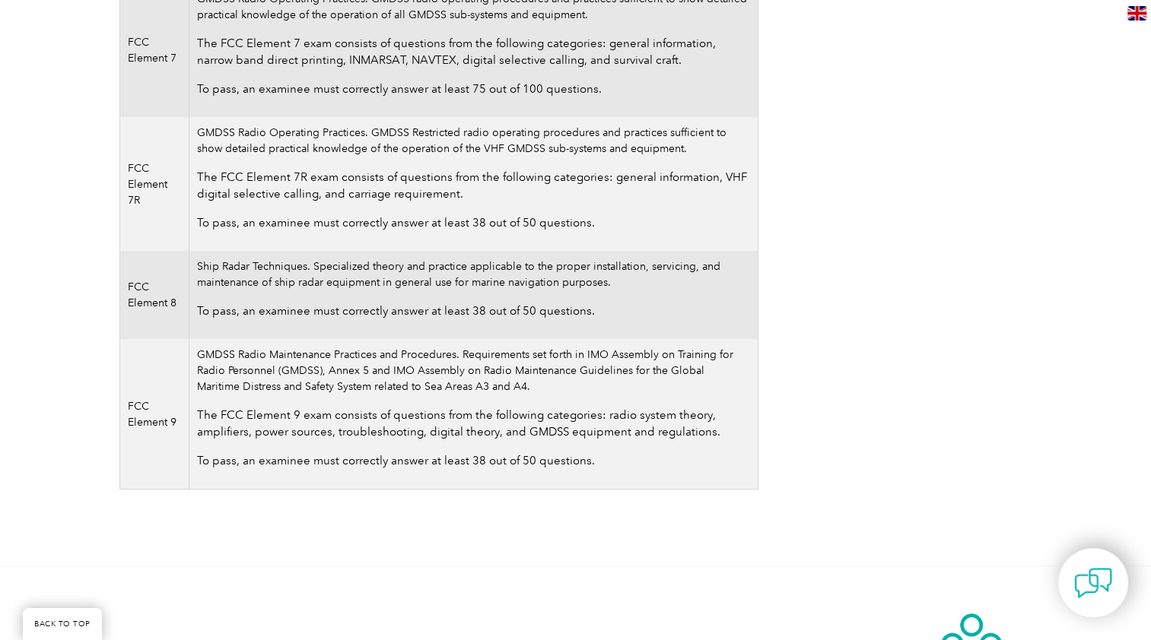
click at [319, 272] on td "Ship Radar Techniques. Specialized theory and practice applicable to the proper…" at bounding box center [473, 295] width 568 height 88
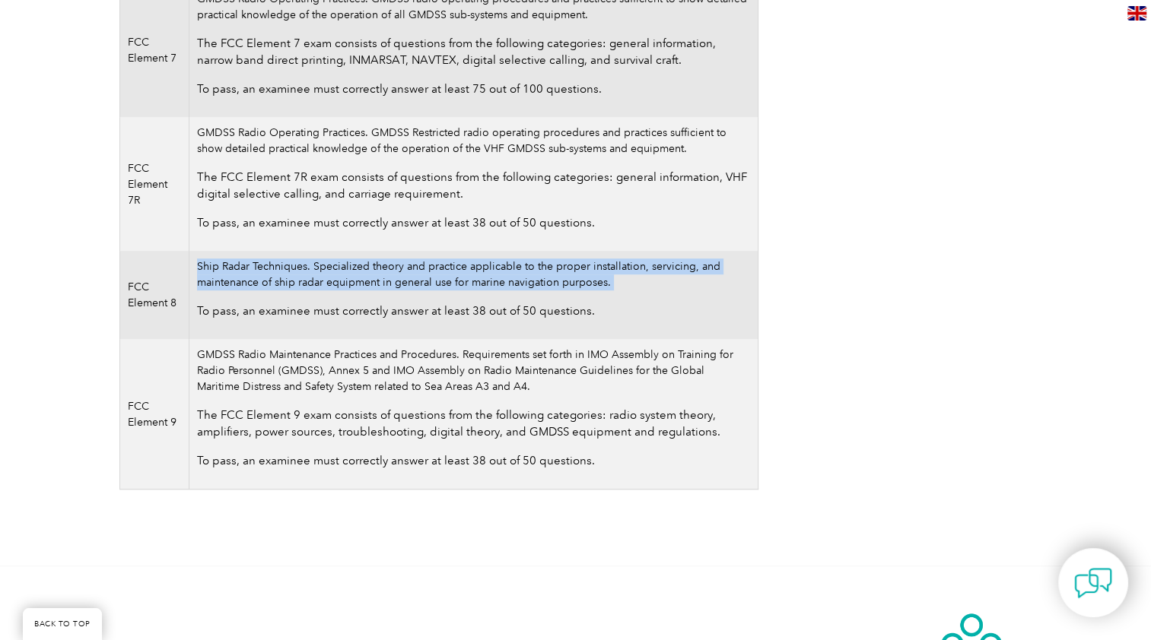
click at [319, 272] on td "Ship Radar Techniques. Specialized theory and practice applicable to the proper…" at bounding box center [473, 295] width 568 height 88
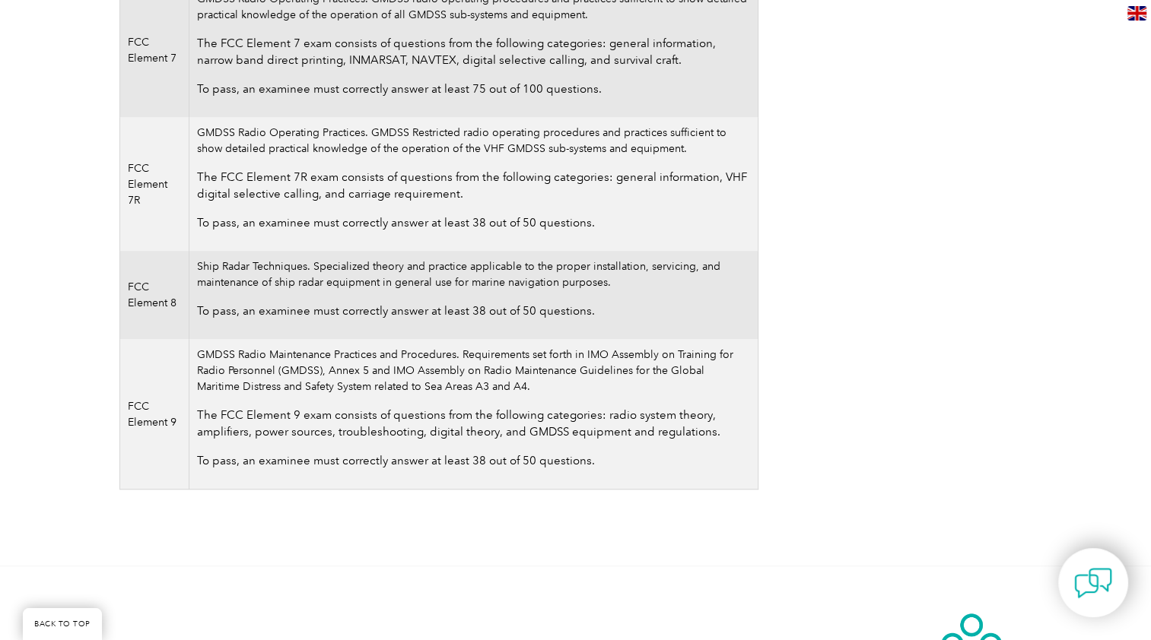
click at [319, 354] on td "GMDSS Radio Maintenance Practices and Procedures. Requirements set forth in IMO…" at bounding box center [473, 414] width 568 height 151
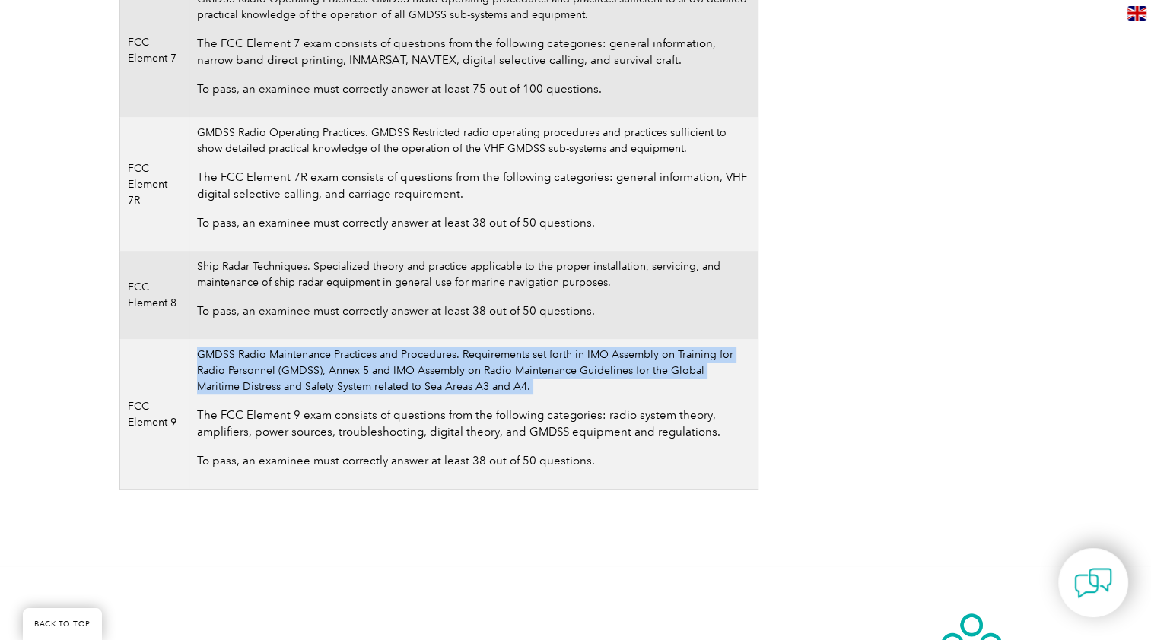
click at [319, 354] on td "GMDSS Radio Maintenance Practices and Procedures. Requirements set forth in IMO…" at bounding box center [473, 414] width 568 height 151
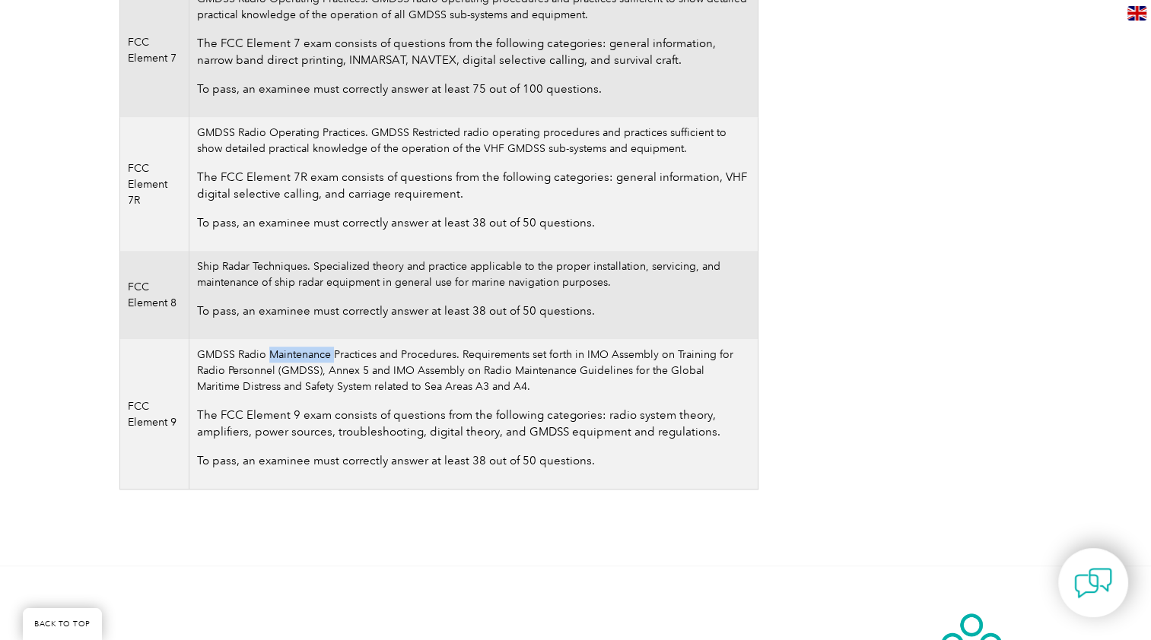
click at [319, 354] on td "GMDSS Radio Maintenance Practices and Procedures. Requirements set forth in IMO…" at bounding box center [473, 414] width 568 height 151
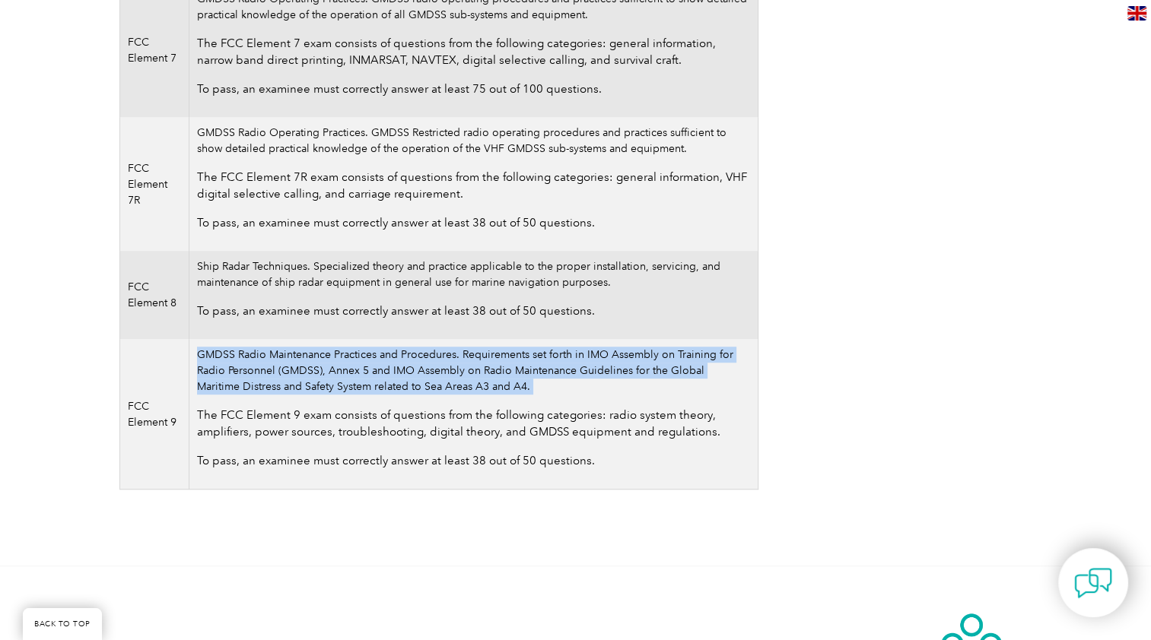
click at [319, 354] on td "GMDSS Radio Maintenance Practices and Procedures. Requirements set forth in IMO…" at bounding box center [473, 414] width 568 height 151
click at [266, 359] on td "GMDSS Radio Maintenance Practices and Procedures. Requirements set forth in IMO…" at bounding box center [473, 414] width 568 height 151
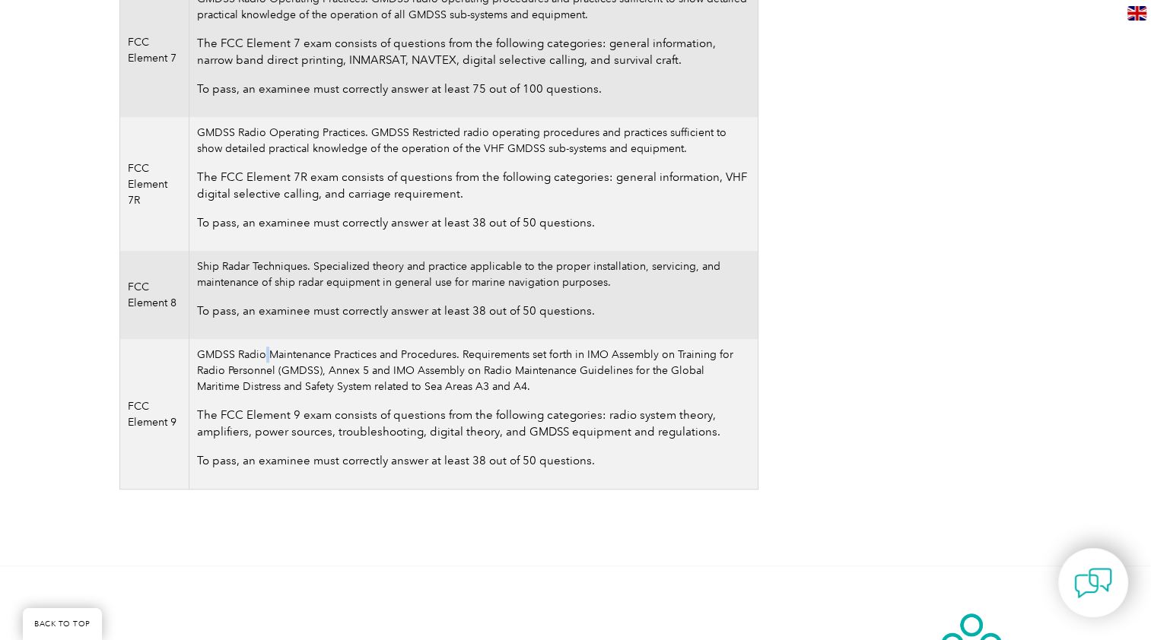
click at [266, 359] on td "GMDSS Radio Maintenance Practices and Procedures. Requirements set forth in IMO…" at bounding box center [473, 414] width 568 height 151
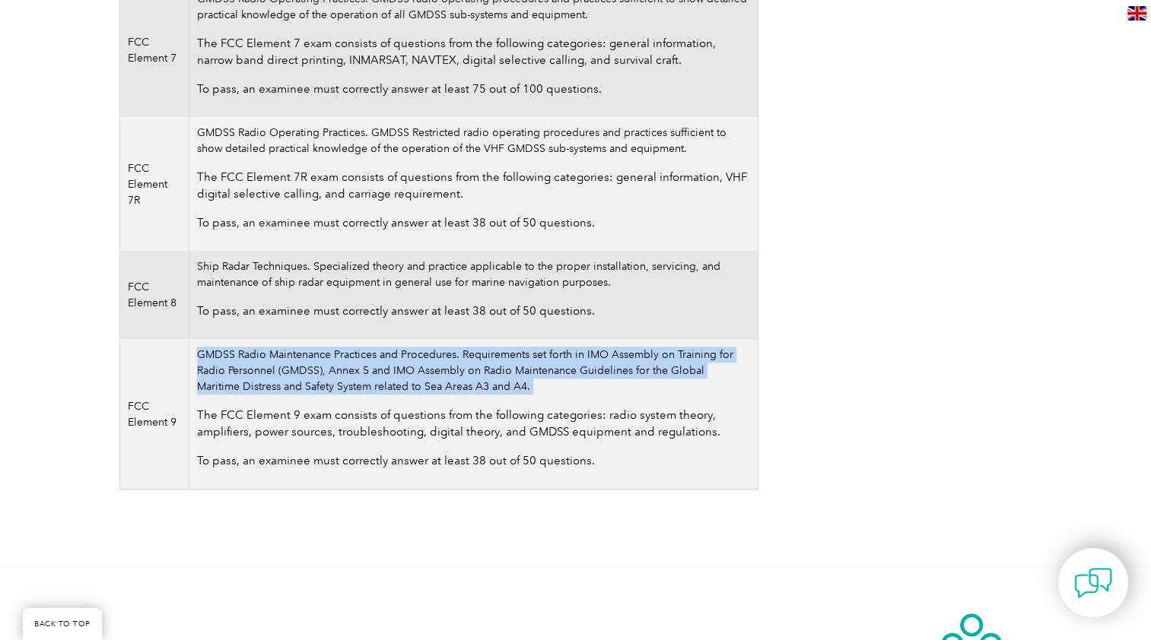
click at [266, 359] on td "GMDSS Radio Maintenance Practices and Procedures. Requirements set forth in IMO…" at bounding box center [473, 414] width 568 height 151
click at [341, 364] on td "GMDSS Radio Maintenance Practices and Procedures. Requirements set forth in IMO…" at bounding box center [473, 414] width 568 height 151
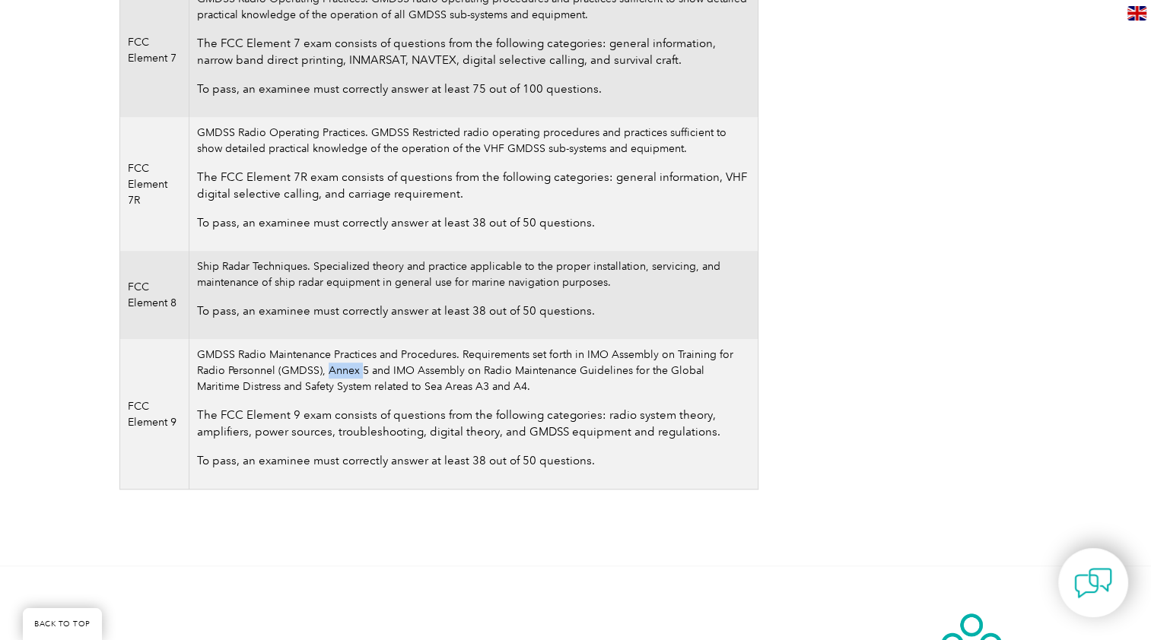
click at [341, 364] on td "GMDSS Radio Maintenance Practices and Procedures. Requirements set forth in IMO…" at bounding box center [473, 414] width 568 height 151
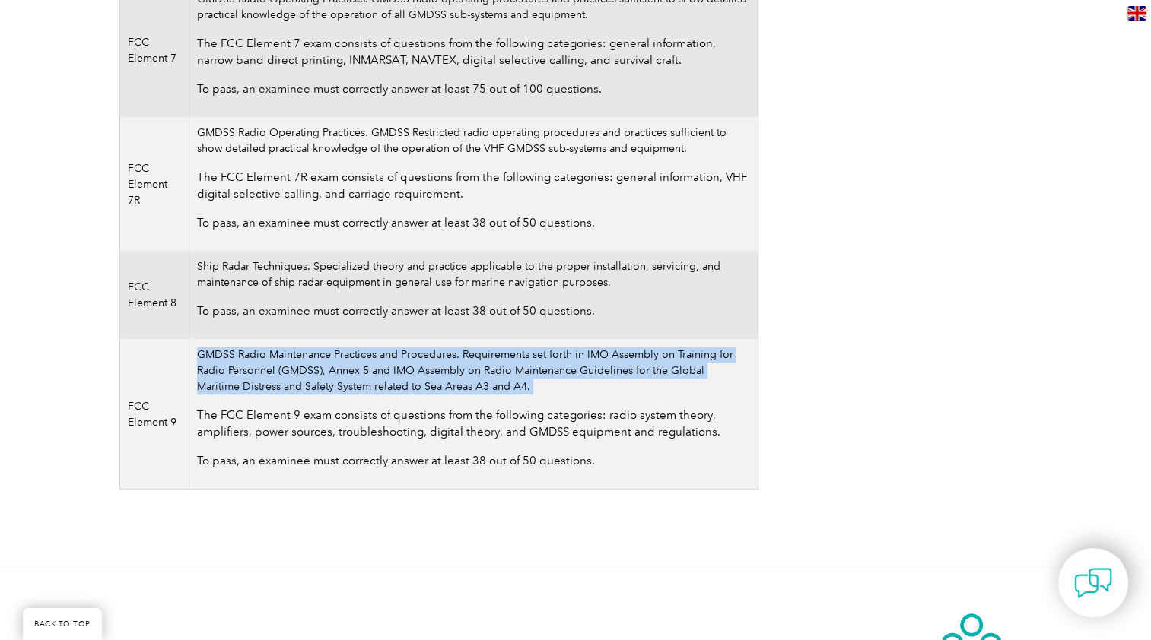
click at [341, 364] on td "GMDSS Radio Maintenance Practices and Procedures. Requirements set forth in IMO…" at bounding box center [473, 414] width 568 height 151
click at [455, 360] on td "GMDSS Radio Maintenance Practices and Procedures. Requirements set forth in IMO…" at bounding box center [473, 414] width 568 height 151
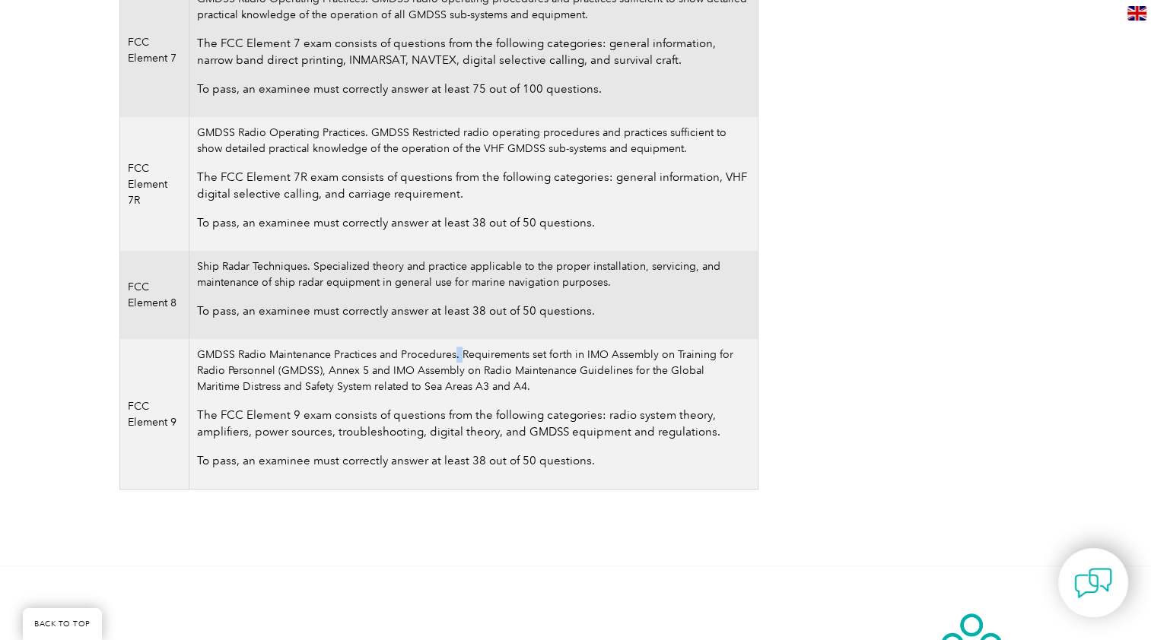
click at [455, 360] on td "GMDSS Radio Maintenance Practices and Procedures. Requirements set forth in IMO…" at bounding box center [473, 414] width 568 height 151
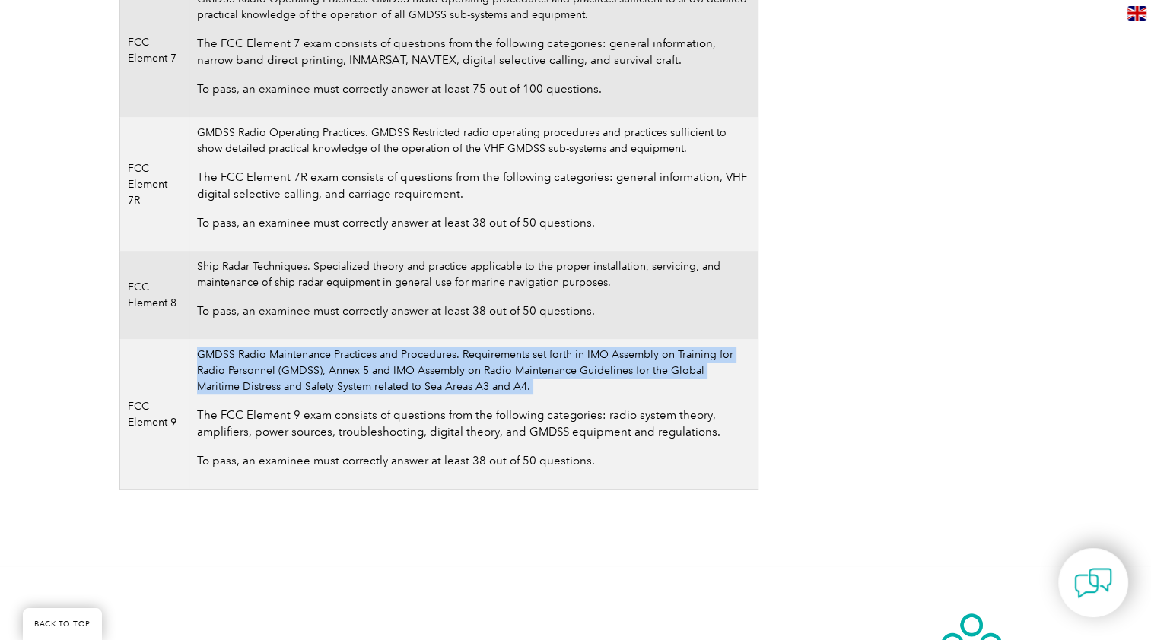
click at [455, 360] on td "GMDSS Radio Maintenance Practices and Procedures. Requirements set forth in IMO…" at bounding box center [473, 414] width 568 height 151
click at [300, 369] on td "GMDSS Radio Maintenance Practices and Procedures. Requirements set forth in IMO…" at bounding box center [473, 414] width 568 height 151
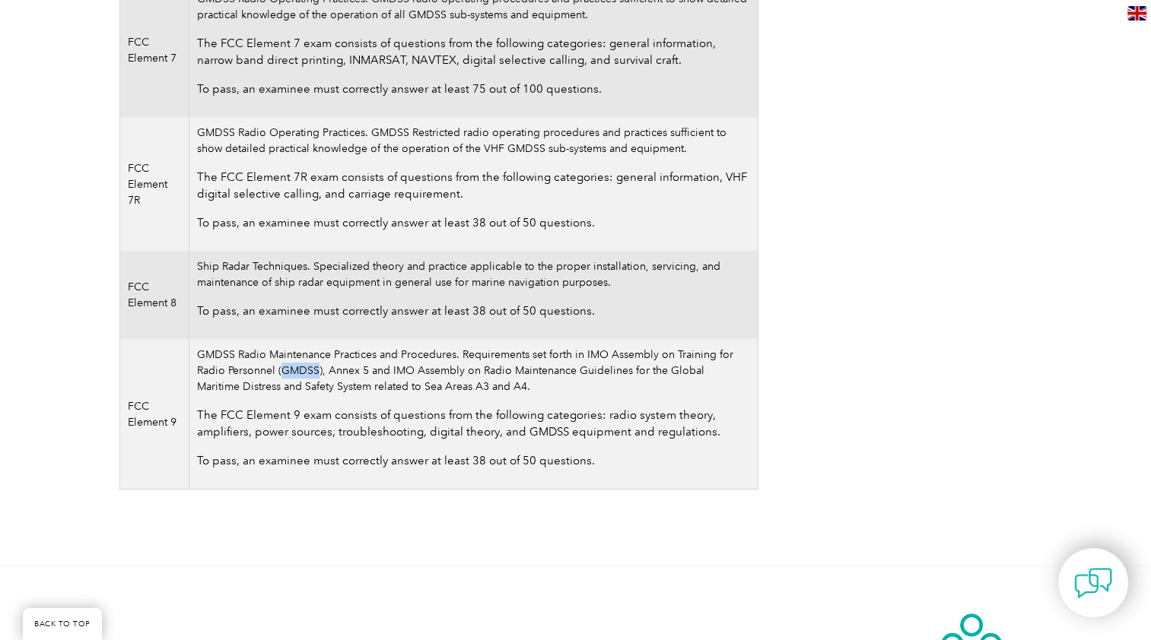
click at [300, 369] on td "GMDSS Radio Maintenance Practices and Procedures. Requirements set forth in IMO…" at bounding box center [473, 414] width 568 height 151
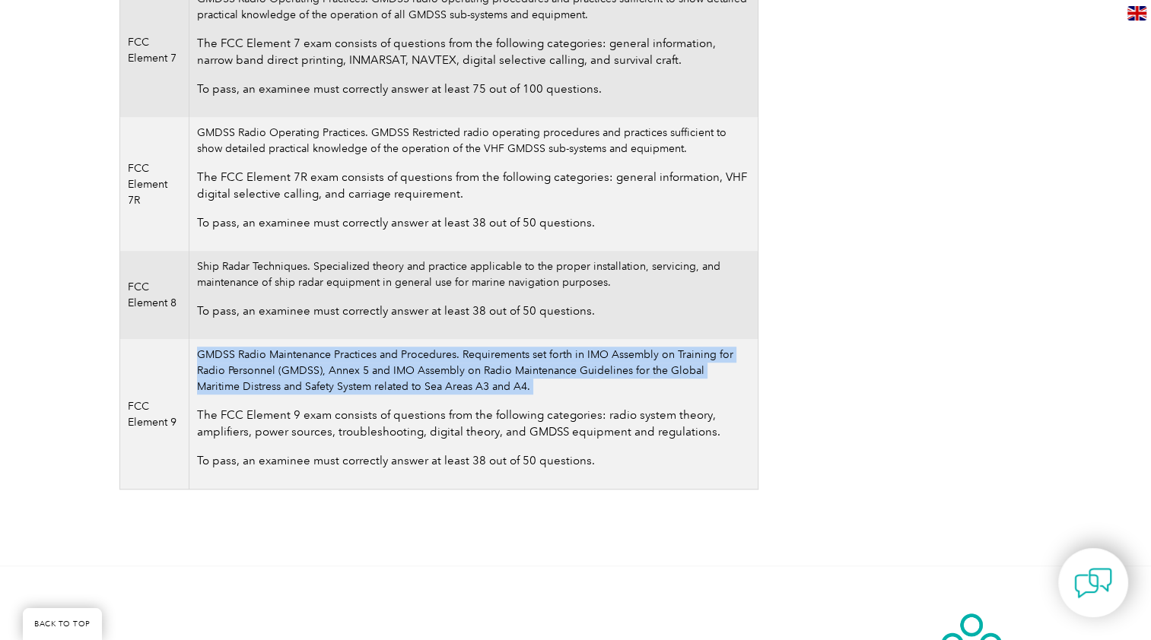
click at [300, 369] on td "GMDSS Radio Maintenance Practices and Procedures. Requirements set forth in IMO…" at bounding box center [473, 414] width 568 height 151
click at [366, 373] on td "GMDSS Radio Maintenance Practices and Procedures. Requirements set forth in IMO…" at bounding box center [473, 414] width 568 height 151
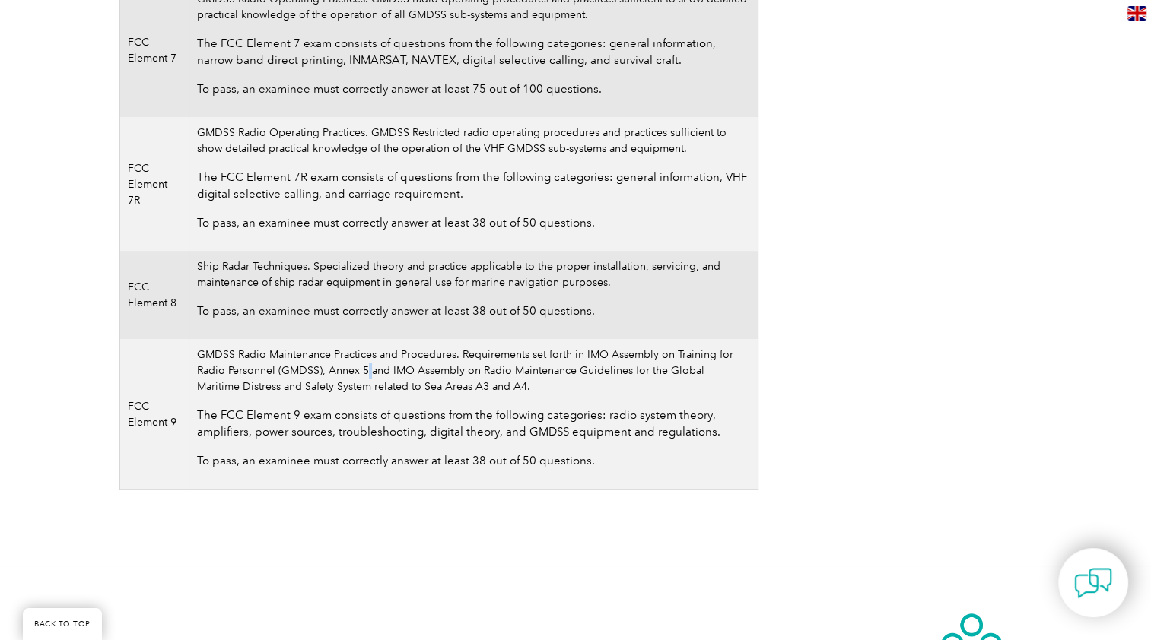
click at [366, 373] on td "GMDSS Radio Maintenance Practices and Procedures. Requirements set forth in IMO…" at bounding box center [473, 414] width 568 height 151
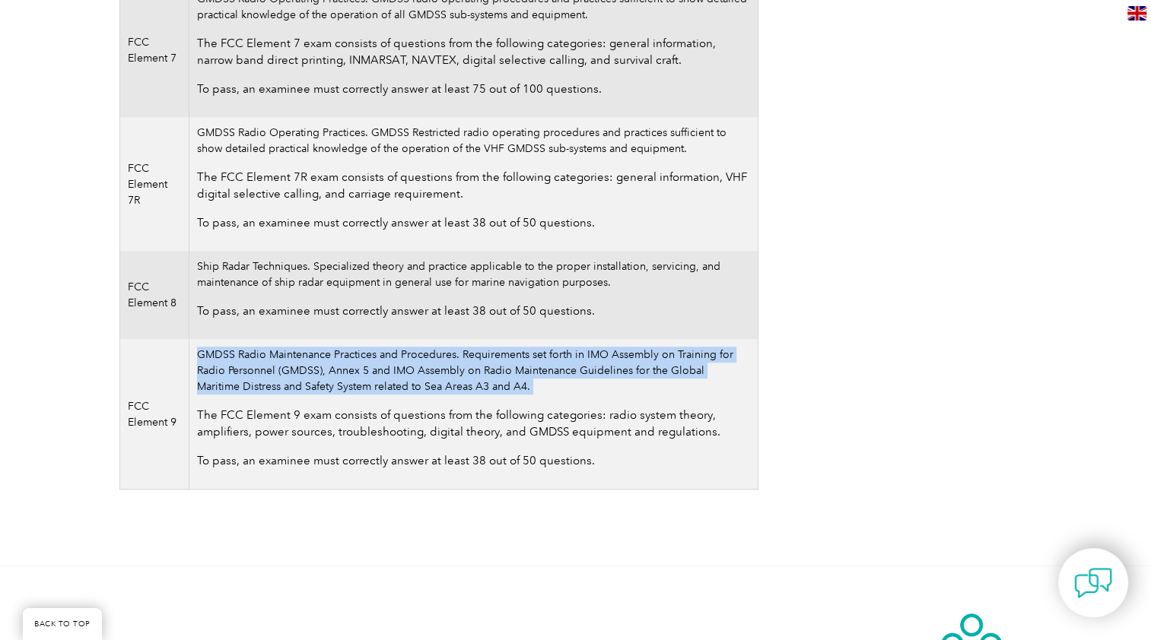
click at [366, 373] on td "GMDSS Radio Maintenance Practices and Procedures. Requirements set forth in IMO…" at bounding box center [473, 414] width 568 height 151
click at [410, 370] on td "GMDSS Radio Maintenance Practices and Procedures. Requirements set forth in IMO…" at bounding box center [473, 414] width 568 height 151
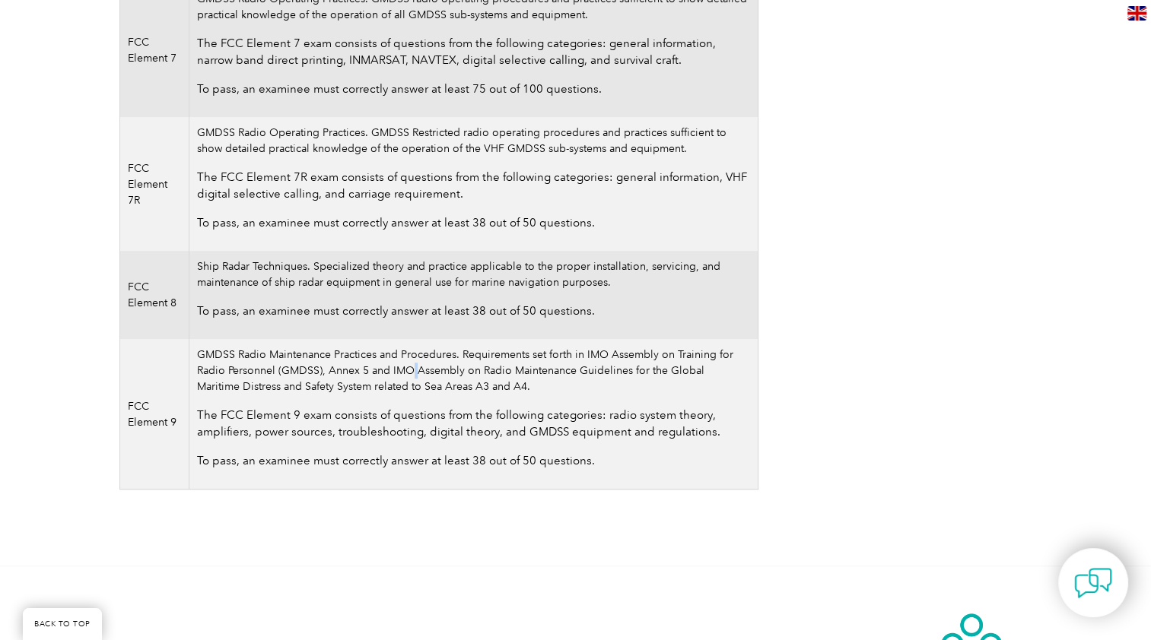
click at [410, 370] on td "GMDSS Radio Maintenance Practices and Procedures. Requirements set forth in IMO…" at bounding box center [473, 414] width 568 height 151
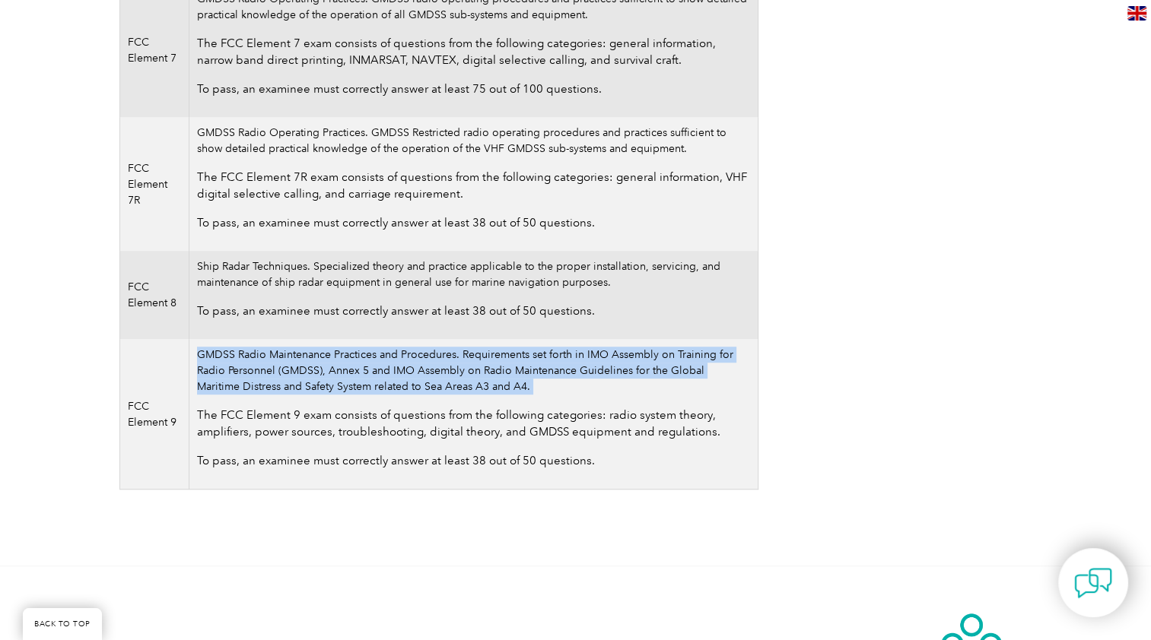
click at [410, 370] on td "GMDSS Radio Maintenance Practices and Procedures. Requirements set forth in IMO…" at bounding box center [473, 414] width 568 height 151
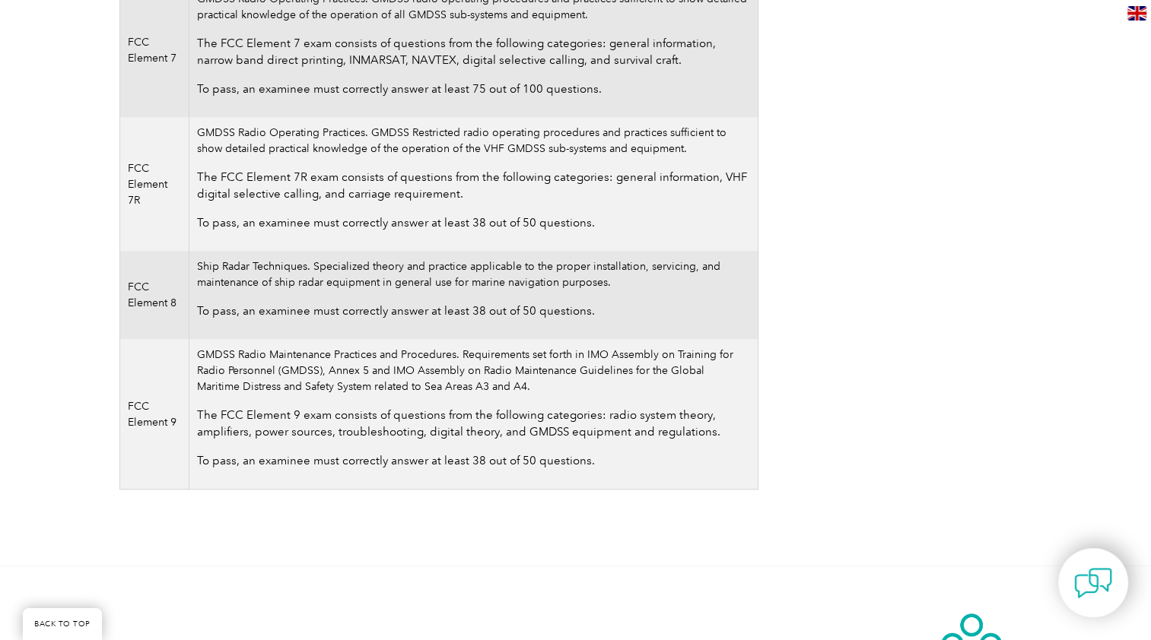
click at [254, 411] on p "The FCC Element 9 exam consists of questions from the following categories: rad…" at bounding box center [473, 423] width 552 height 33
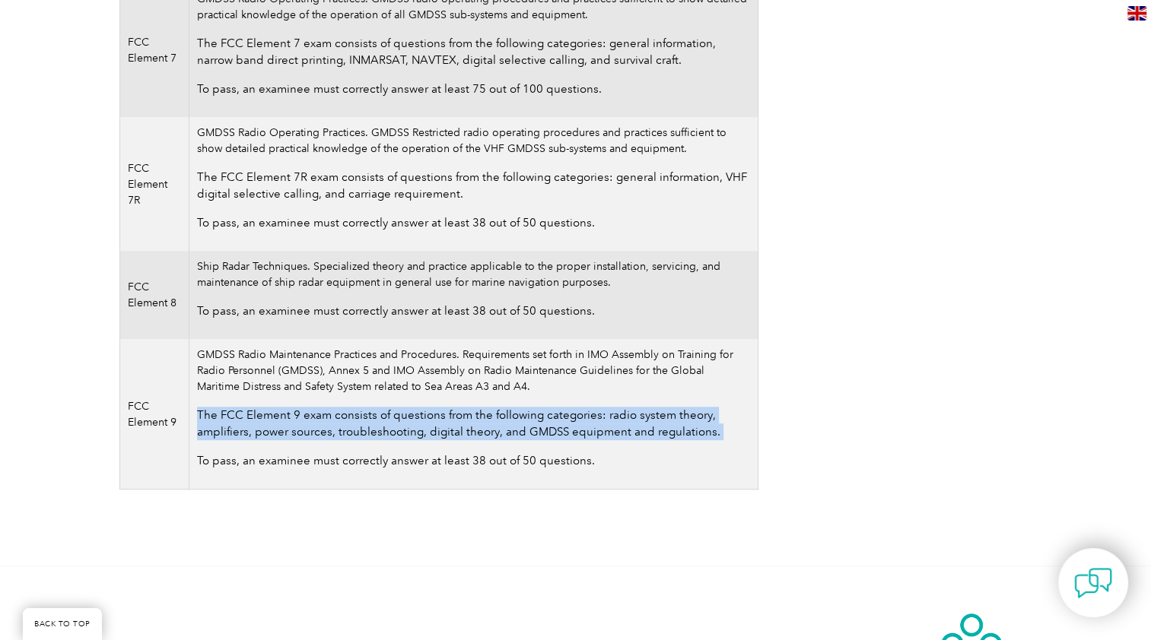
click at [254, 411] on p "The FCC Element 9 exam consists of questions from the following categories: rad…" at bounding box center [473, 423] width 552 height 33
click at [391, 419] on p "The FCC Element 9 exam consists of questions from the following categories: rad…" at bounding box center [473, 423] width 552 height 33
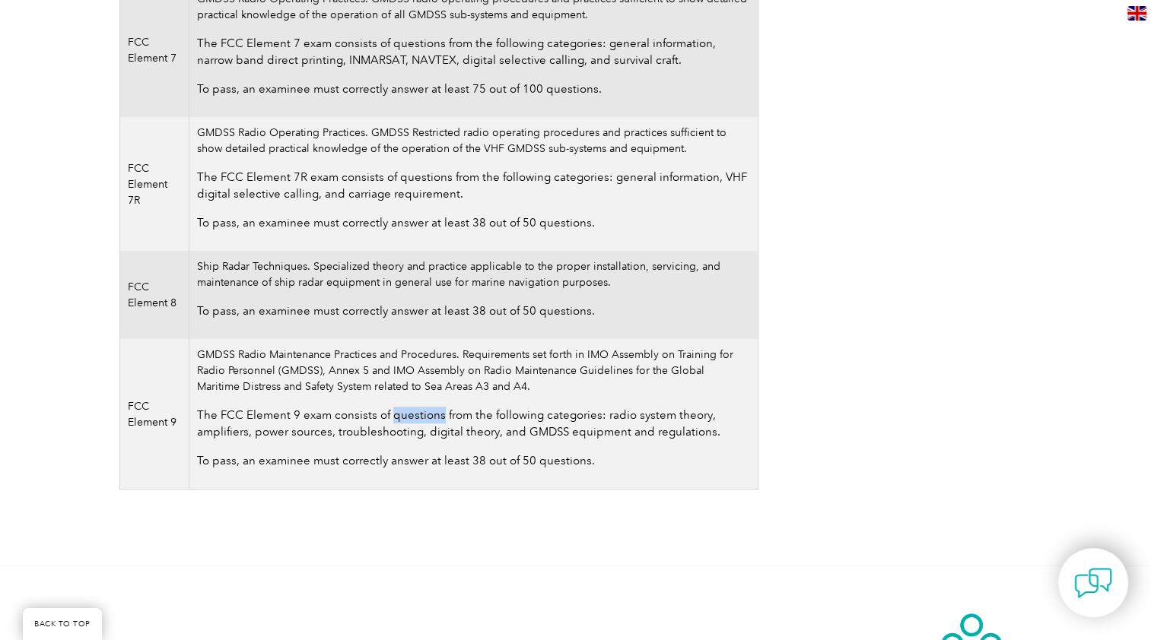
click at [391, 419] on p "The FCC Element 9 exam consists of questions from the following categories: rad…" at bounding box center [473, 423] width 552 height 33
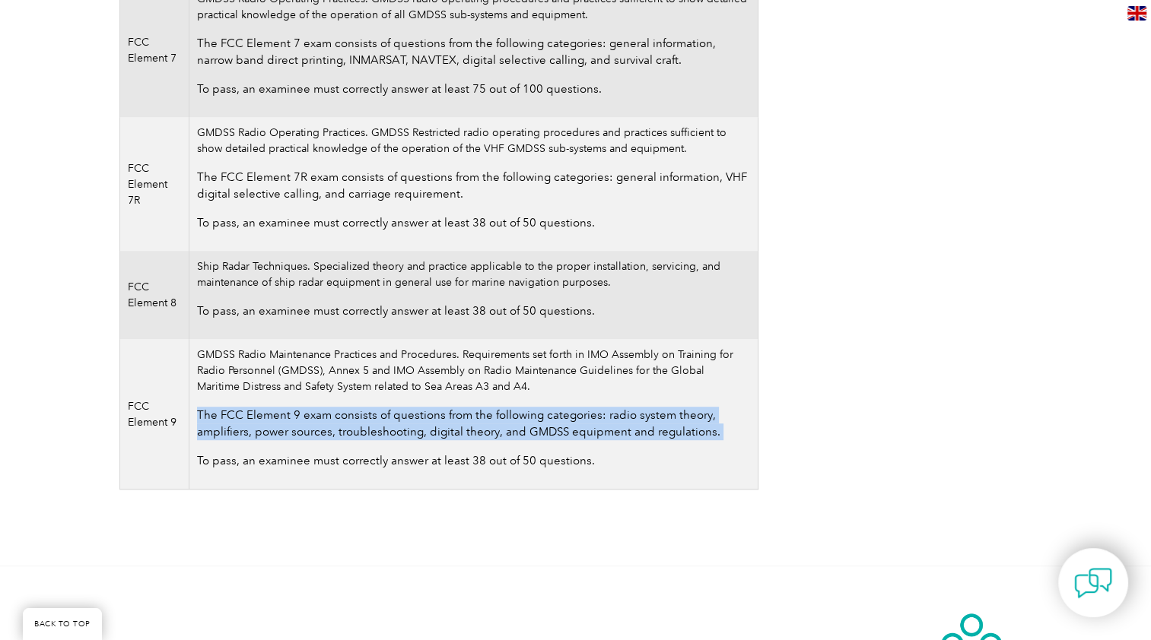
click at [391, 419] on p "The FCC Element 9 exam consists of questions from the following categories: rad…" at bounding box center [473, 423] width 552 height 33
click at [295, 430] on p "The FCC Element 9 exam consists of questions from the following categories: rad…" at bounding box center [473, 423] width 552 height 33
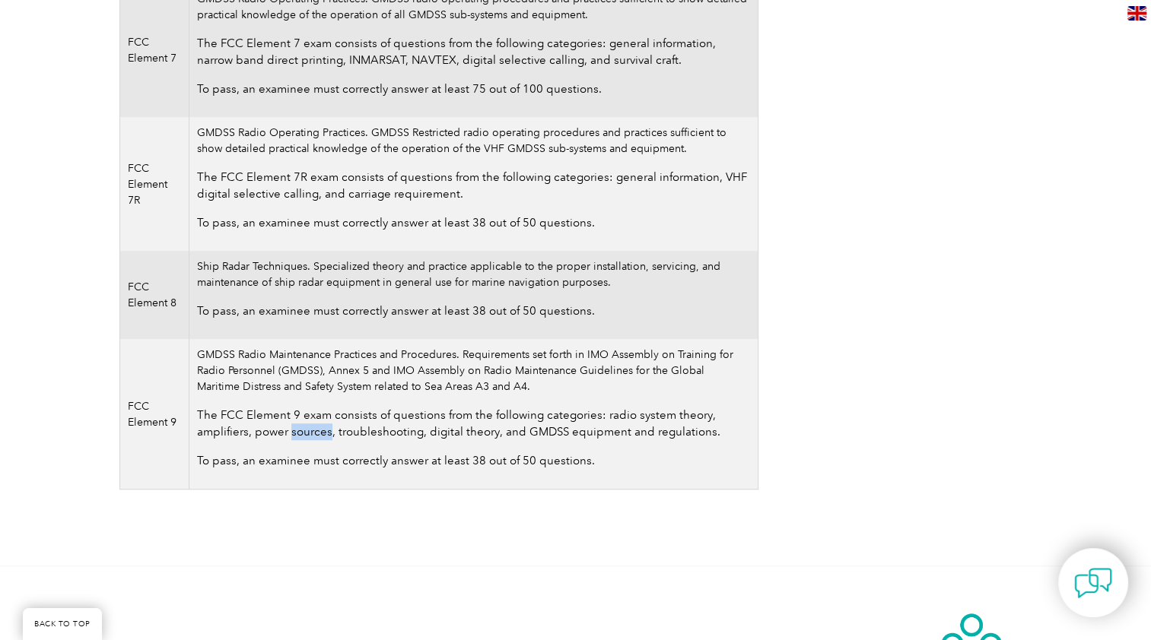
click at [295, 430] on p "The FCC Element 9 exam consists of questions from the following categories: rad…" at bounding box center [473, 423] width 552 height 33
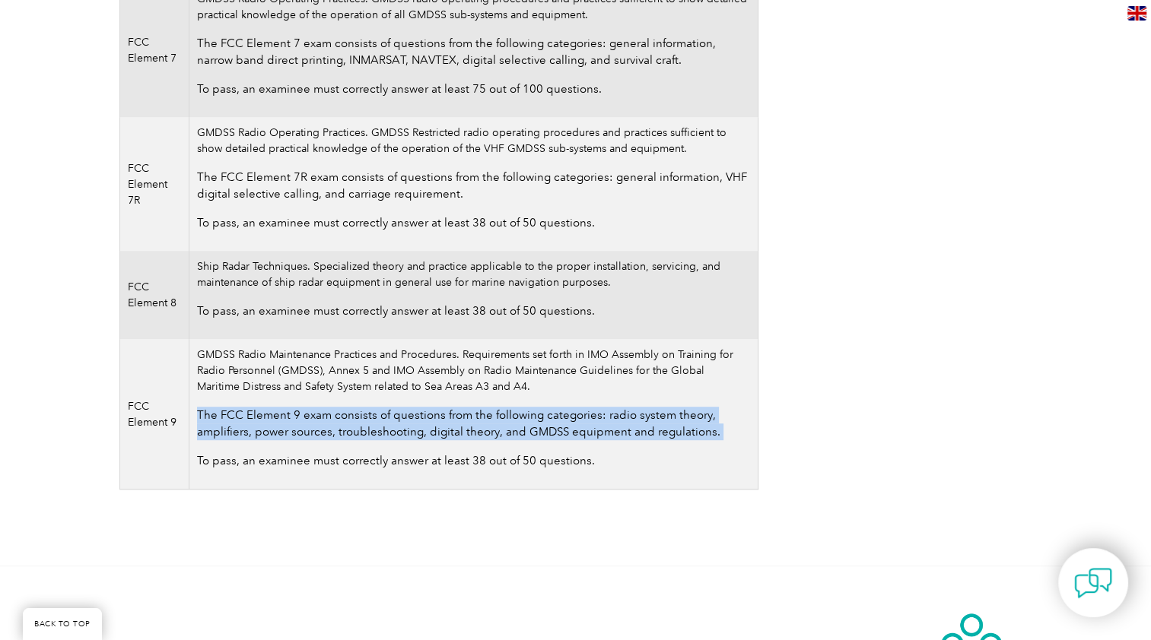
click at [295, 430] on p "The FCC Element 9 exam consists of questions from the following categories: rad…" at bounding box center [473, 423] width 552 height 33
click at [353, 430] on p "The FCC Element 9 exam consists of questions from the following categories: rad…" at bounding box center [473, 423] width 552 height 33
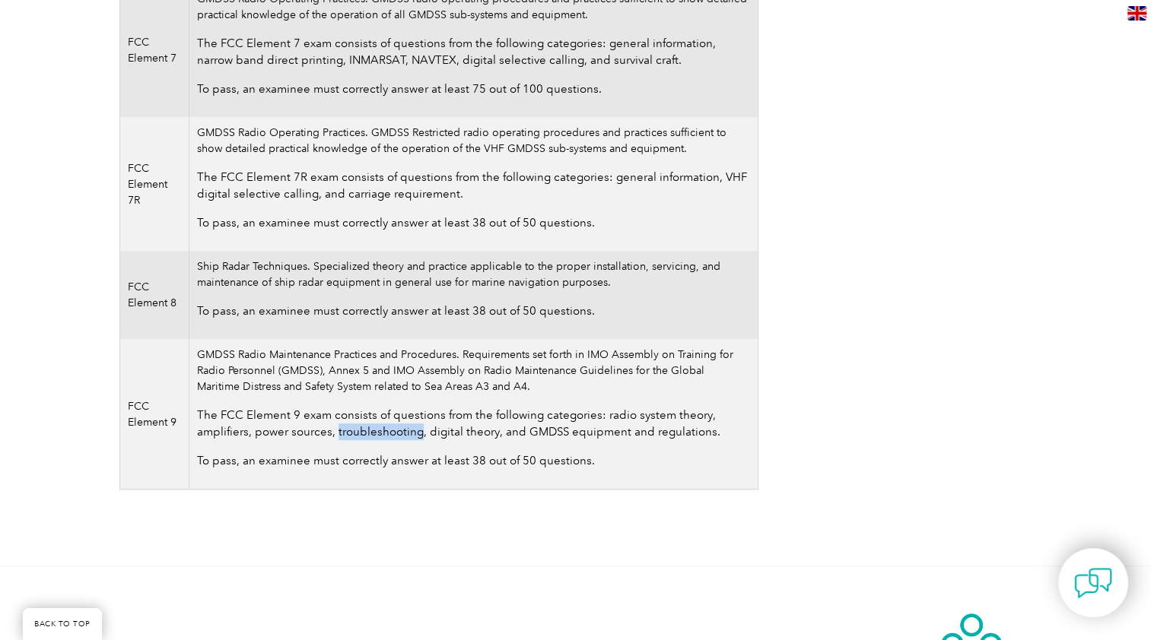
click at [353, 430] on p "The FCC Element 9 exam consists of questions from the following categories: rad…" at bounding box center [473, 423] width 552 height 33
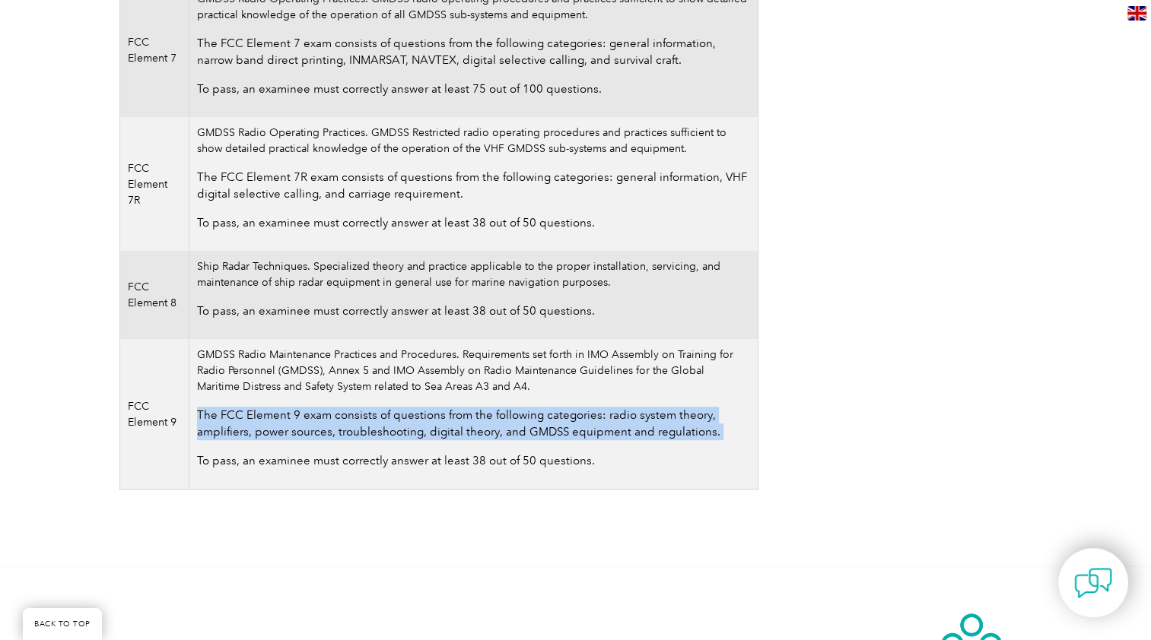
click at [353, 430] on p "The FCC Element 9 exam consists of questions from the following categories: rad…" at bounding box center [473, 423] width 552 height 33
click at [432, 432] on p "The FCC Element 9 exam consists of questions from the following categories: rad…" at bounding box center [473, 423] width 552 height 33
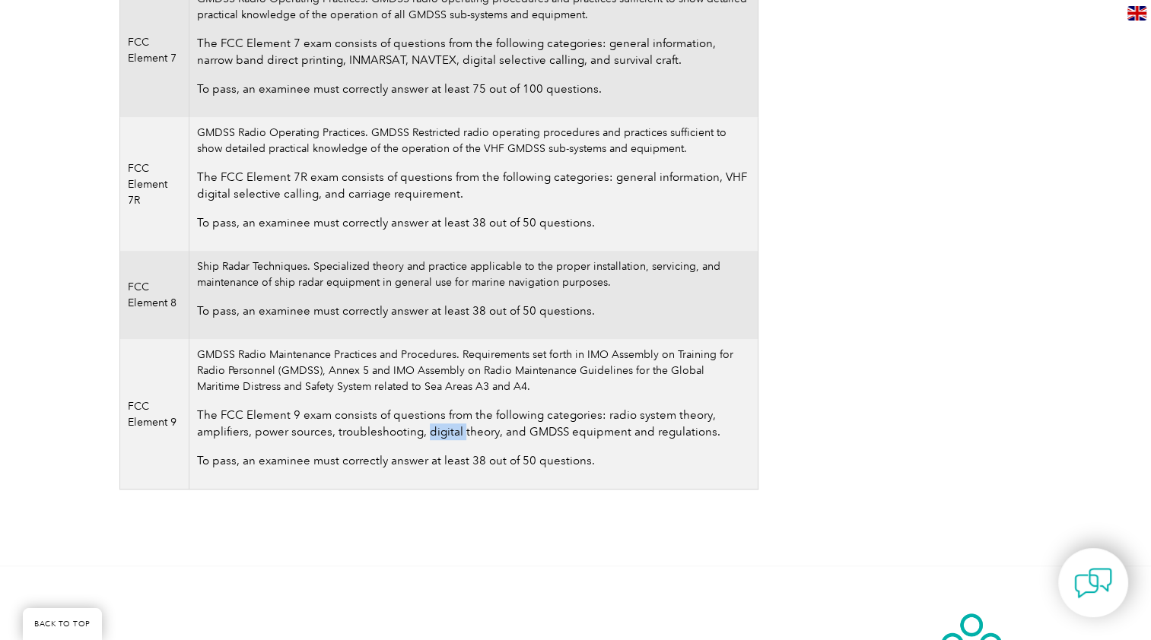
click at [432, 432] on p "The FCC Element 9 exam consists of questions from the following categories: rad…" at bounding box center [473, 423] width 552 height 33
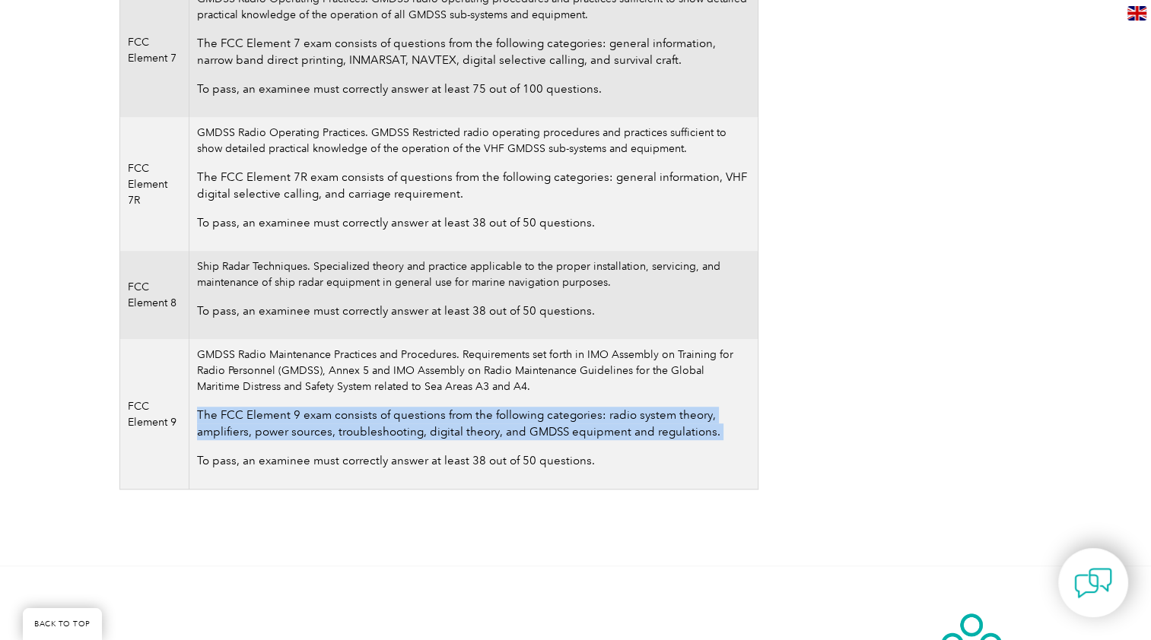
click at [432, 432] on p "The FCC Element 9 exam consists of questions from the following categories: rad…" at bounding box center [473, 423] width 552 height 33
click at [274, 475] on td "GMDSS Radio Maintenance Practices and Procedures. Requirements set forth in IMO…" at bounding box center [473, 414] width 568 height 151
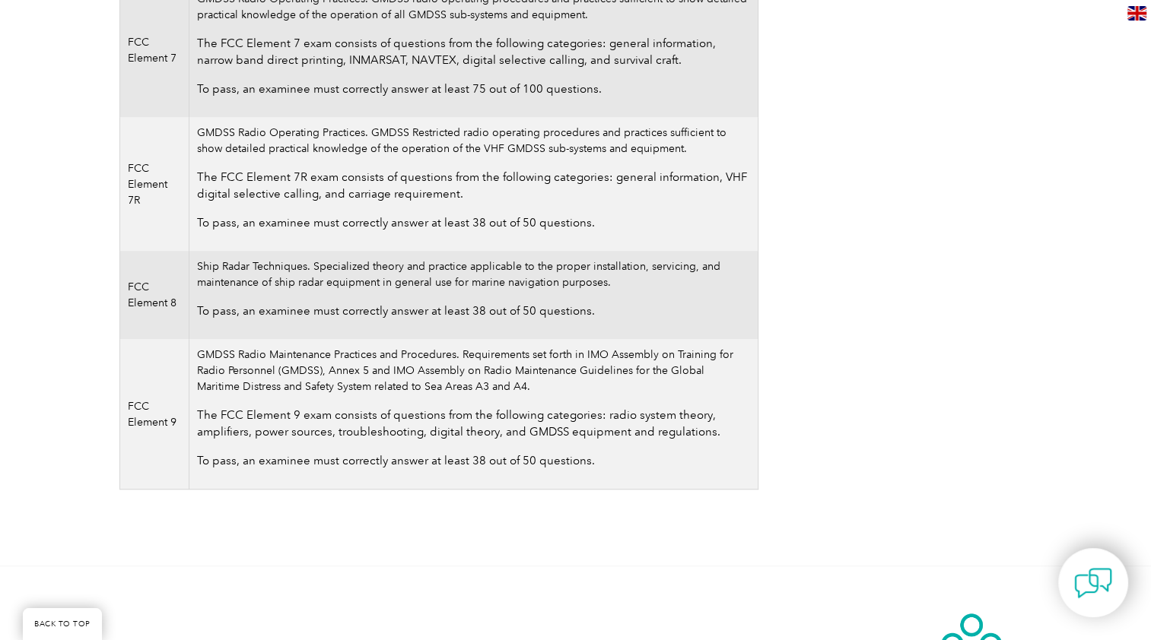
click at [278, 459] on p "To pass, an examinee must correctly answer at least 38 out of 50 questions." at bounding box center [473, 460] width 552 height 17
drag, startPoint x: 278, startPoint y: 459, endPoint x: 297, endPoint y: 491, distance: 37.4
click at [278, 458] on p "To pass, an examinee must correctly answer at least 38 out of 50 questions." at bounding box center [473, 460] width 552 height 17
